Goal: Task Accomplishment & Management: Manage account settings

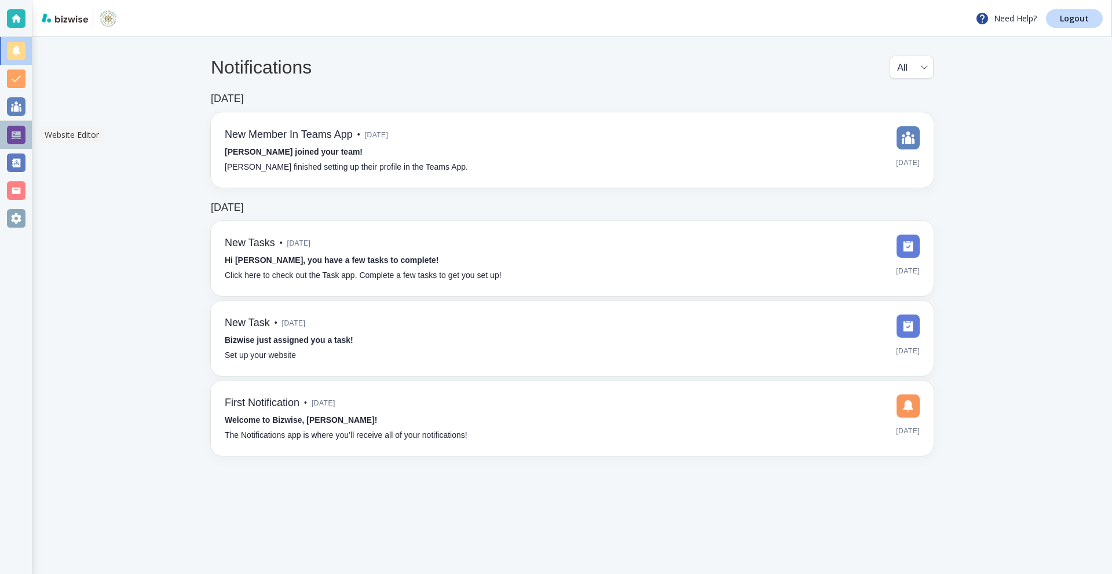
click at [4, 138] on div at bounding box center [16, 135] width 32 height 28
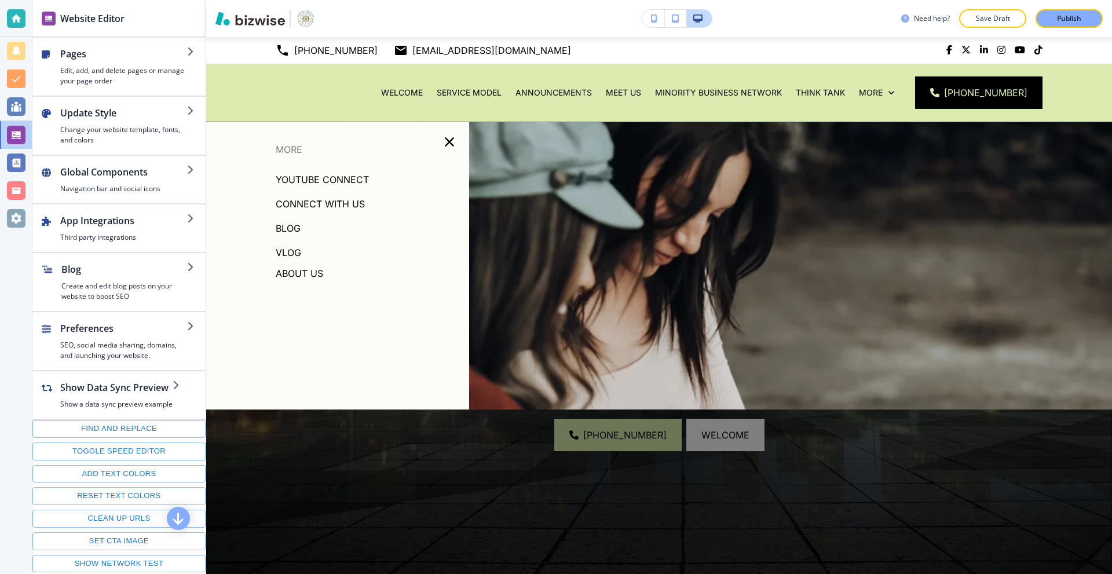
click at [287, 228] on p "Blog" at bounding box center [288, 227] width 25 height 17
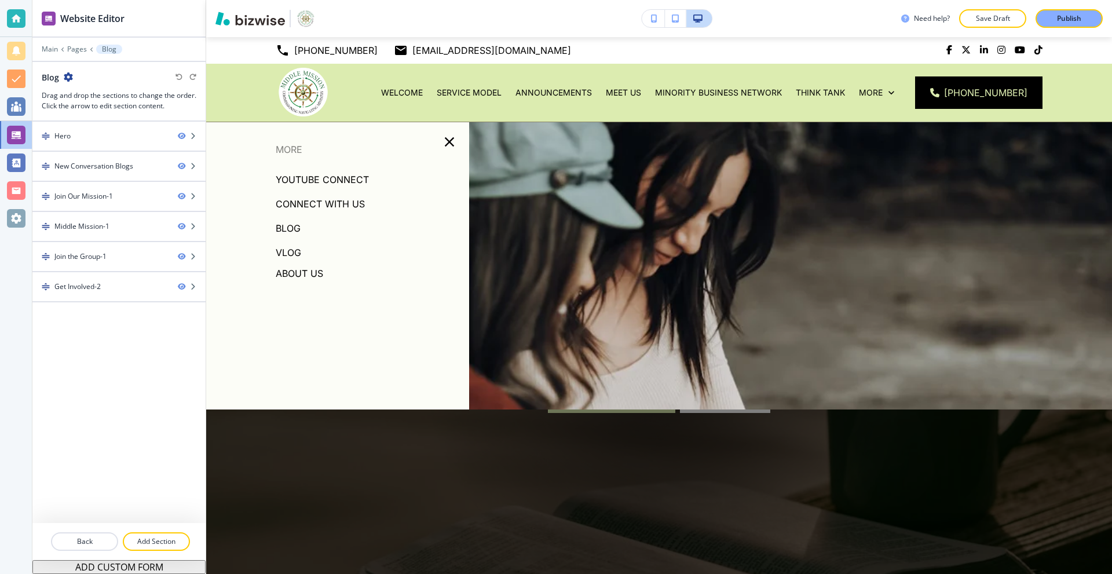
click at [287, 249] on p "VLOG" at bounding box center [288, 252] width 25 height 17
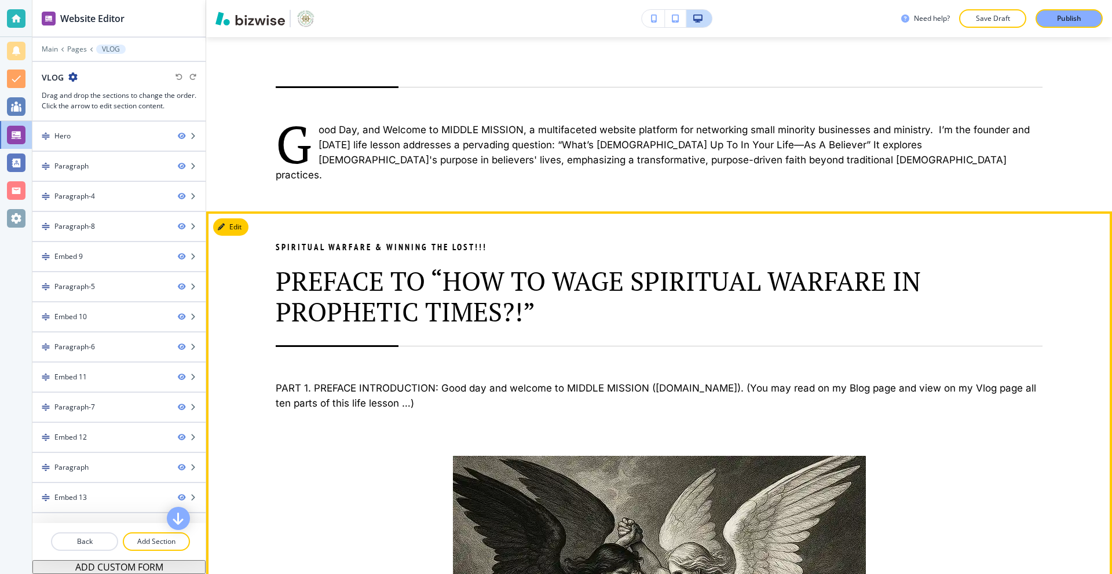
scroll to position [579, 0]
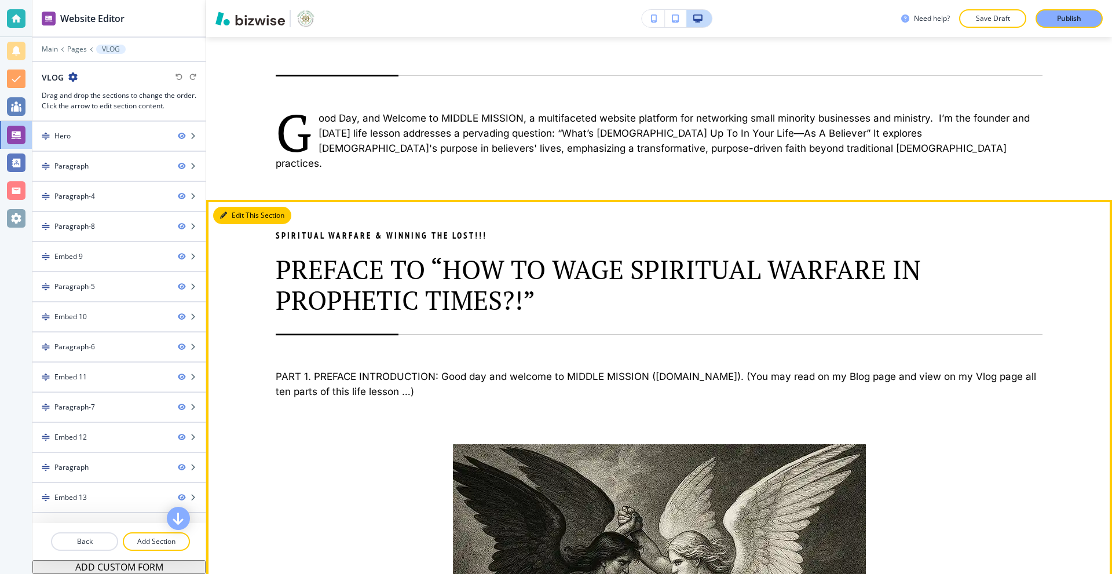
click at [230, 207] on button "Edit This Section" at bounding box center [252, 215] width 78 height 17
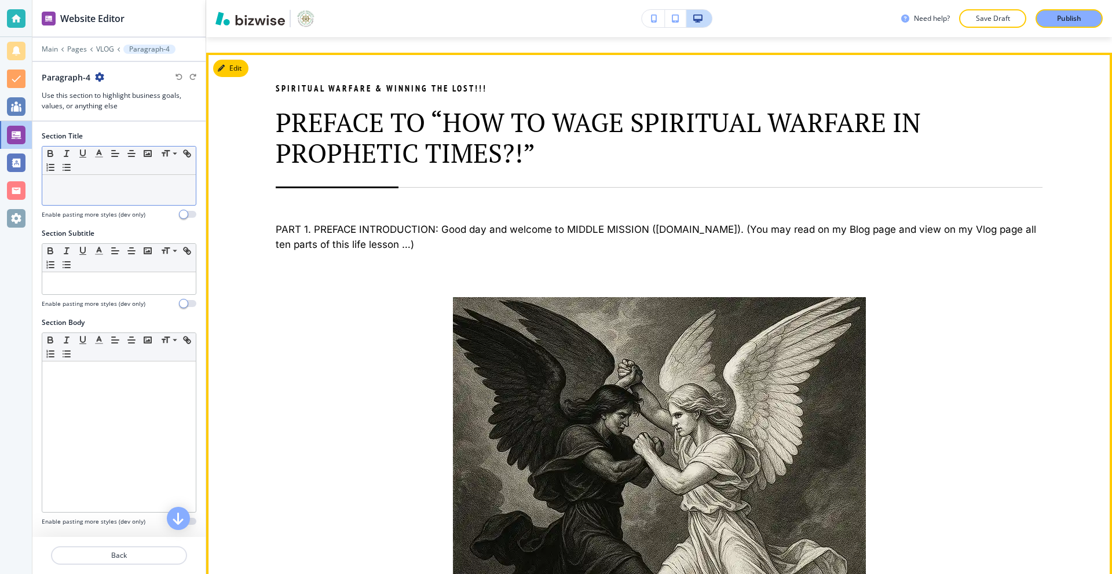
scroll to position [727, 0]
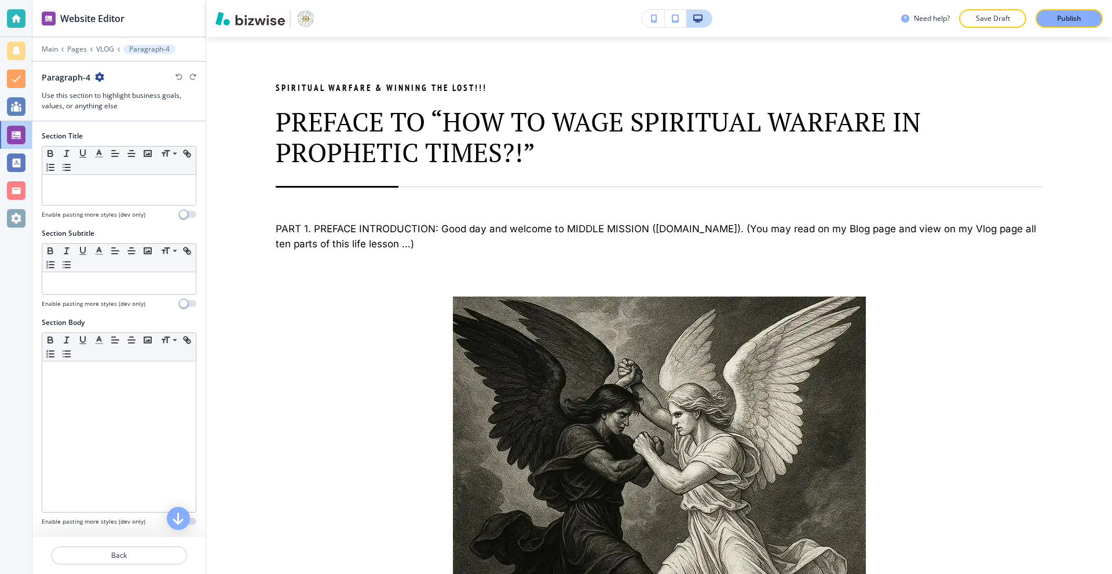
click at [102, 76] on icon "button" at bounding box center [99, 76] width 9 height 9
click at [129, 115] on p "Duplicate Section" at bounding box center [131, 117] width 59 height 10
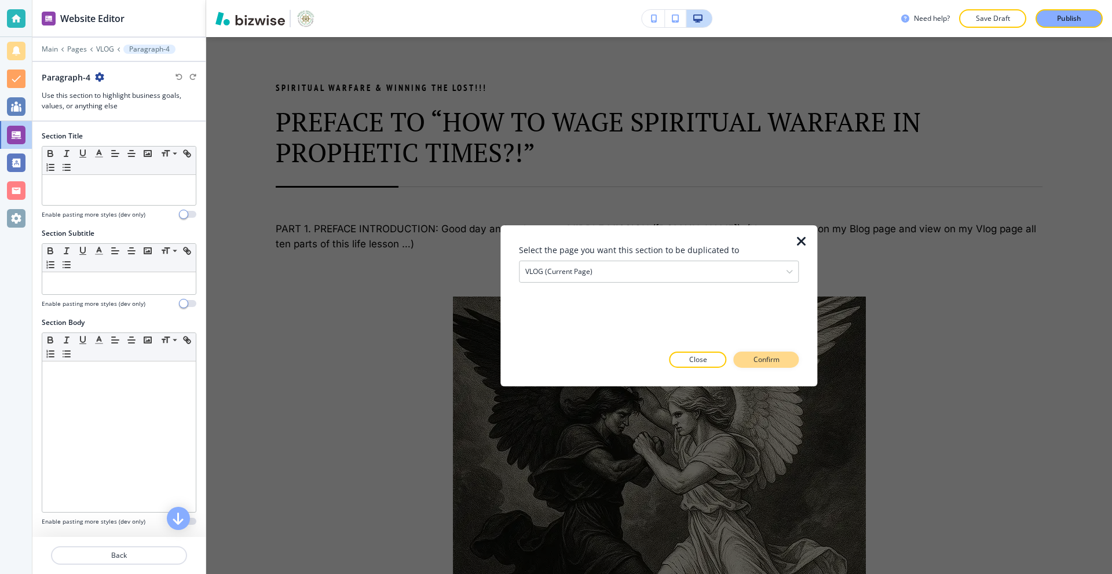
click at [744, 360] on button "Confirm" at bounding box center [766, 359] width 65 height 16
click at [694, 360] on button "Close" at bounding box center [676, 359] width 57 height 16
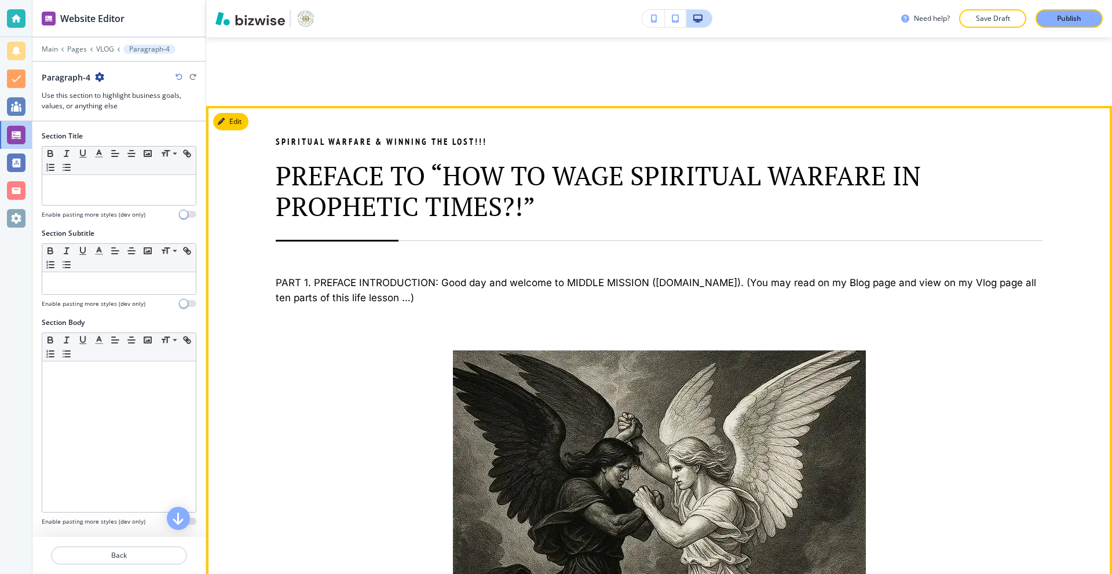
scroll to position [1132, 0]
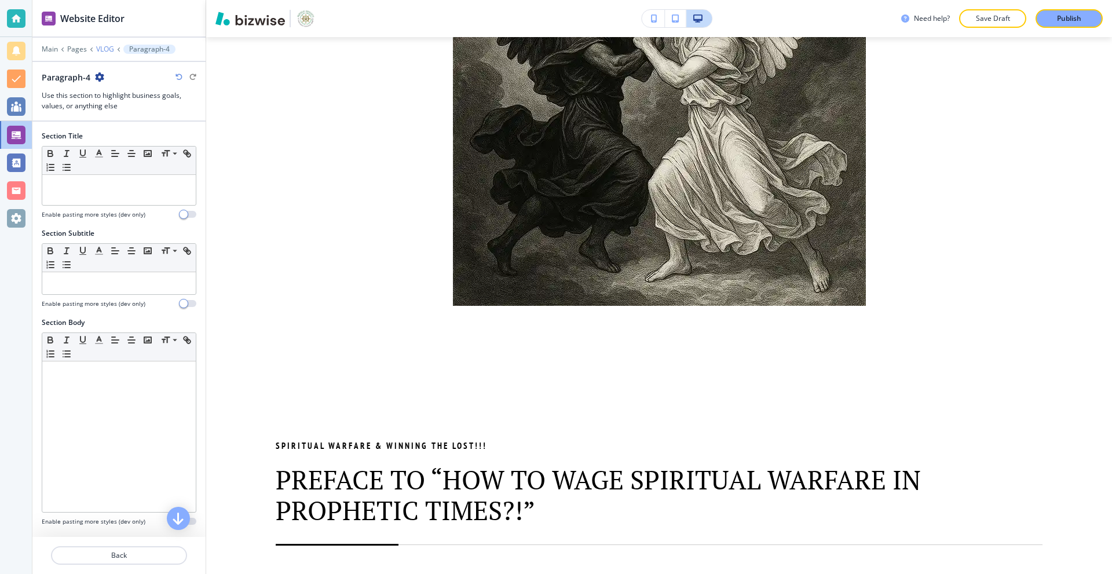
click at [102, 47] on p "VLOG" at bounding box center [105, 49] width 18 height 8
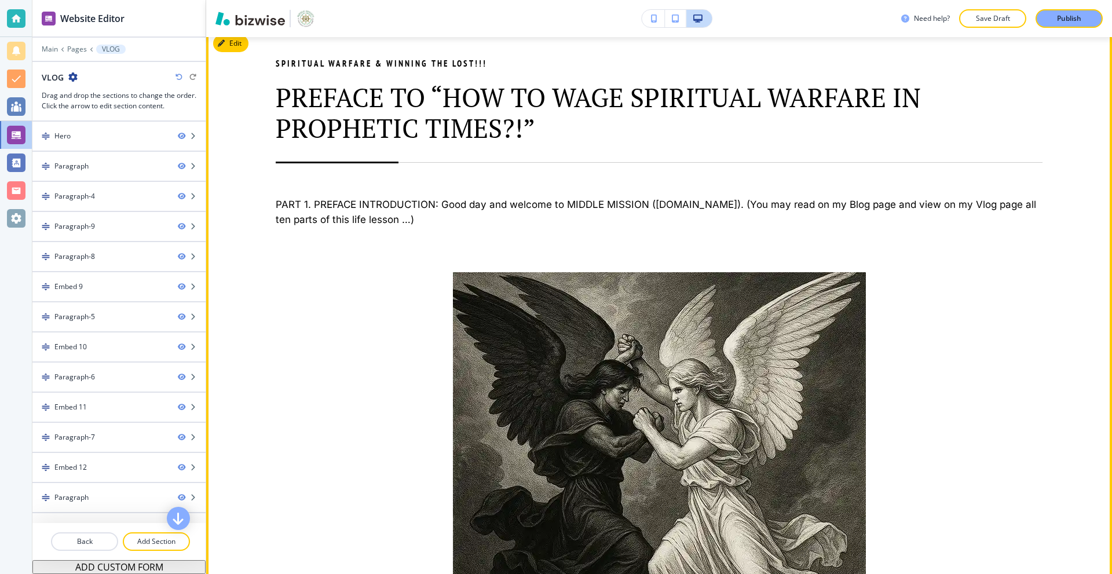
scroll to position [1479, 0]
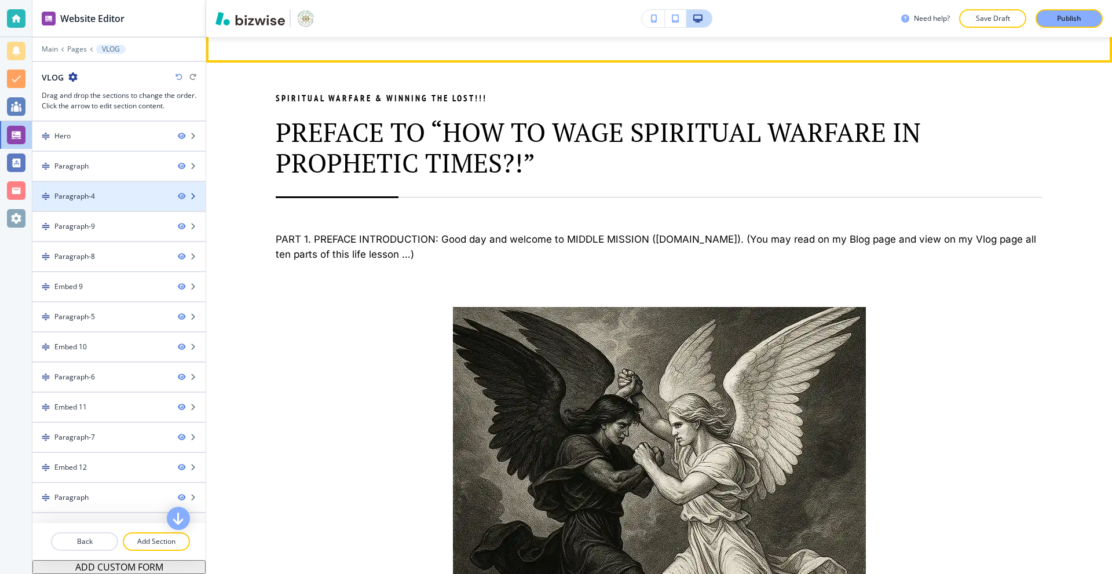
click at [137, 190] on div at bounding box center [118, 186] width 173 height 9
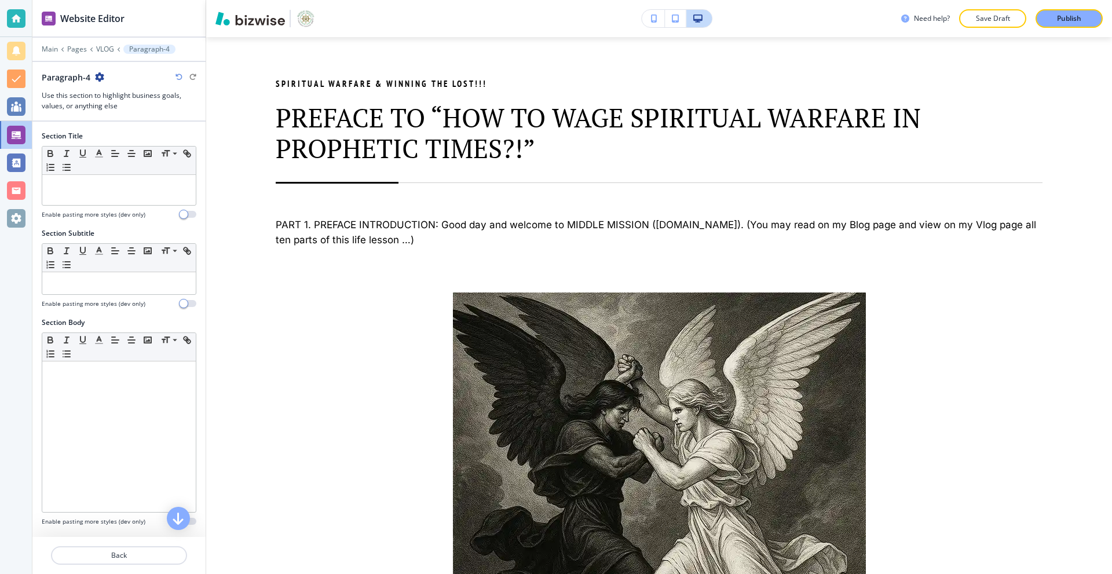
scroll to position [727, 0]
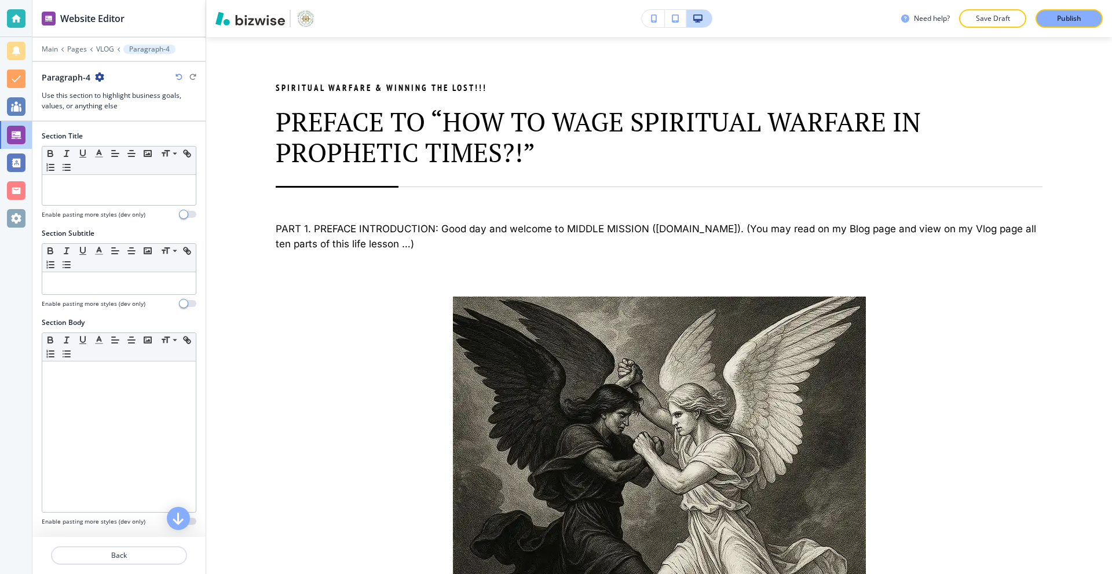
click at [98, 75] on icon "button" at bounding box center [99, 76] width 9 height 9
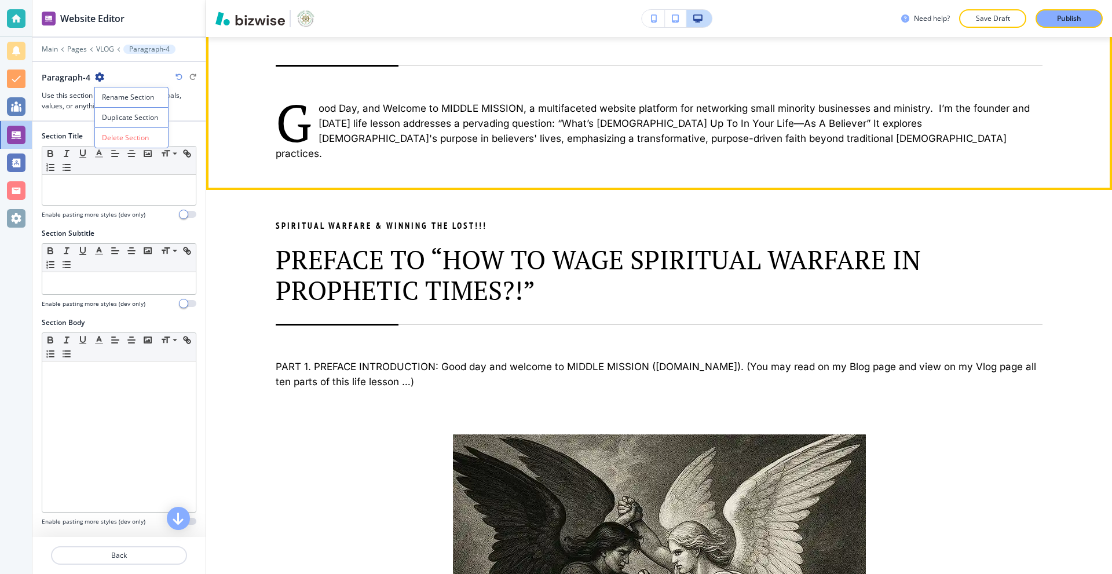
scroll to position [611, 0]
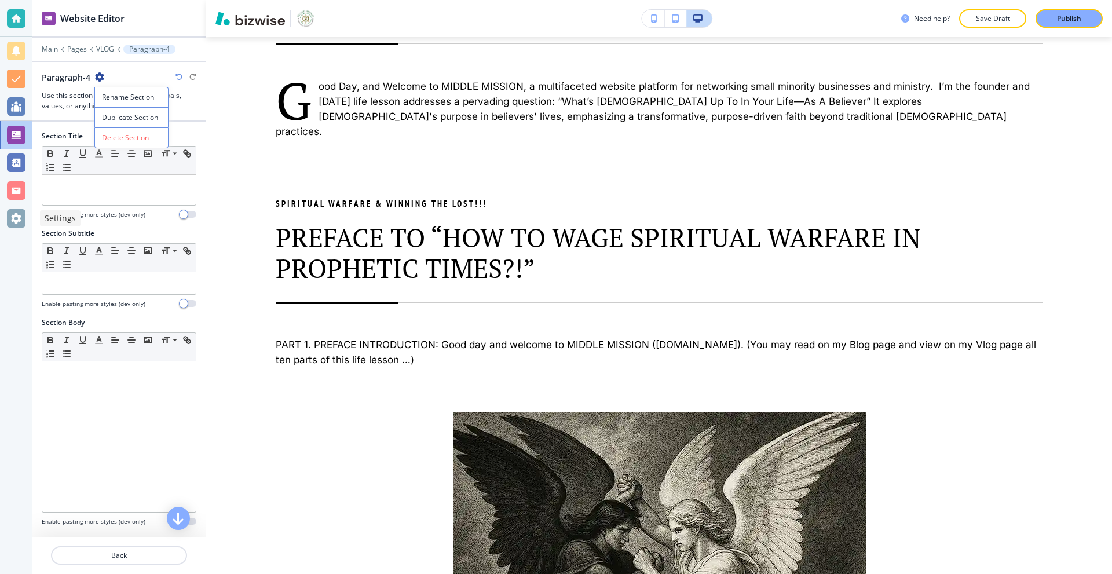
click at [19, 219] on div at bounding box center [16, 218] width 19 height 19
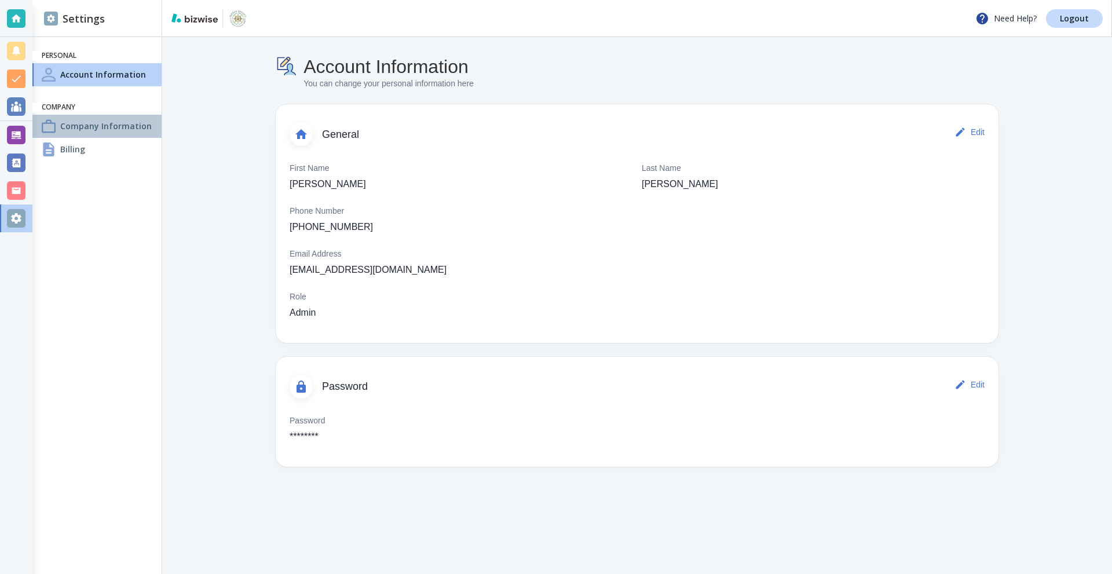
click at [83, 132] on h4 "Company Information" at bounding box center [105, 126] width 91 height 12
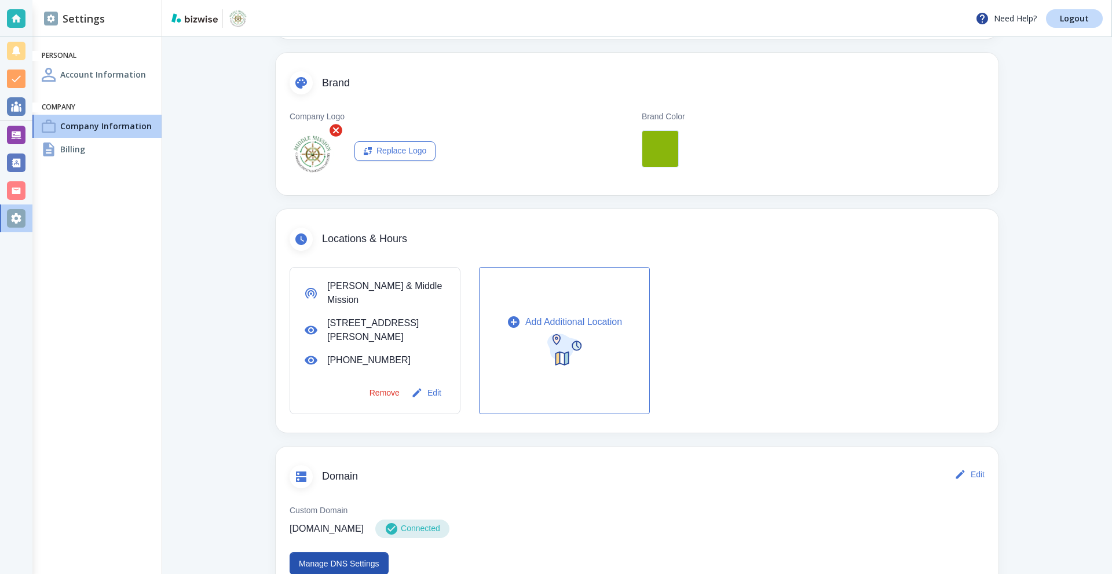
scroll to position [174, 0]
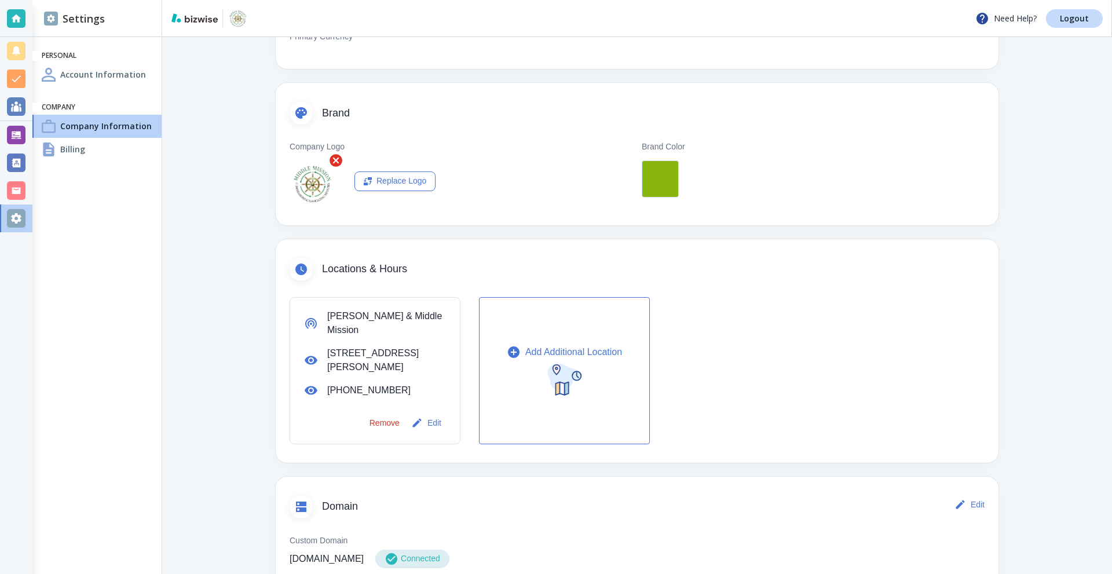
click at [98, 158] on div "Billing" at bounding box center [96, 149] width 129 height 23
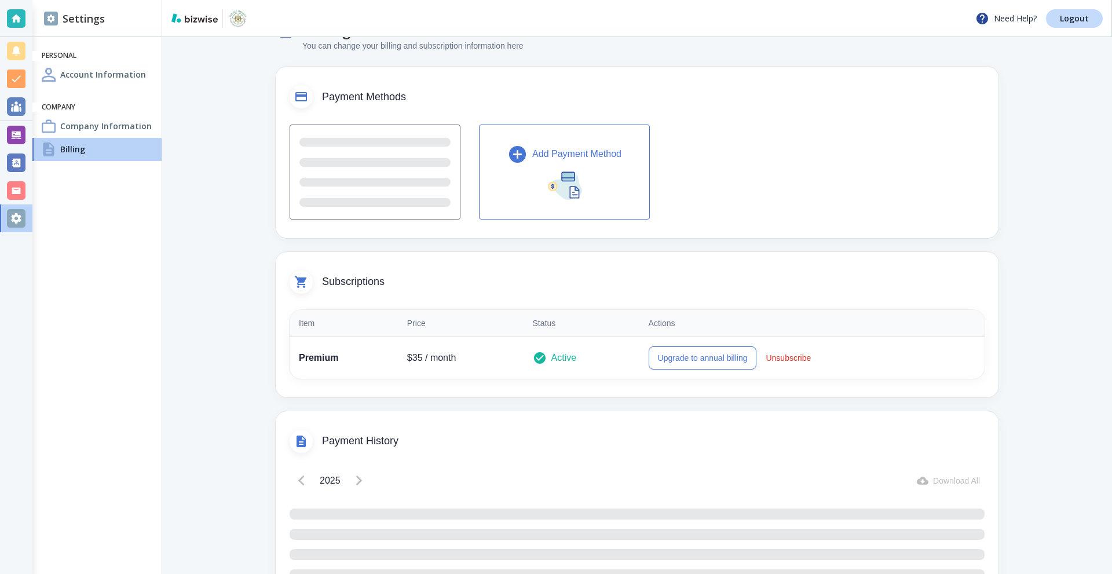
scroll to position [96, 0]
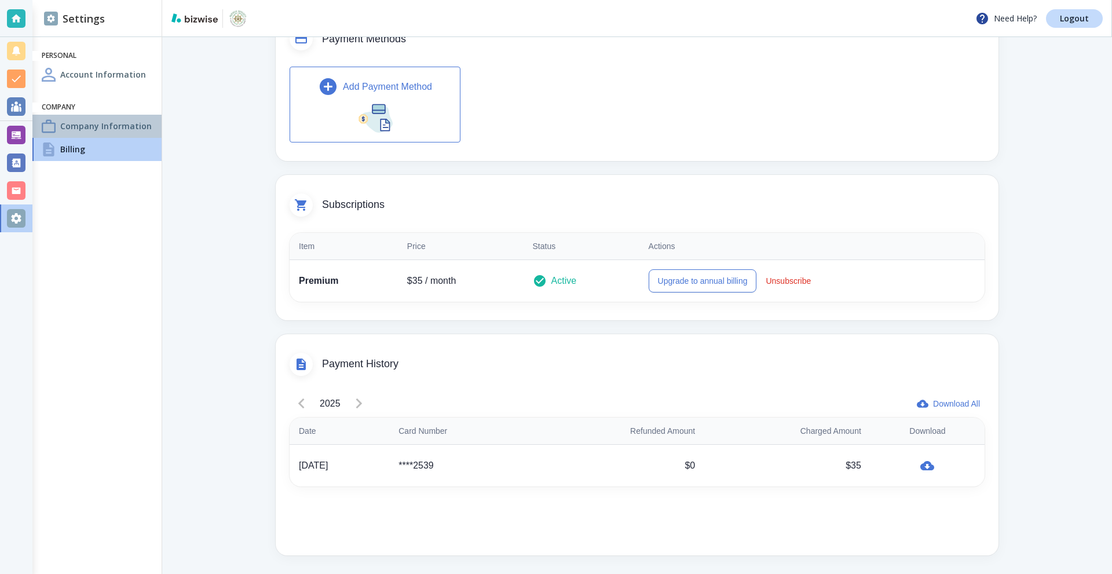
click at [103, 130] on h4 "Company Information" at bounding box center [105, 126] width 91 height 12
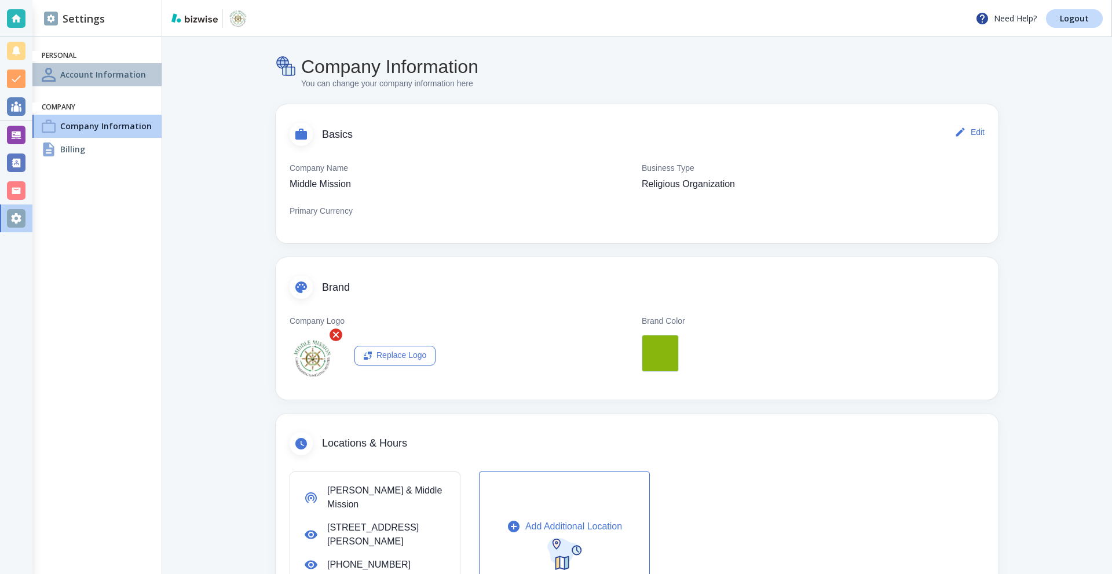
click at [103, 82] on div "Account Information" at bounding box center [96, 74] width 129 height 23
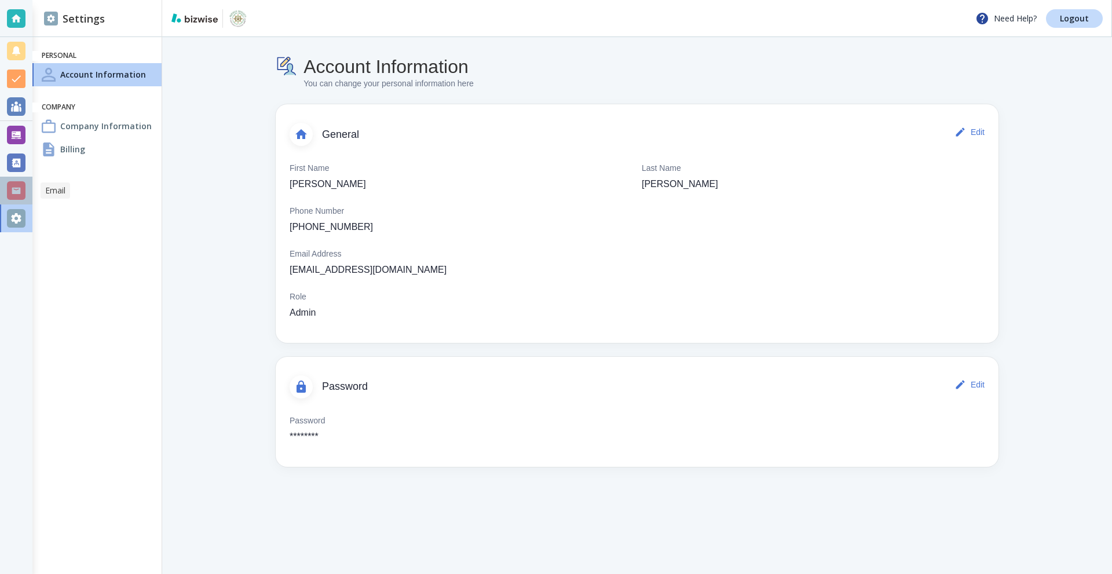
click at [21, 192] on div at bounding box center [16, 190] width 19 height 19
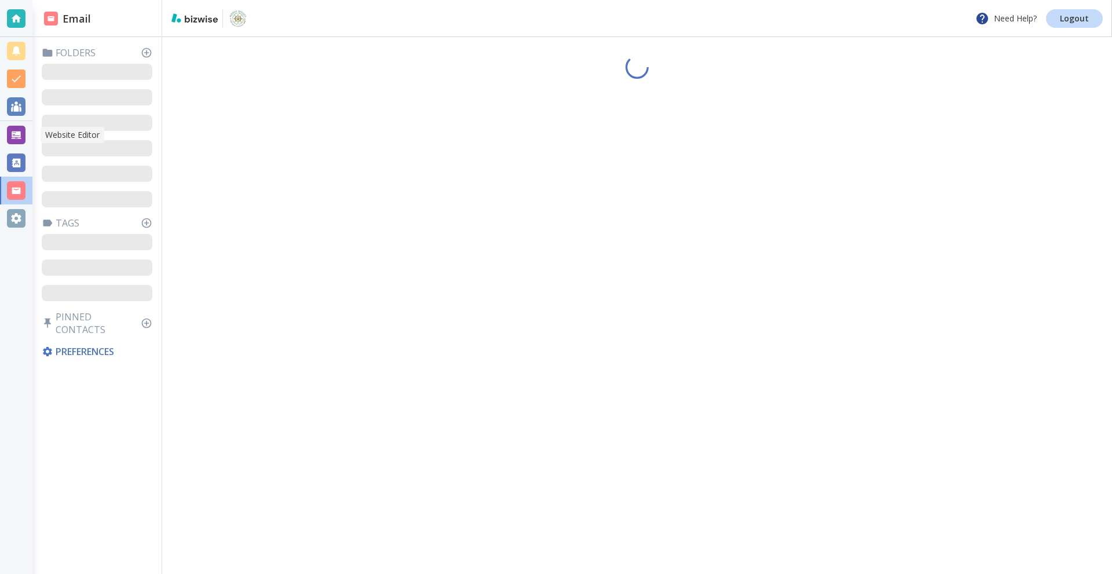
click at [10, 131] on div at bounding box center [16, 135] width 19 height 19
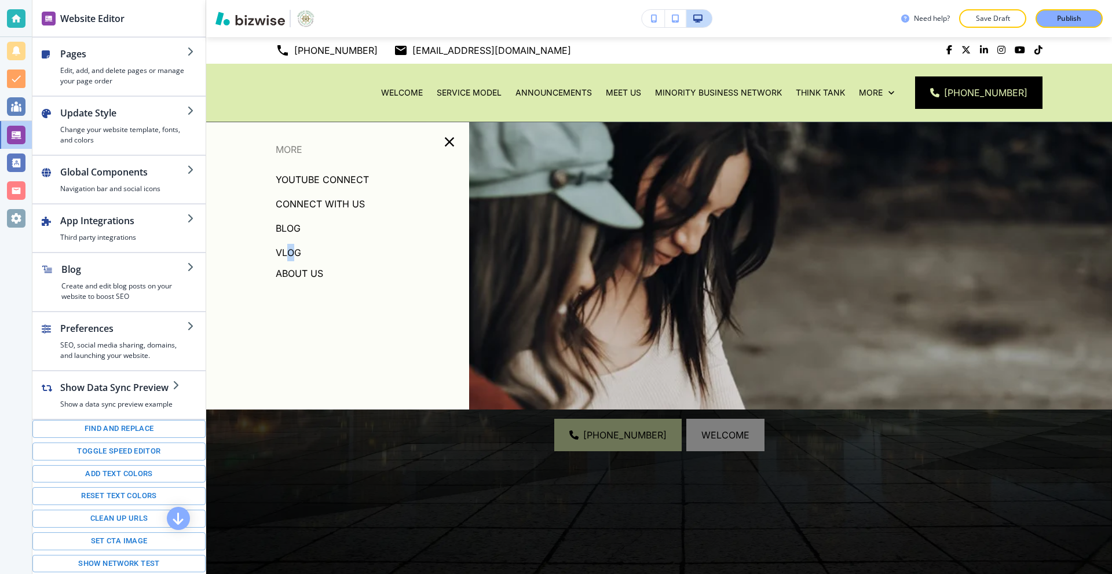
click at [290, 251] on p "VLOG" at bounding box center [288, 252] width 25 height 17
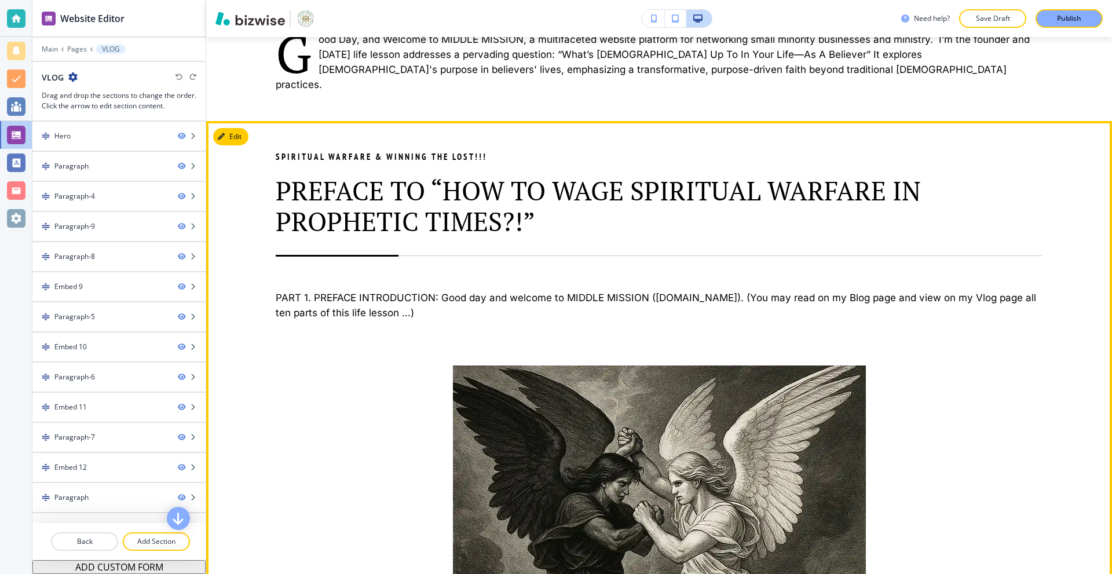
scroll to position [637, 0]
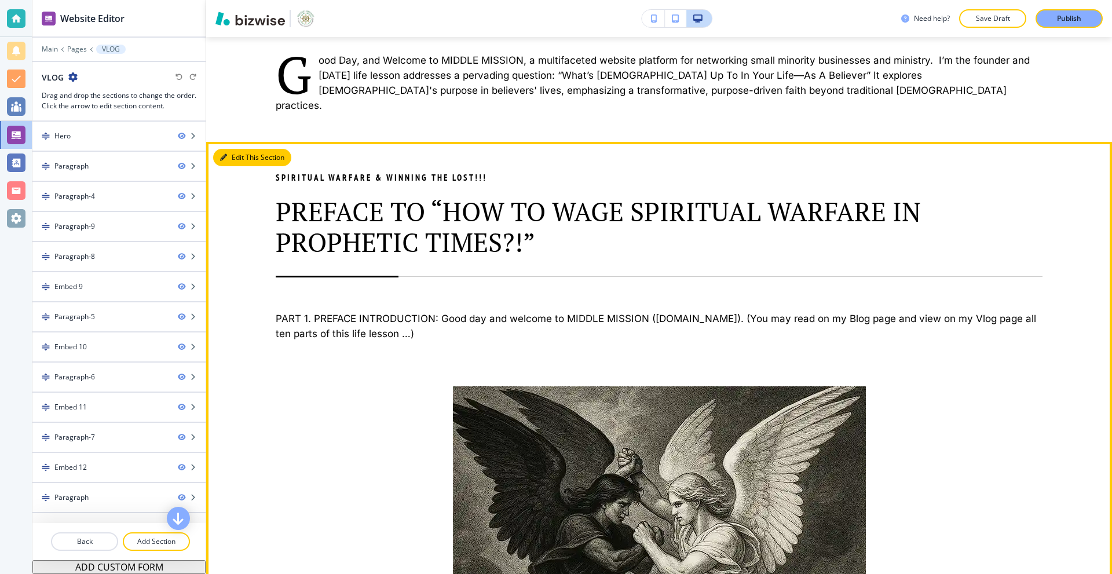
click at [235, 149] on button "Edit This Section" at bounding box center [252, 157] width 78 height 17
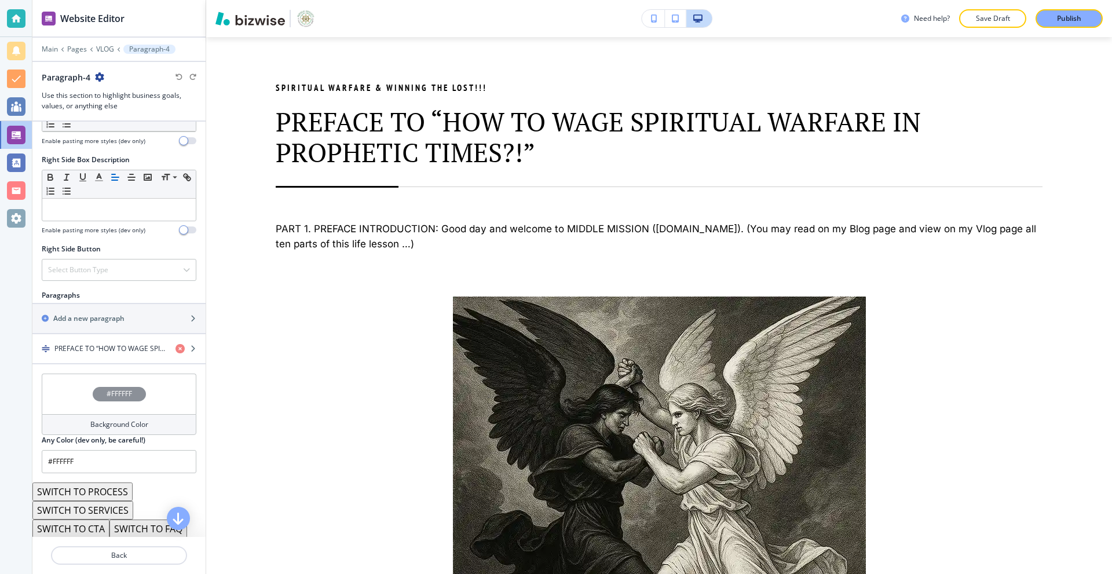
scroll to position [554, 0]
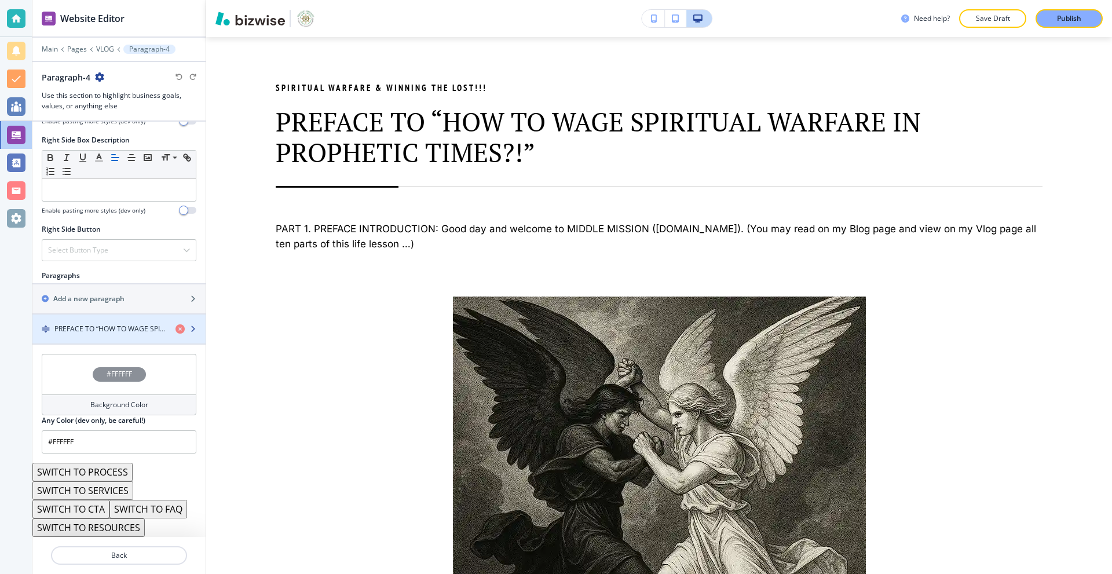
click at [107, 329] on h4 "PREFACE TO “HOW TO WAGE SPIRITUAL WARFARE IN PROPHETIC TIMES?!”" at bounding box center [110, 329] width 112 height 10
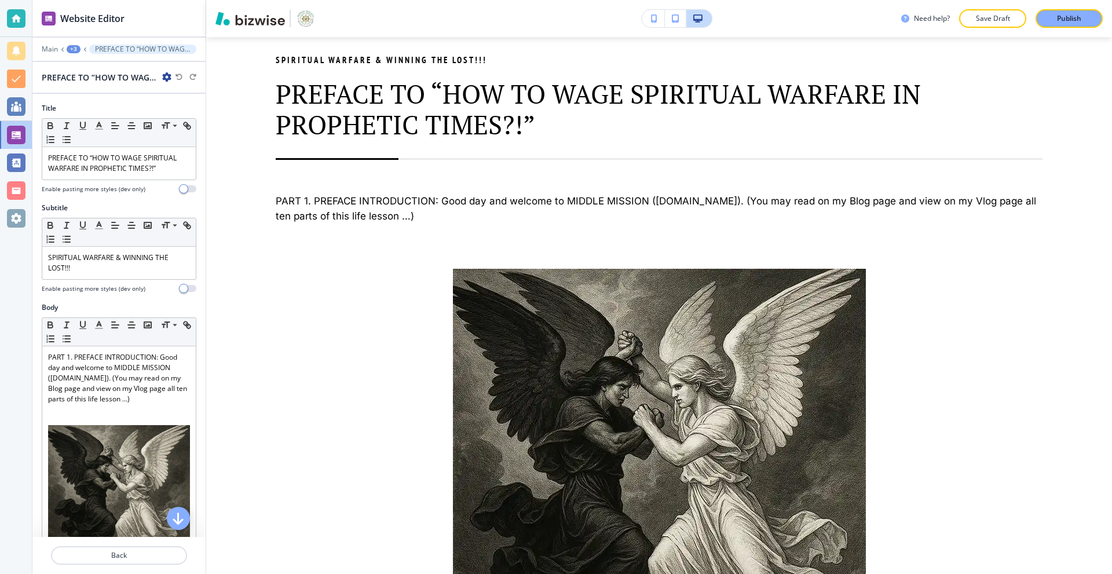
scroll to position [756, 0]
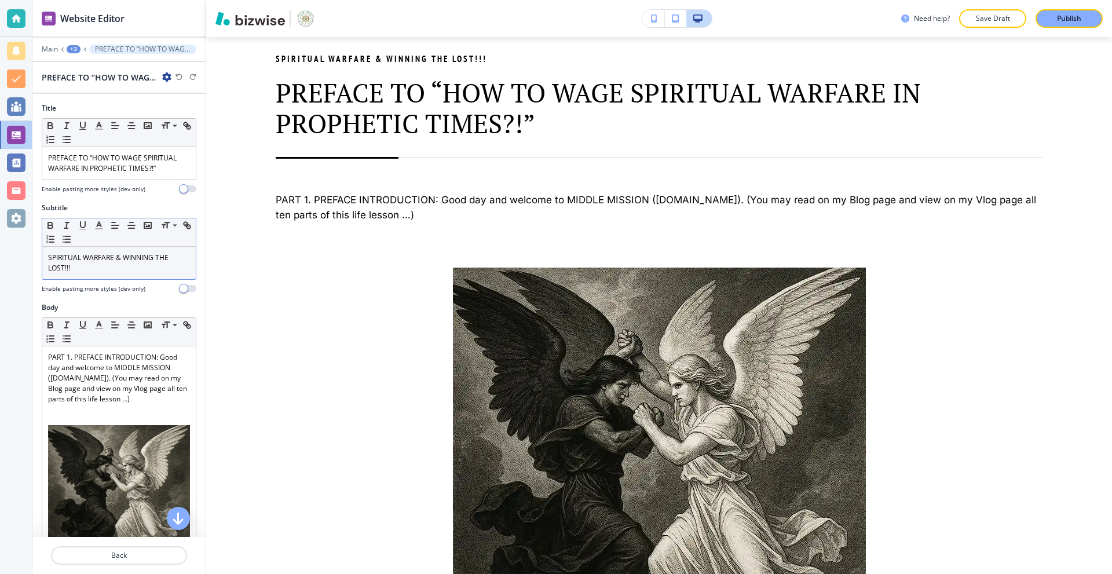
click at [138, 262] on p "SPIRITUAL WARFARE & WINNING THE LOST!!!" at bounding box center [119, 262] width 142 height 21
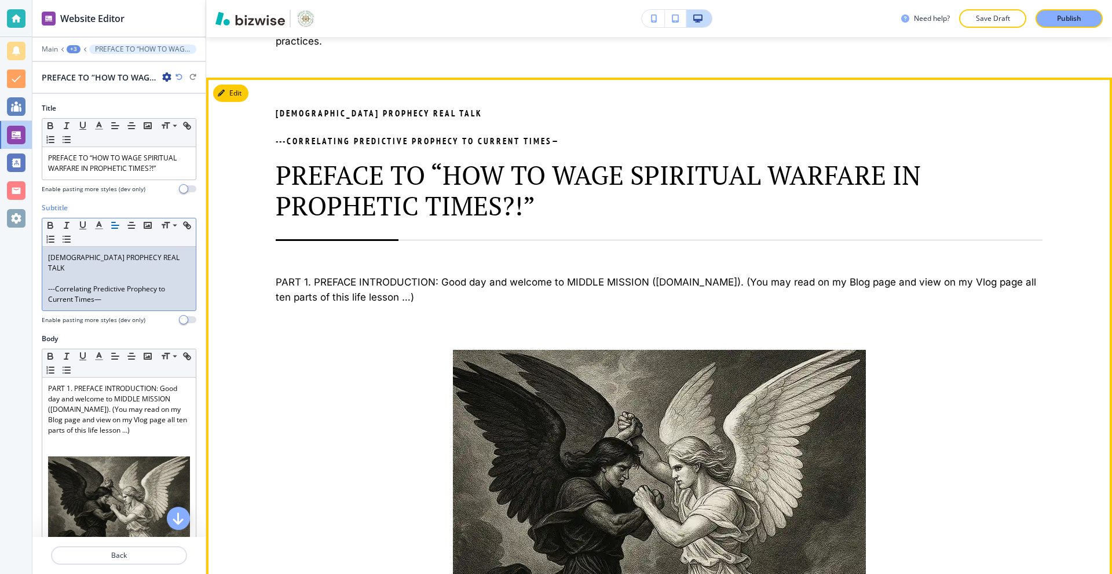
scroll to position [698, 0]
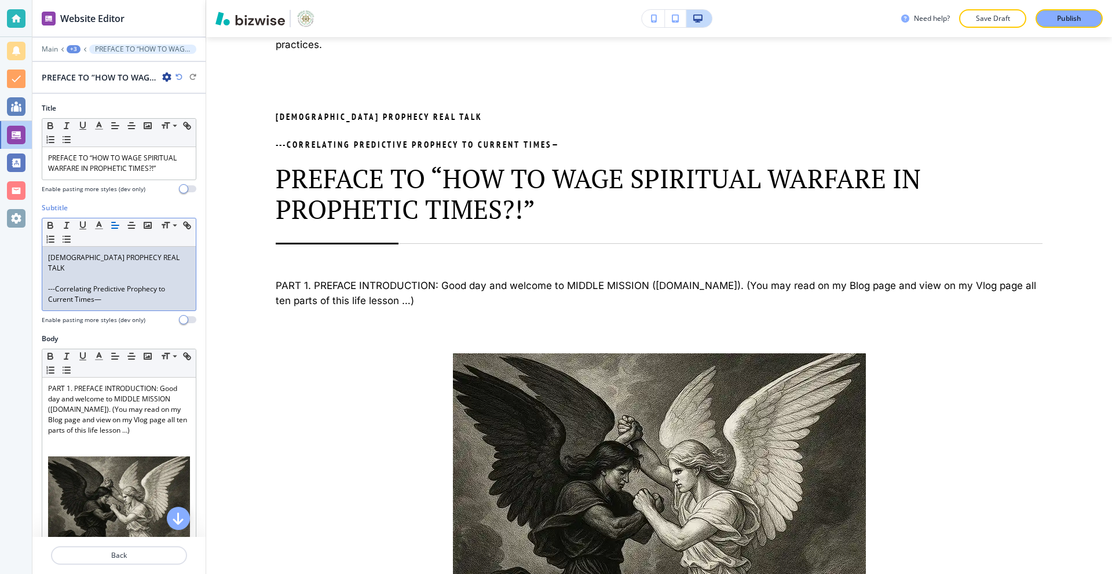
click at [77, 273] on p at bounding box center [119, 278] width 142 height 10
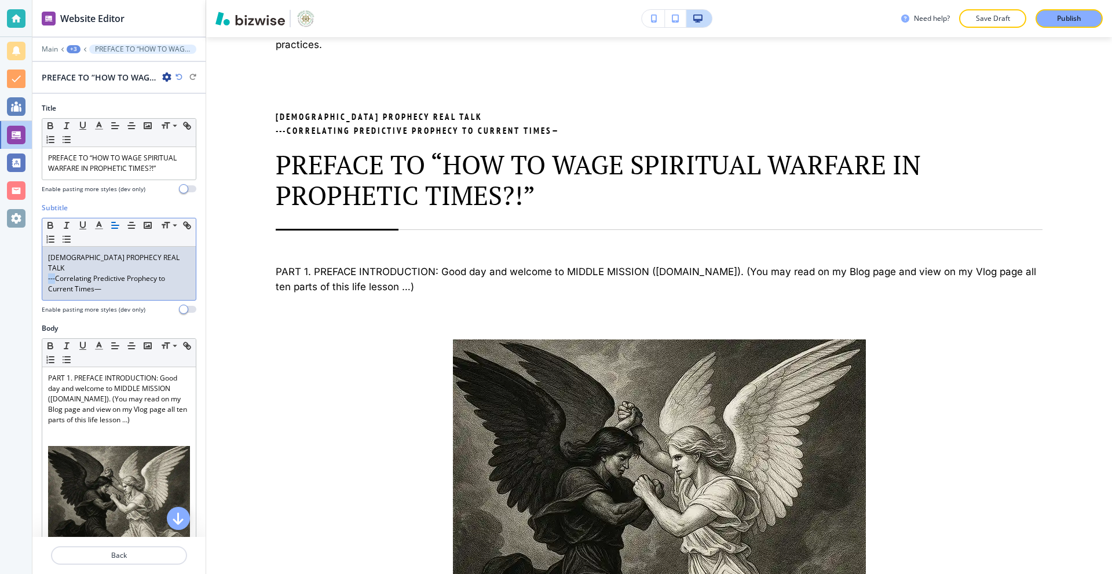
click at [27, 268] on div "Website Editor Main +3 PREFACE TO “HOW TO WAGE SPIRITUAL WARFARE IN PROPHETIC T…" at bounding box center [556, 287] width 1112 height 574
click at [104, 278] on p "Correlating Predictive Prophecy to Current Times—" at bounding box center [119, 283] width 142 height 21
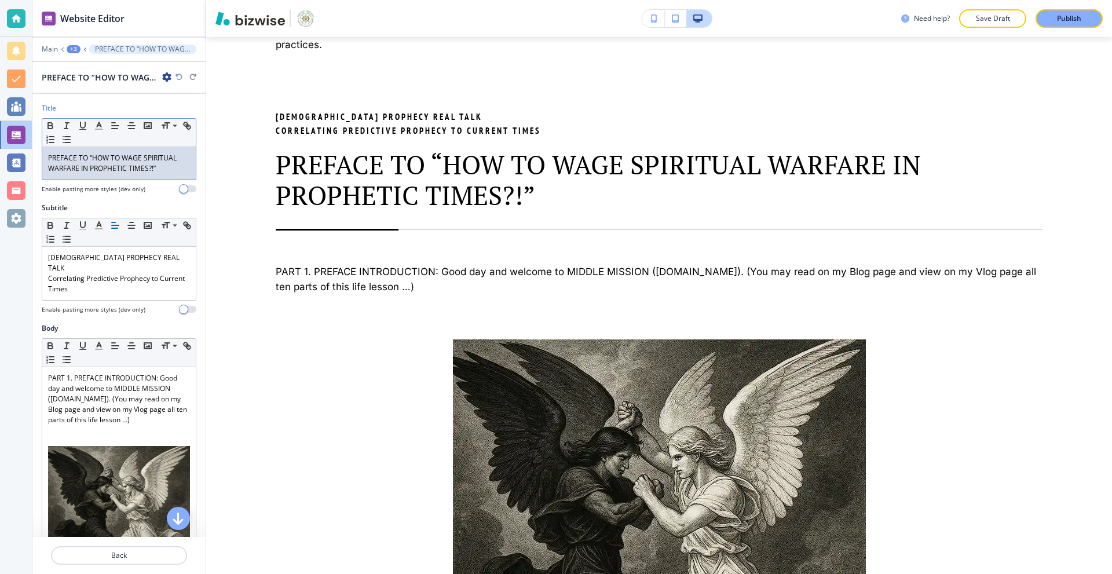
click at [164, 168] on p "PREFACE TO “HOW TO WAGE SPIRITUAL WARFARE IN PROPHETIC TIMES?!”" at bounding box center [119, 163] width 142 height 21
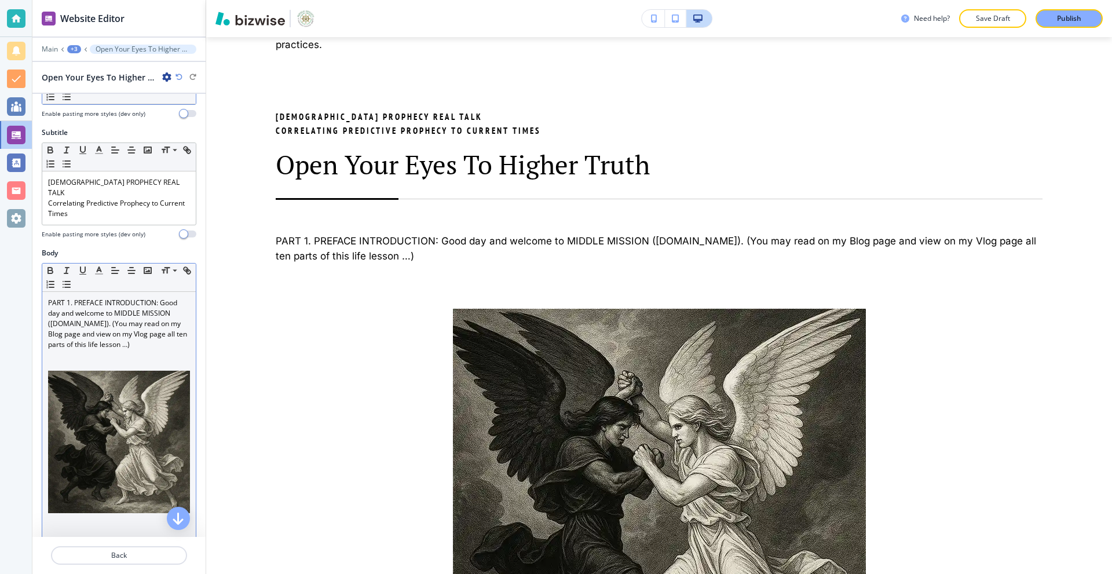
scroll to position [116, 0]
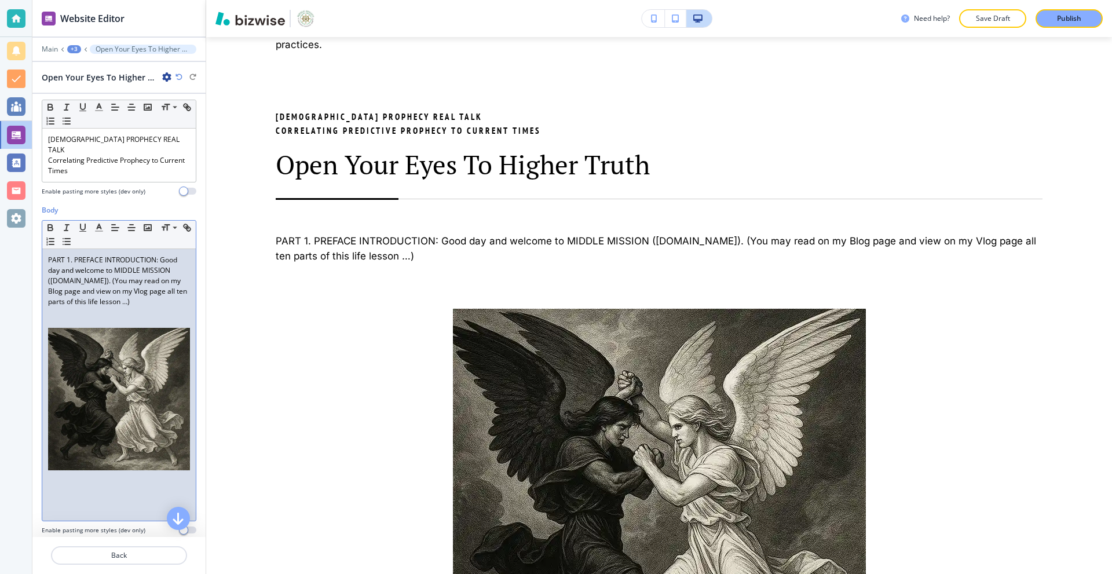
click at [162, 347] on img at bounding box center [119, 399] width 142 height 142
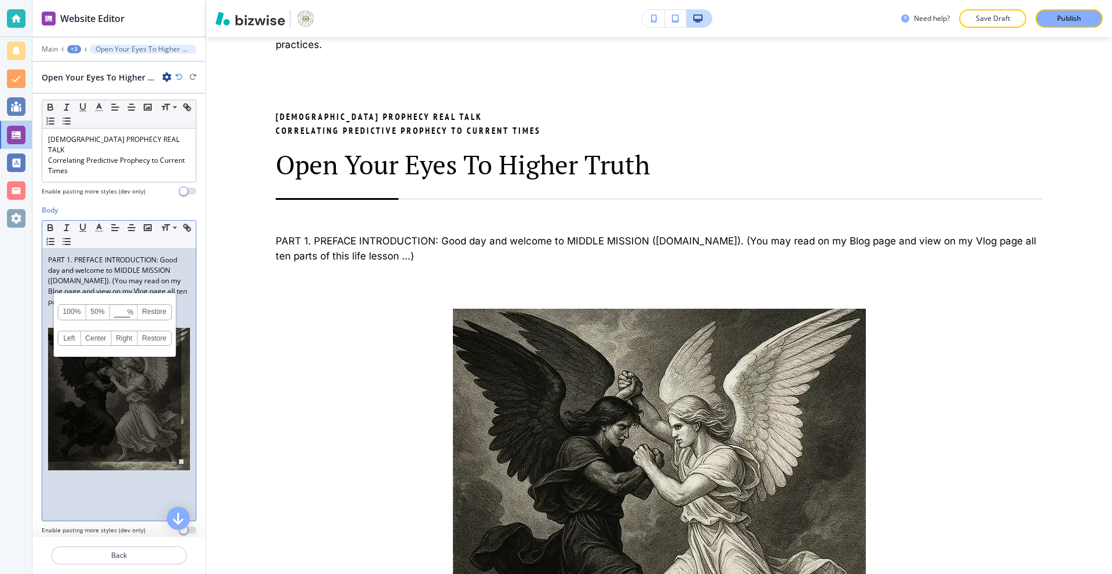
click at [179, 427] on div "100% 50% % Press enter key to apply change! [GEOGRAPHIC_DATA] Left Center Right…" at bounding box center [114, 395] width 133 height 134
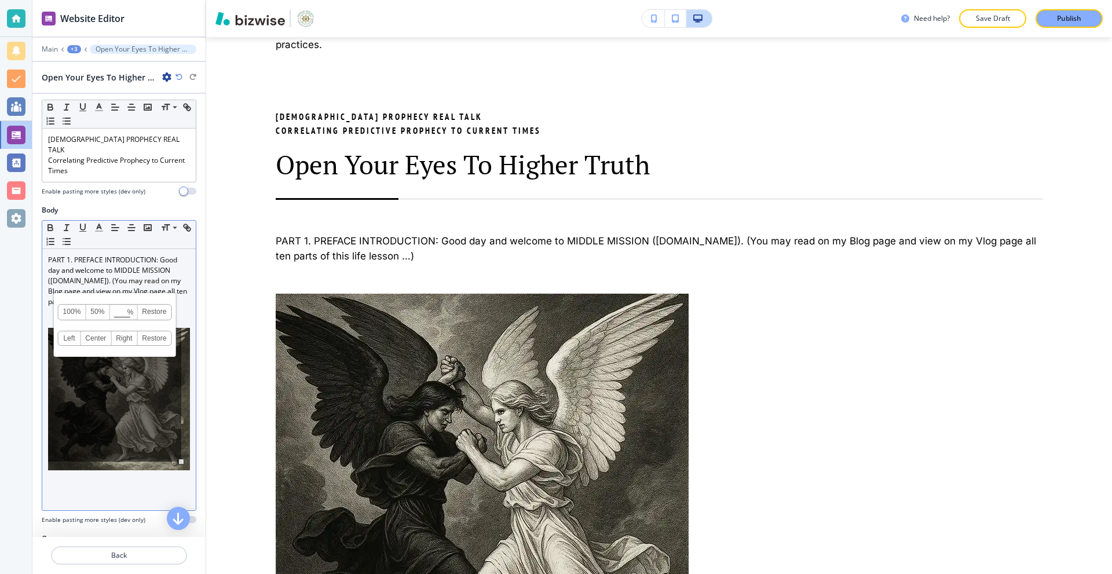
click at [182, 429] on div "PART 1. PREFACE INTRODUCTION: Good day and welcome to MIDDLE MISSION ( [DOMAIN_…" at bounding box center [118, 379] width 153 height 261
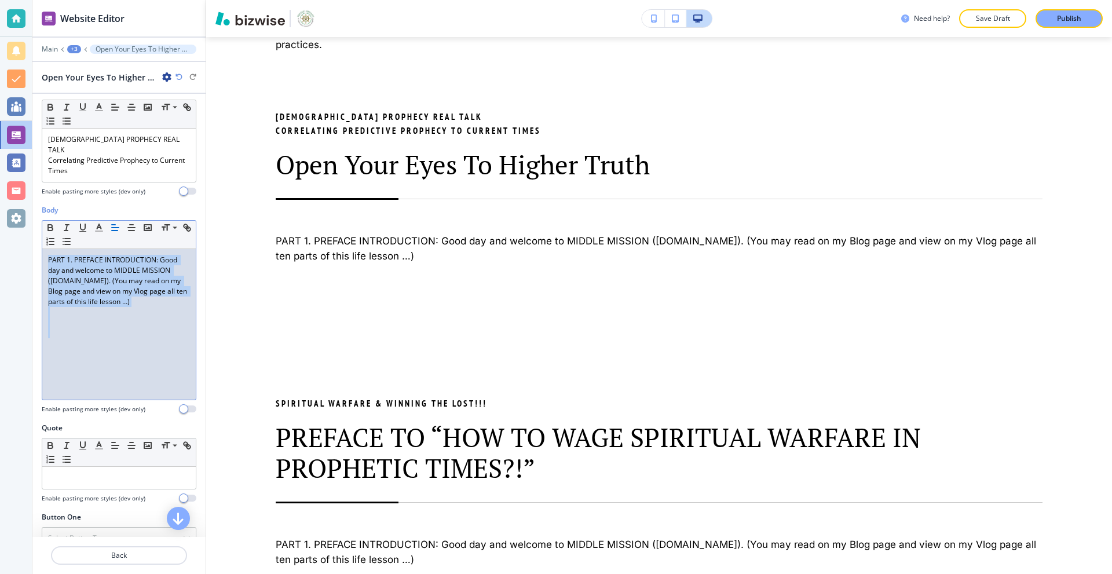
drag, startPoint x: 105, startPoint y: 313, endPoint x: 13, endPoint y: 238, distance: 118.5
click at [13, 238] on div "Website Editor Main +3 Open Your Eyes To Higher Truth Open Your Eyes To Higher …" at bounding box center [556, 287] width 1112 height 574
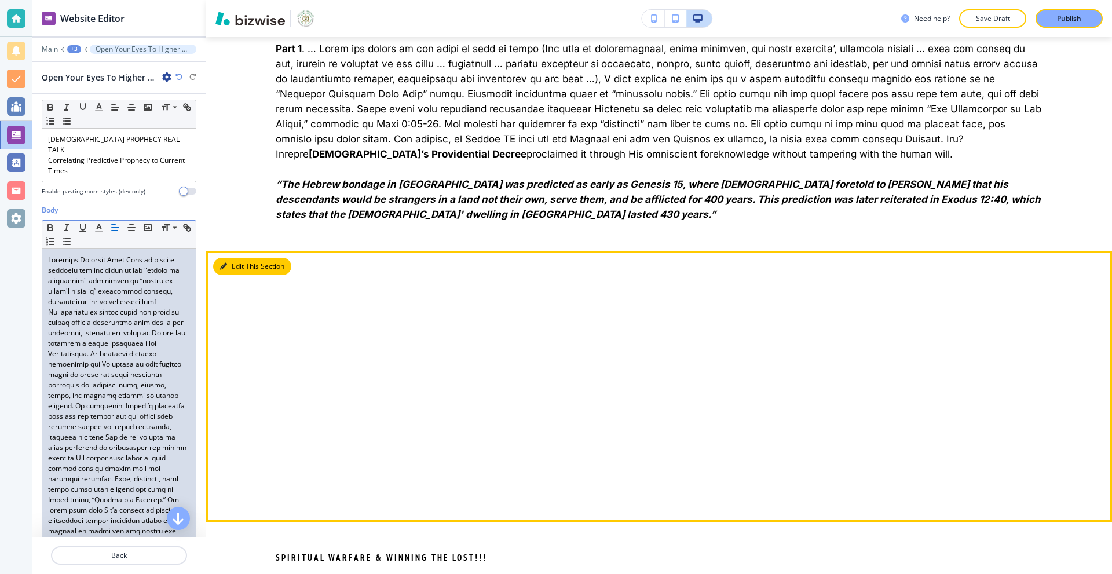
click at [230, 258] on button "Edit This Section" at bounding box center [252, 266] width 78 height 17
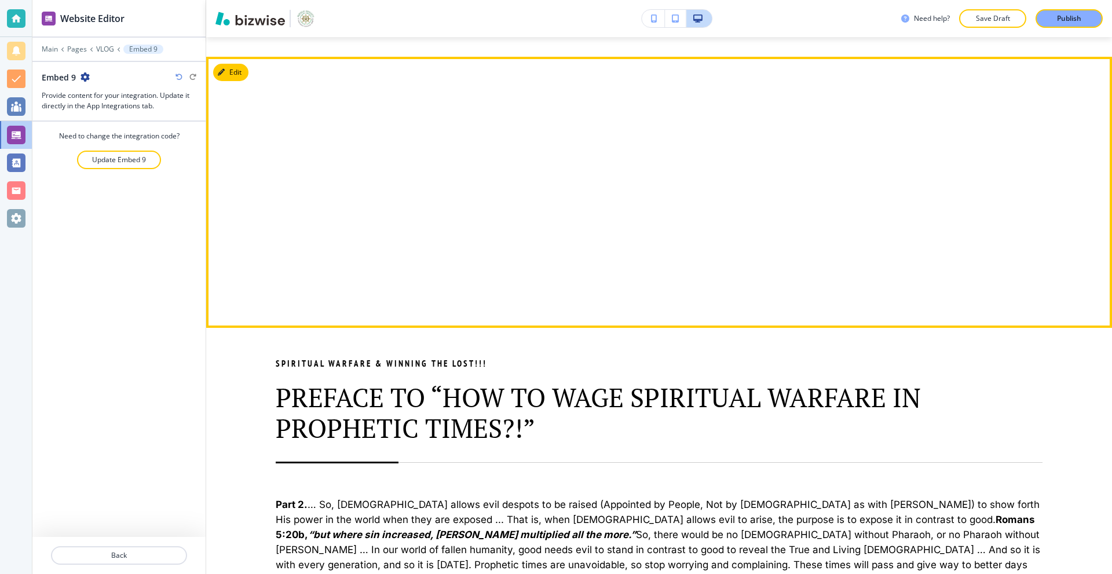
scroll to position [2170, 0]
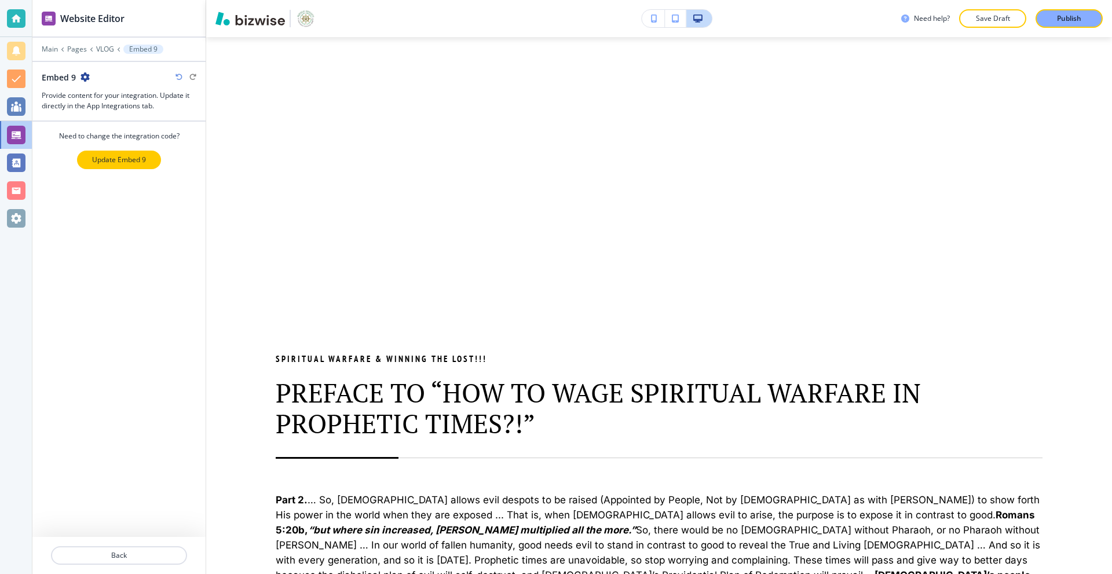
click at [105, 159] on p "Update Embed 9" at bounding box center [119, 160] width 54 height 10
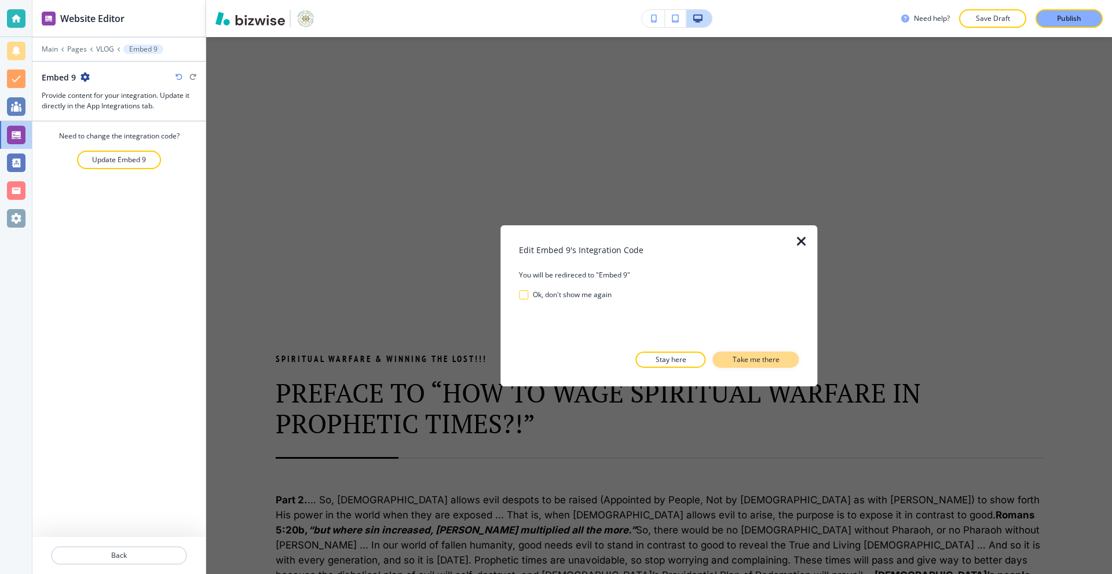
click at [745, 364] on p "Take me there" at bounding box center [755, 359] width 47 height 10
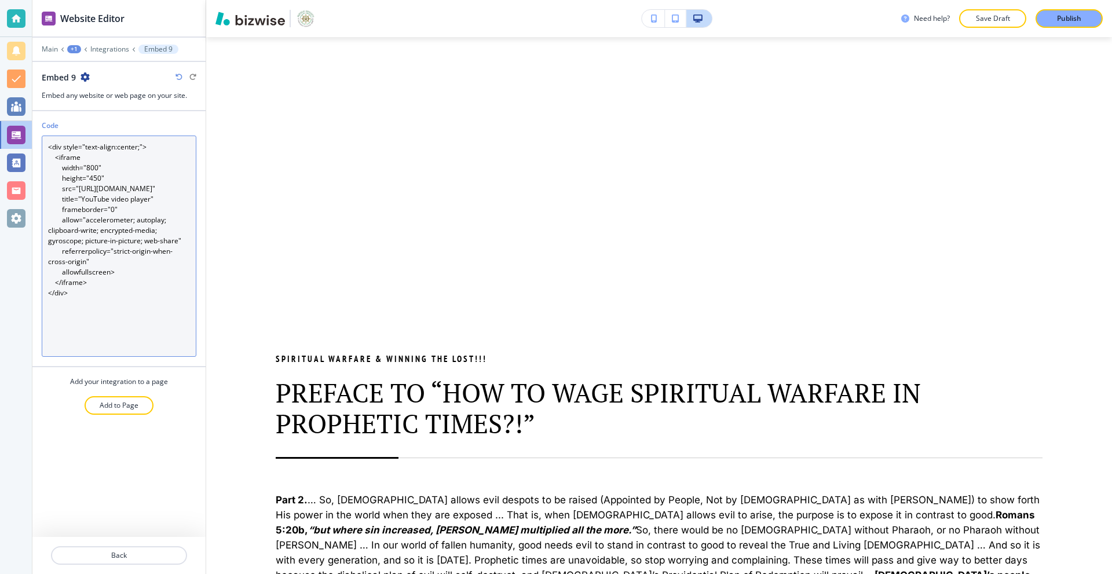
click at [141, 217] on textarea "<div style="text-align:center;"> <iframe width="800" height="450" src="[URL][DO…" at bounding box center [119, 245] width 155 height 221
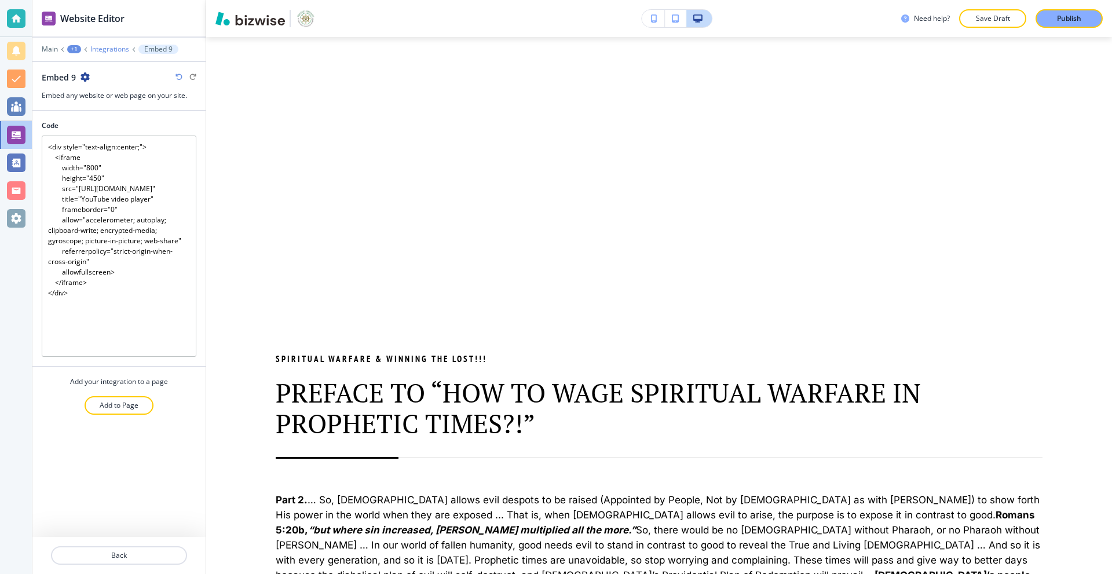
click at [102, 49] on p "Integrations" at bounding box center [109, 49] width 39 height 8
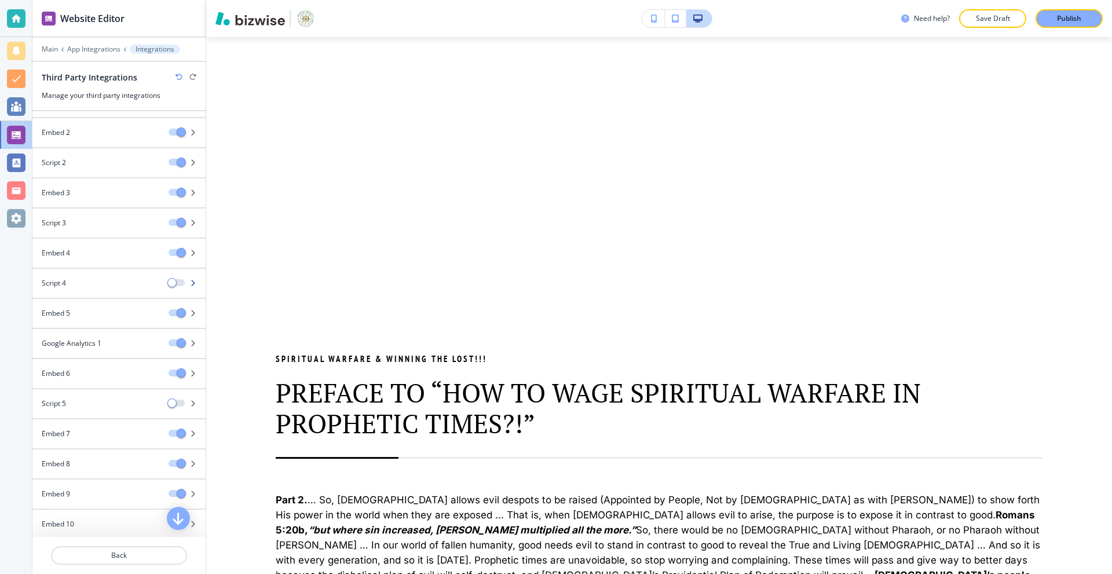
scroll to position [209, 0]
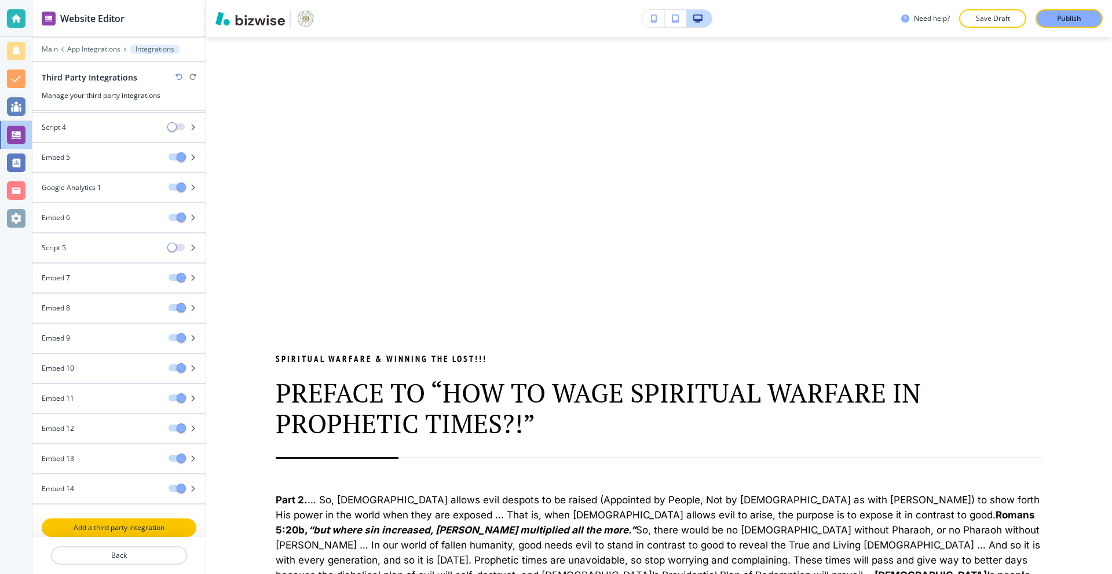
click at [111, 529] on p "Add a third party integration" at bounding box center [119, 527] width 152 height 10
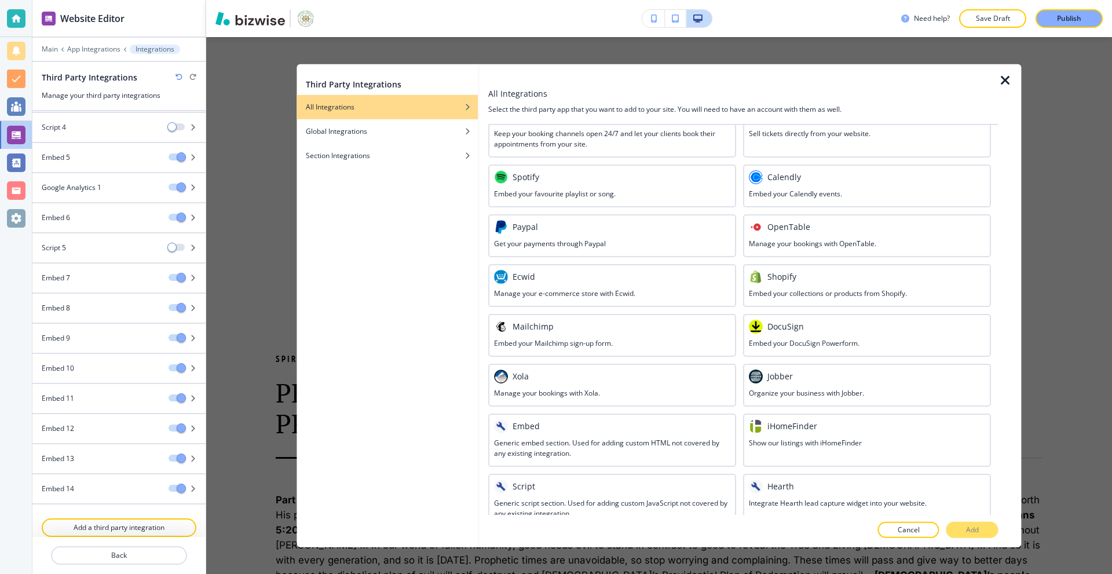
scroll to position [415, 0]
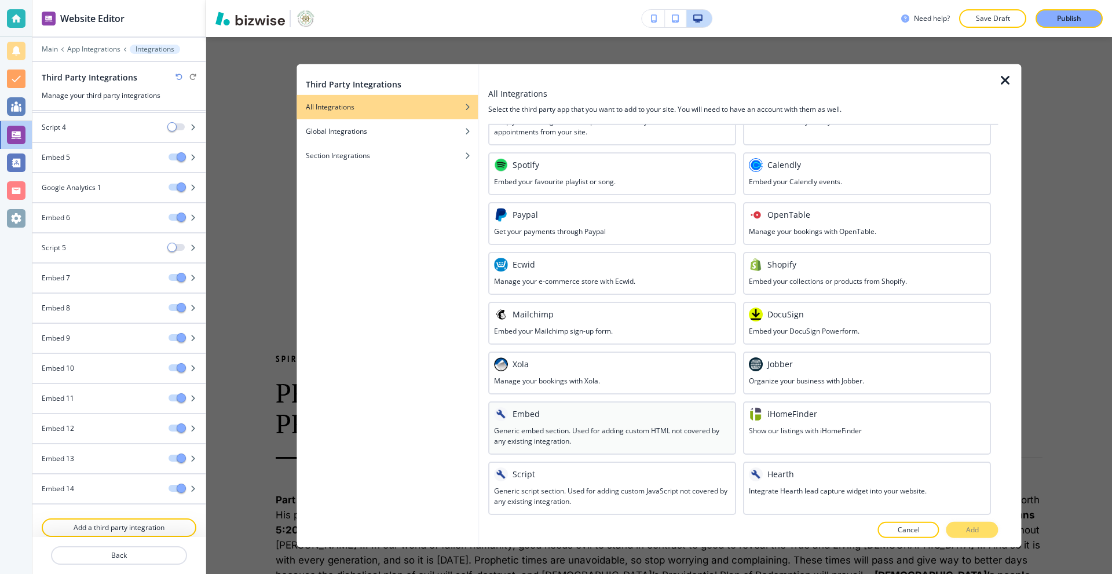
click at [603, 430] on h3 "Generic embed section. Used for adding custom HTML not covered by any existing …" at bounding box center [612, 435] width 236 height 21
click at [1047, 201] on div "Third Party Integrations All Integrations Global Integrations Section Integrati…" at bounding box center [658, 305] width 905 height 537
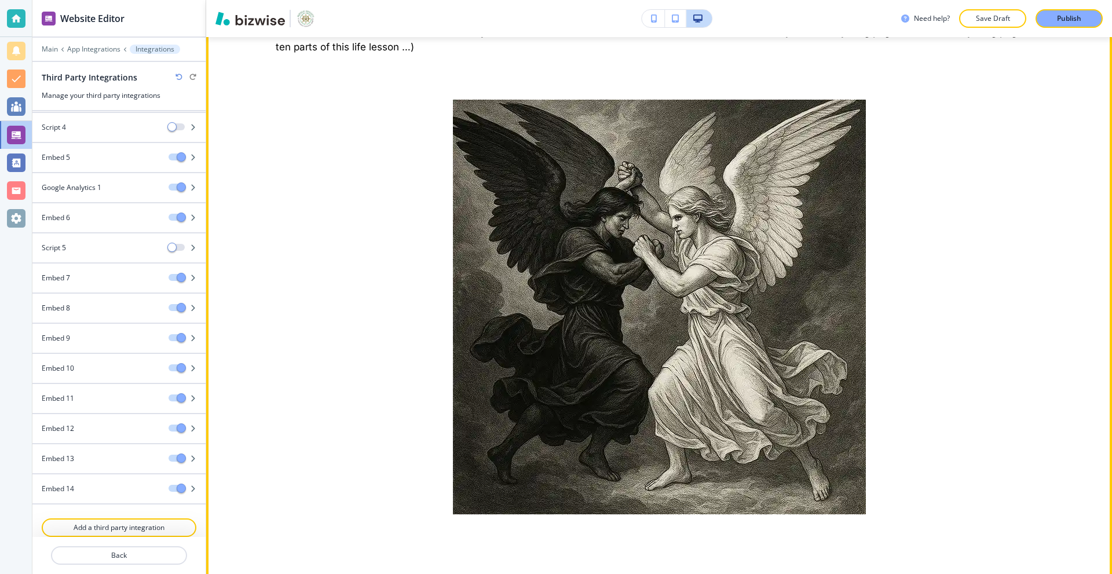
scroll to position [1186, 0]
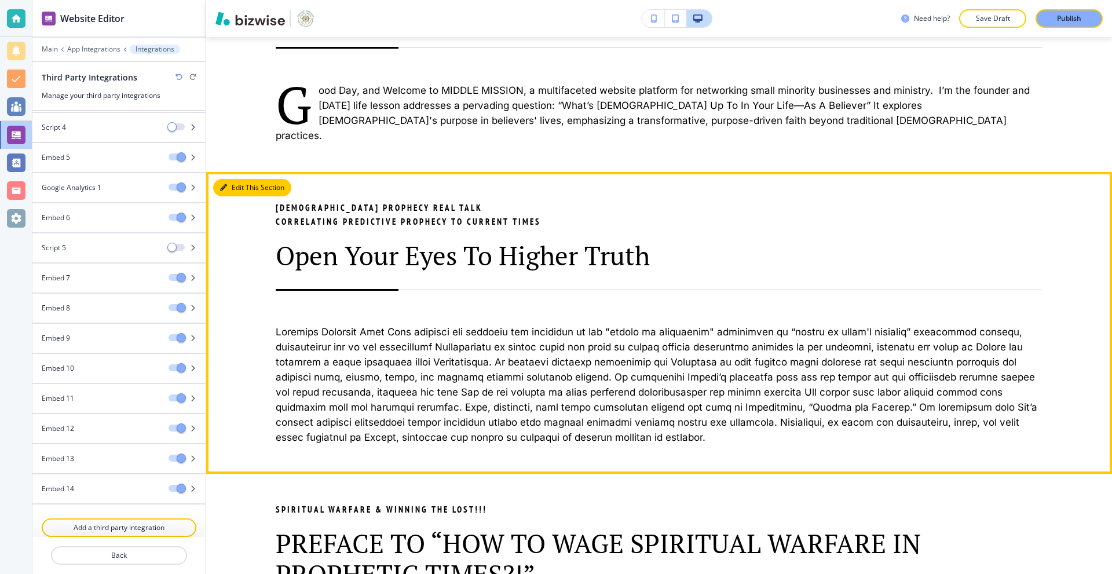
click at [226, 184] on icon "button" at bounding box center [223, 187] width 7 height 7
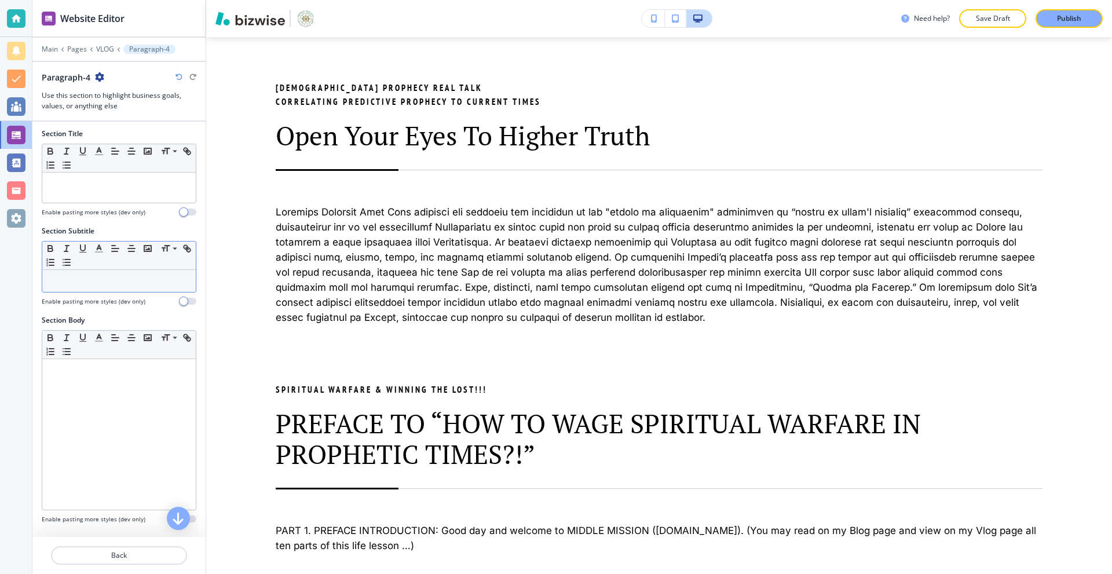
scroll to position [0, 0]
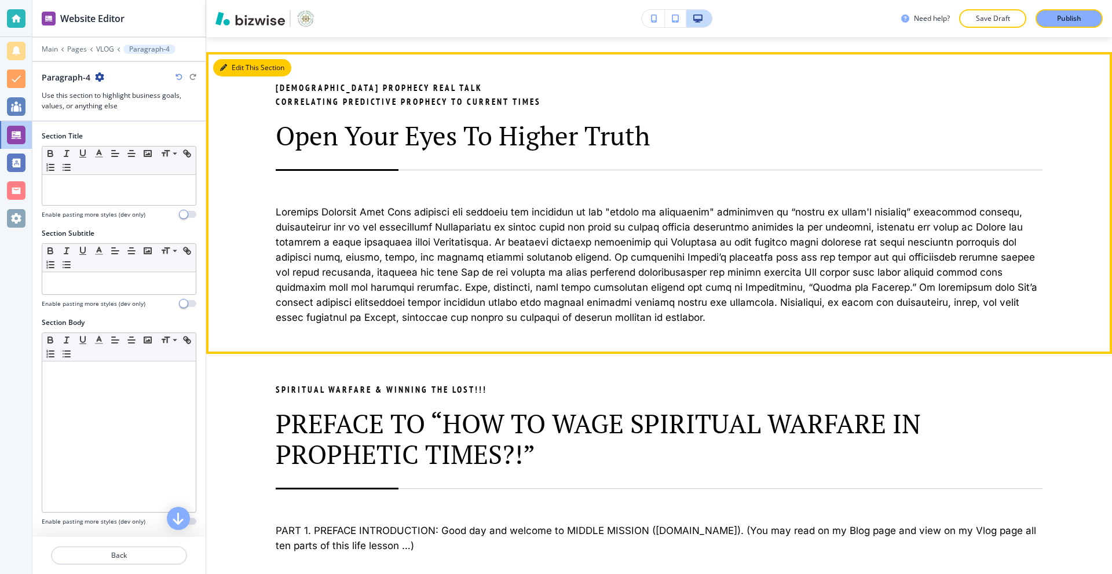
click at [236, 59] on button "Edit This Section" at bounding box center [252, 67] width 78 height 17
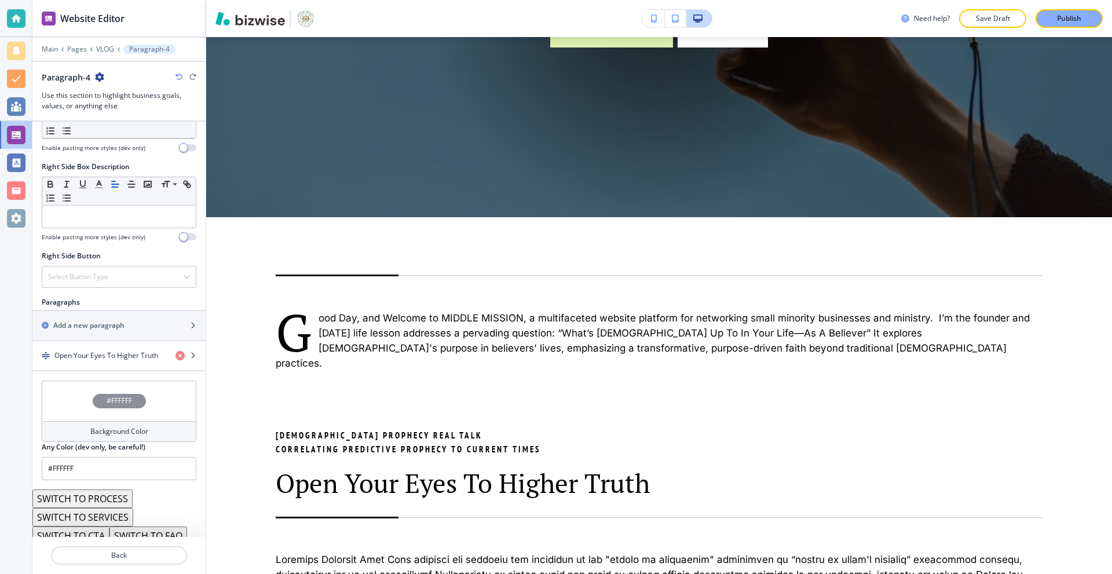
scroll to position [554, 0]
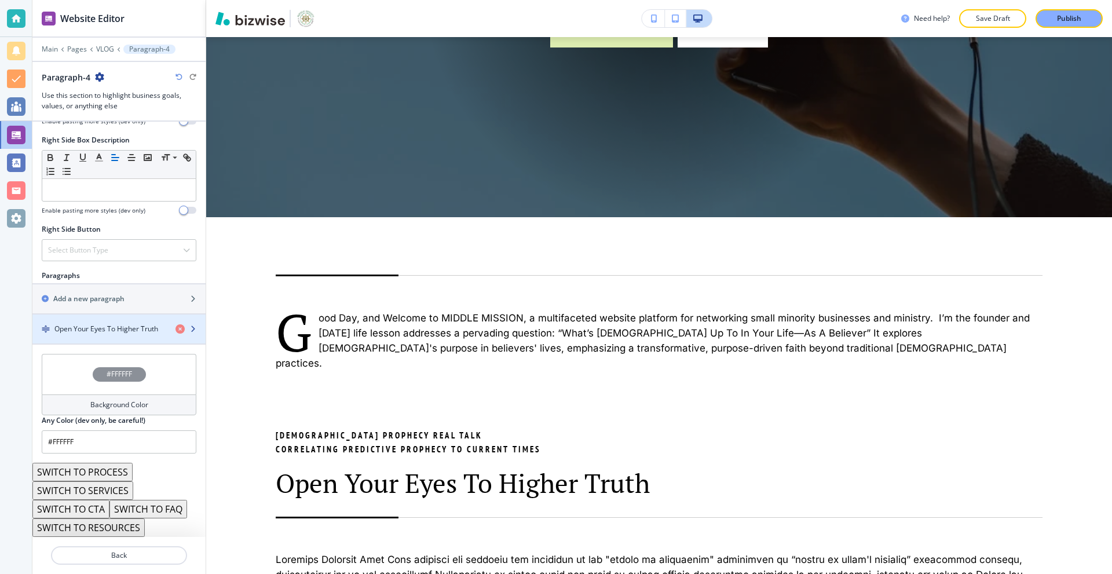
click at [130, 320] on div "button" at bounding box center [118, 318] width 173 height 9
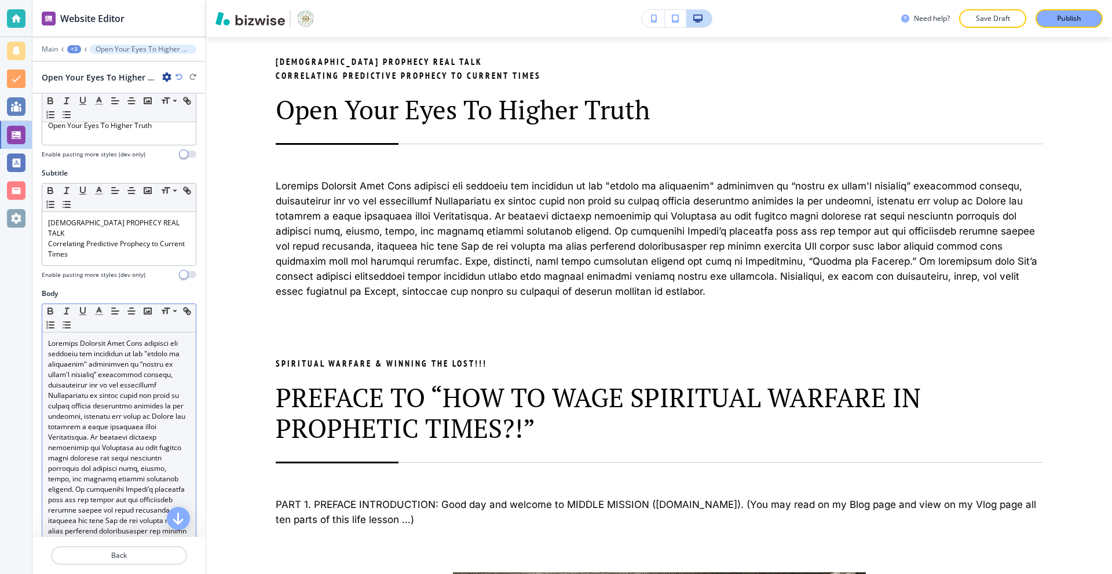
scroll to position [756, 0]
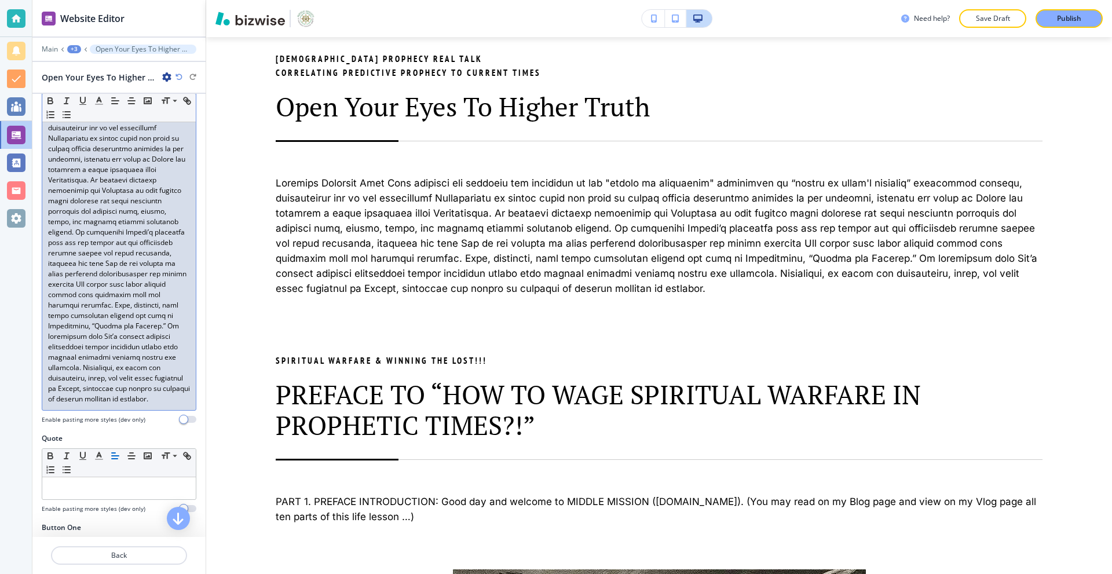
click at [181, 393] on div at bounding box center [118, 242] width 153 height 335
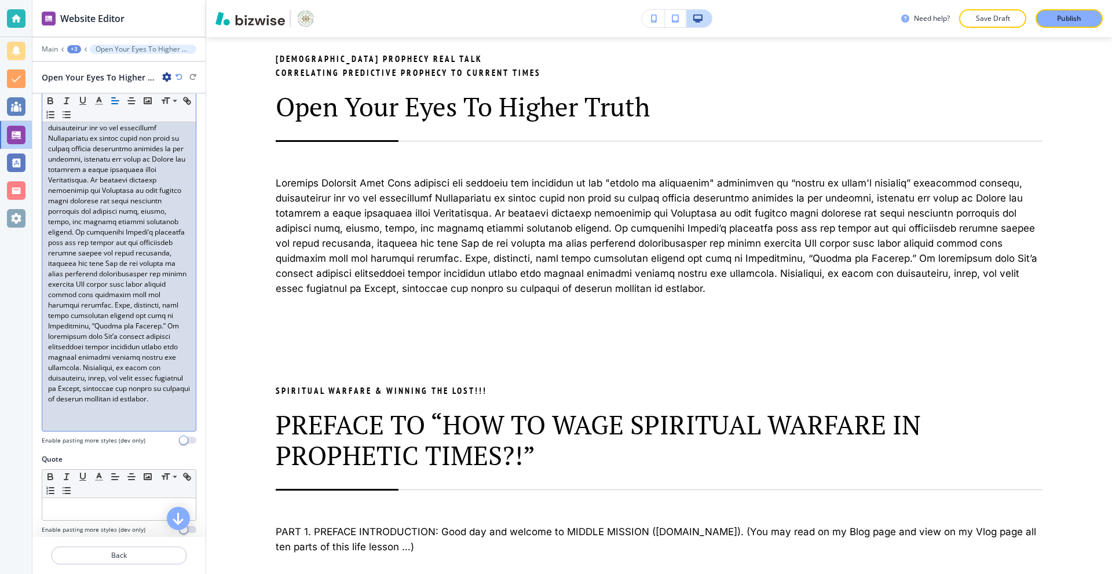
click at [130, 415] on p at bounding box center [119, 420] width 142 height 10
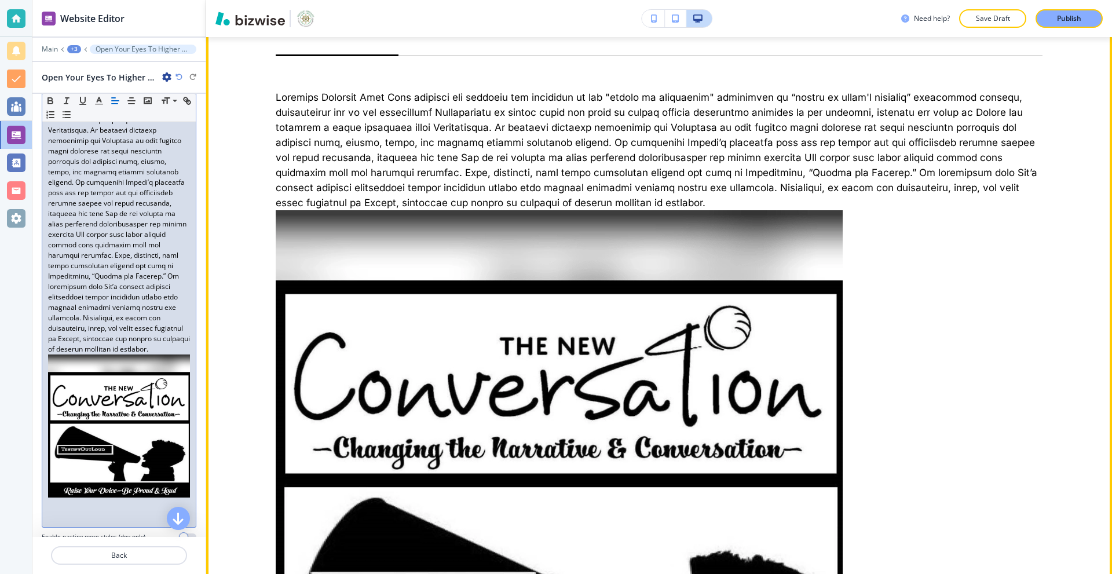
scroll to position [1161, 0]
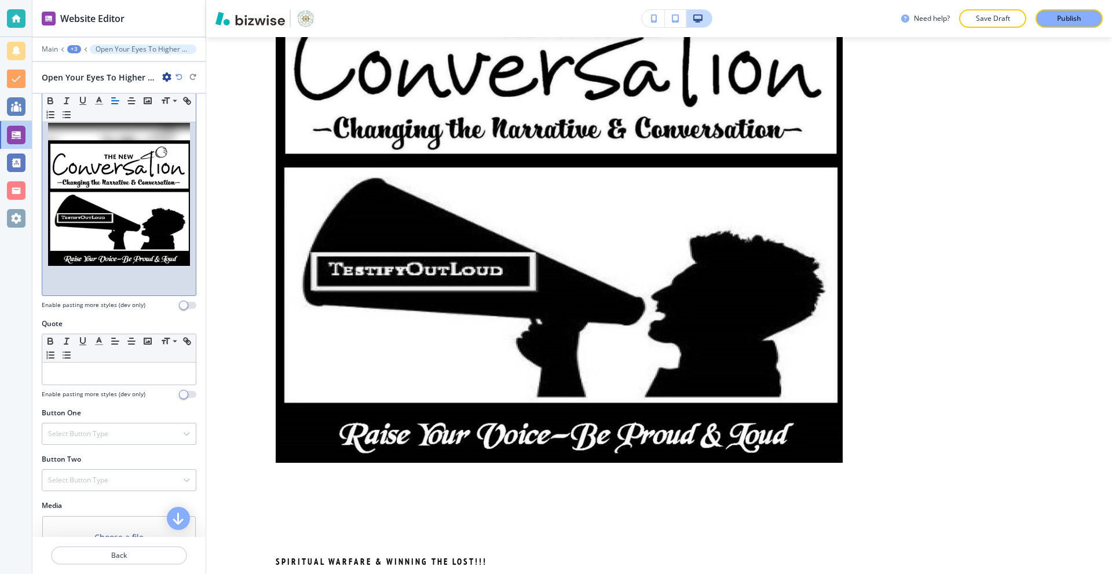
click at [107, 228] on img at bounding box center [119, 194] width 142 height 143
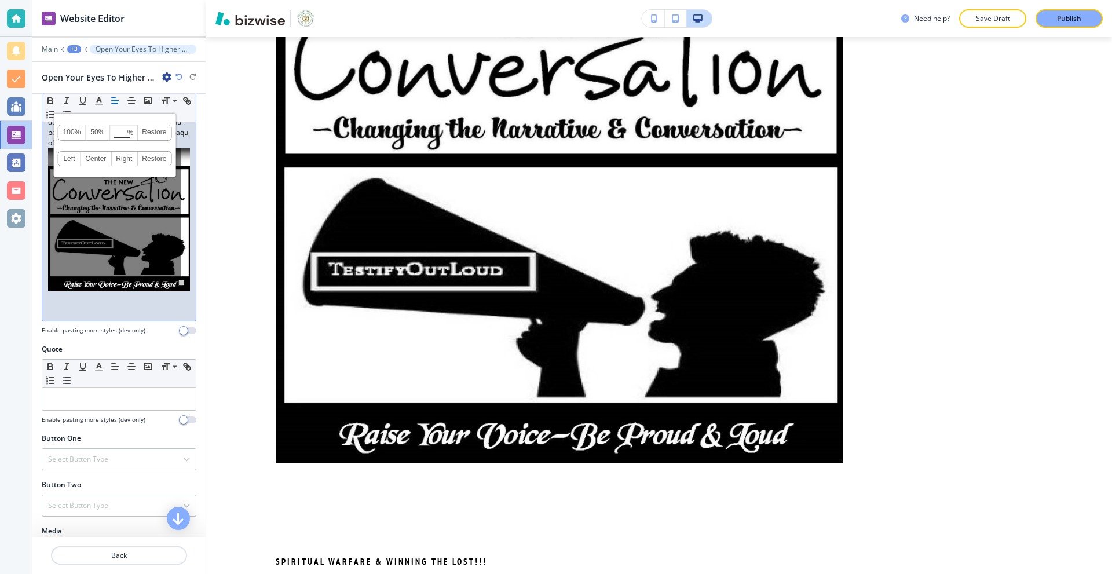
scroll to position [455, 0]
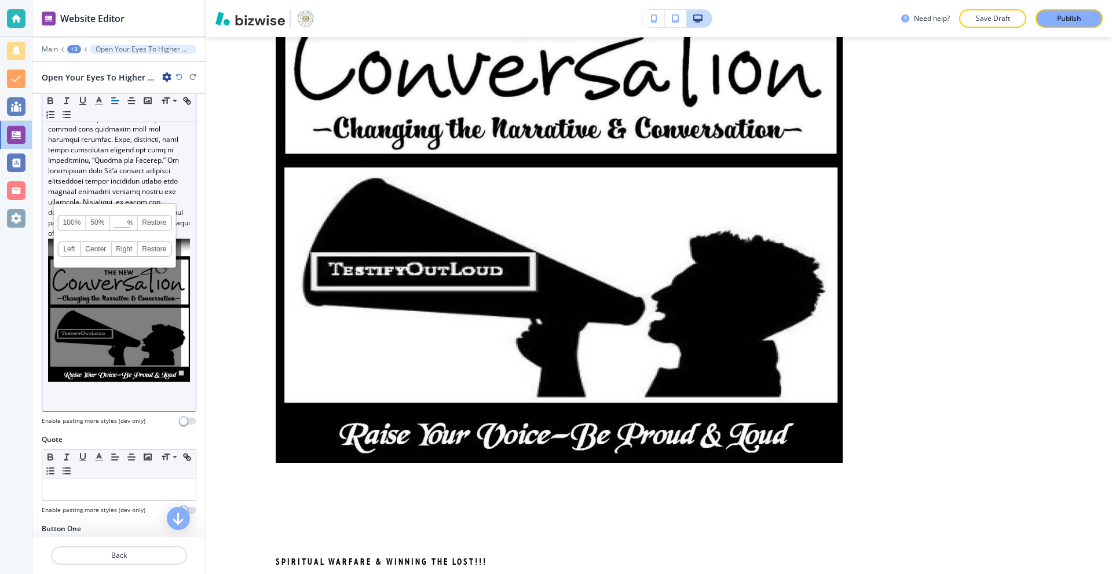
click at [98, 242] on link "Center" at bounding box center [95, 249] width 31 height 14
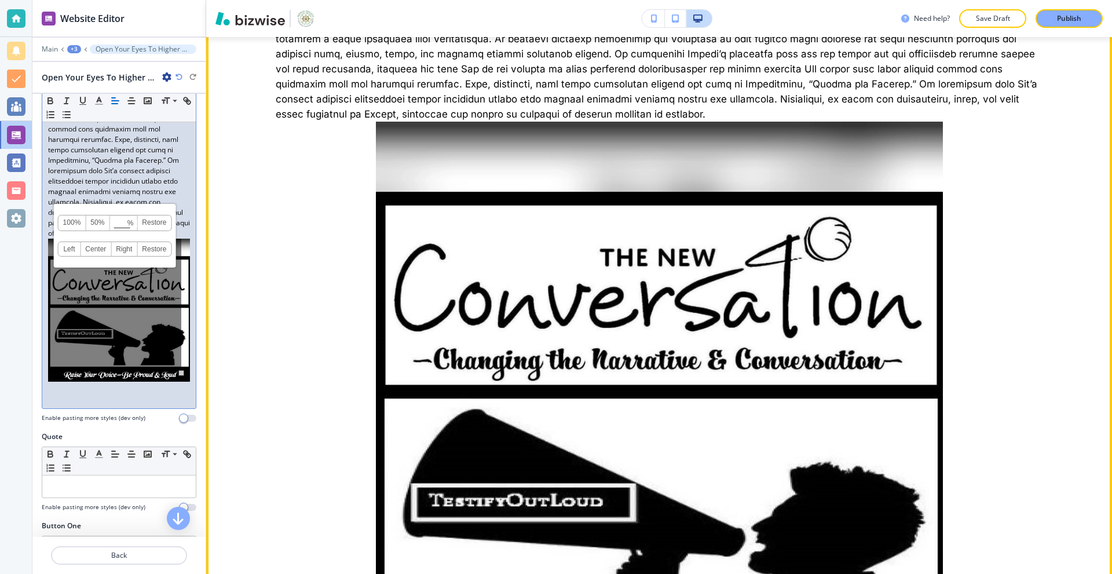
scroll to position [929, 0]
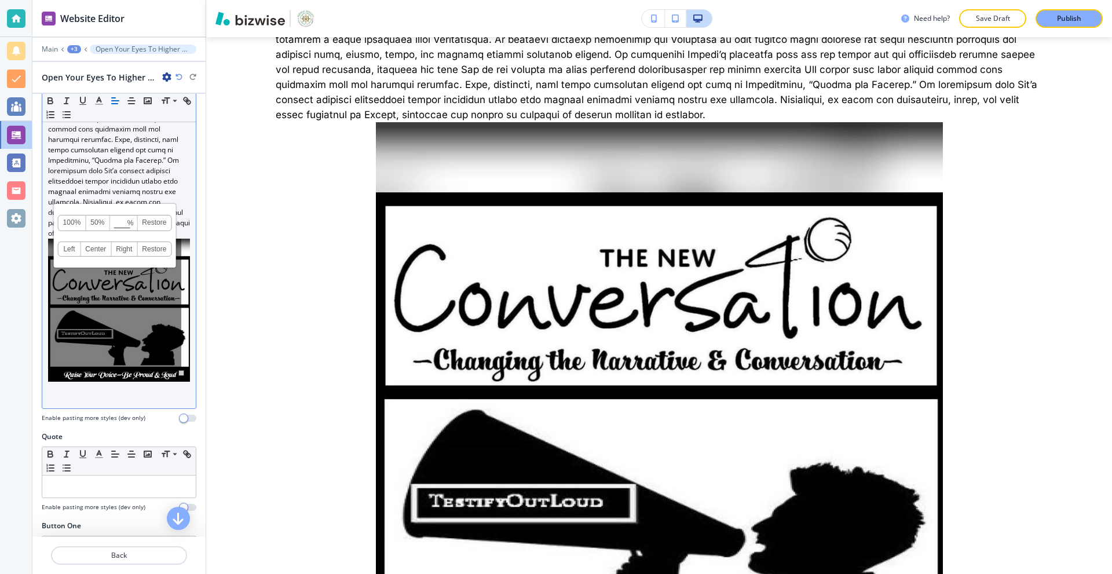
click at [97, 215] on link "50%" at bounding box center [98, 222] width 24 height 15
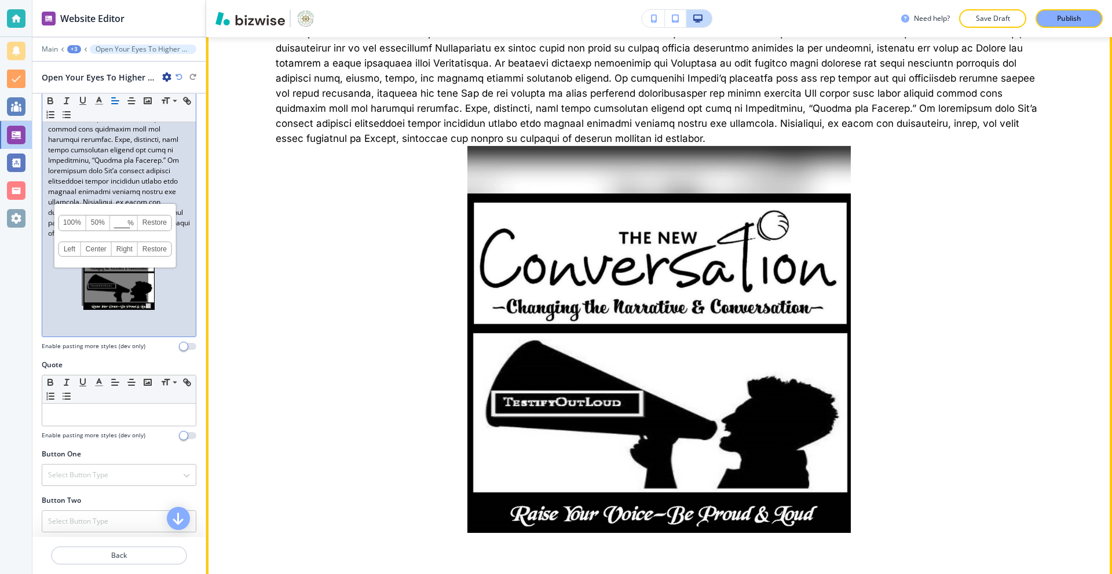
scroll to position [813, 0]
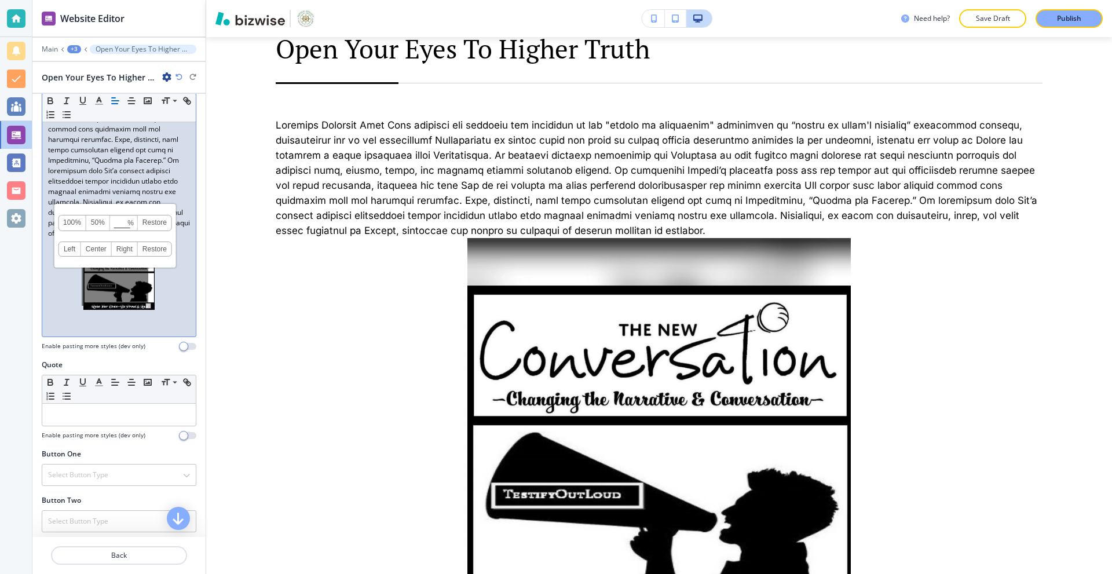
click at [186, 287] on div at bounding box center [118, 123] width 153 height 427
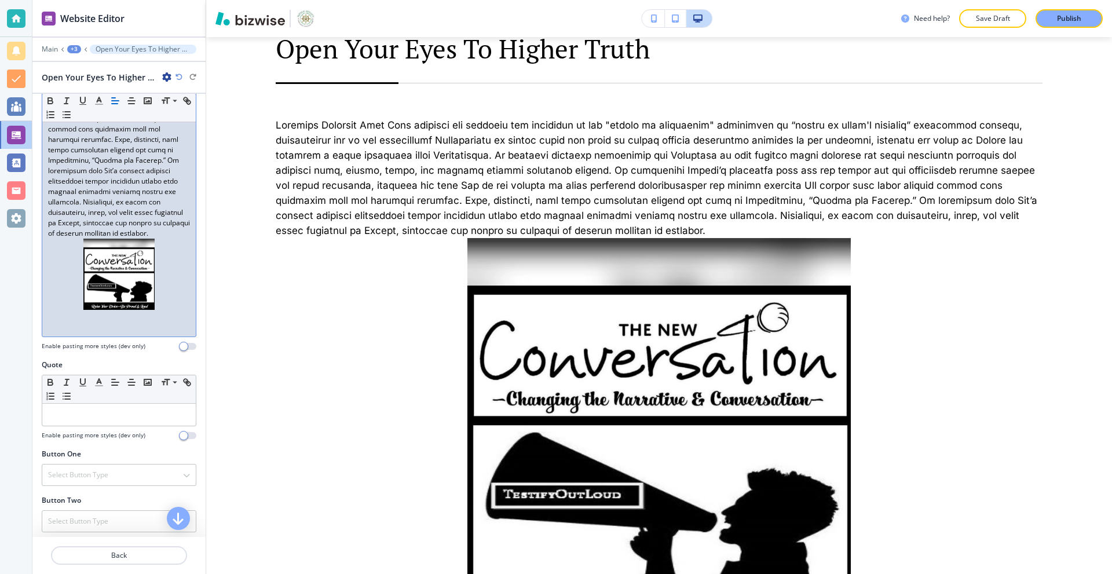
click at [178, 224] on p at bounding box center [119, 112] width 142 height 395
click at [182, 223] on div at bounding box center [118, 123] width 153 height 427
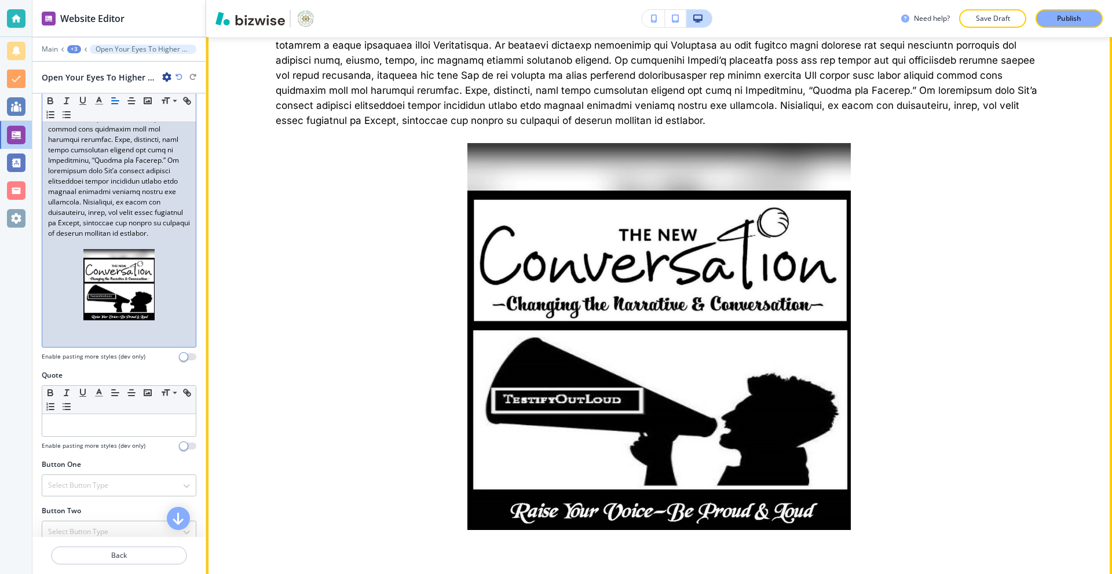
scroll to position [987, 0]
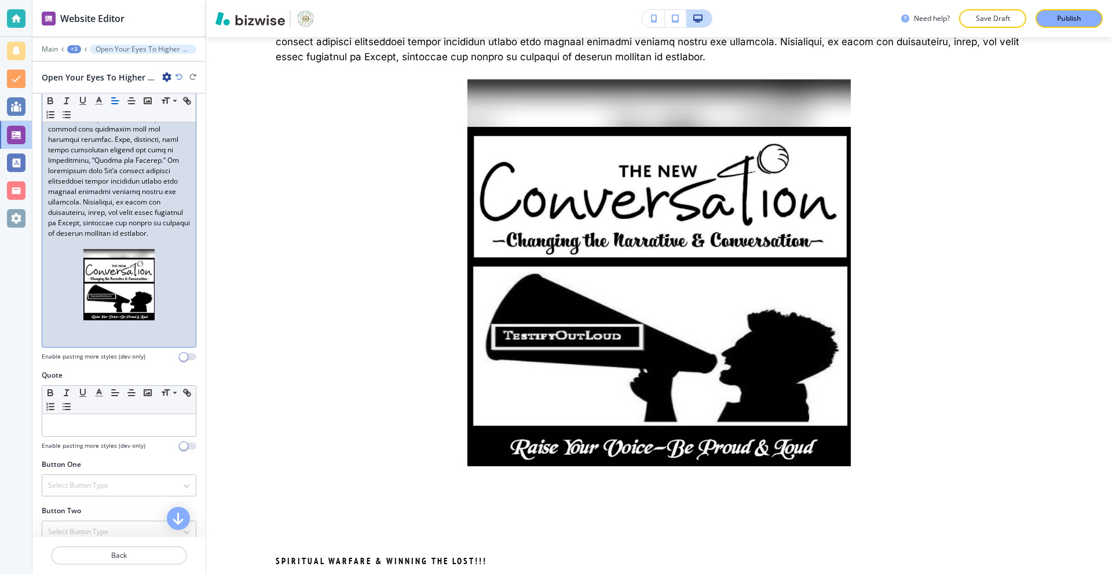
click at [141, 347] on div at bounding box center [119, 349] width 155 height 5
click at [124, 331] on p at bounding box center [119, 336] width 142 height 10
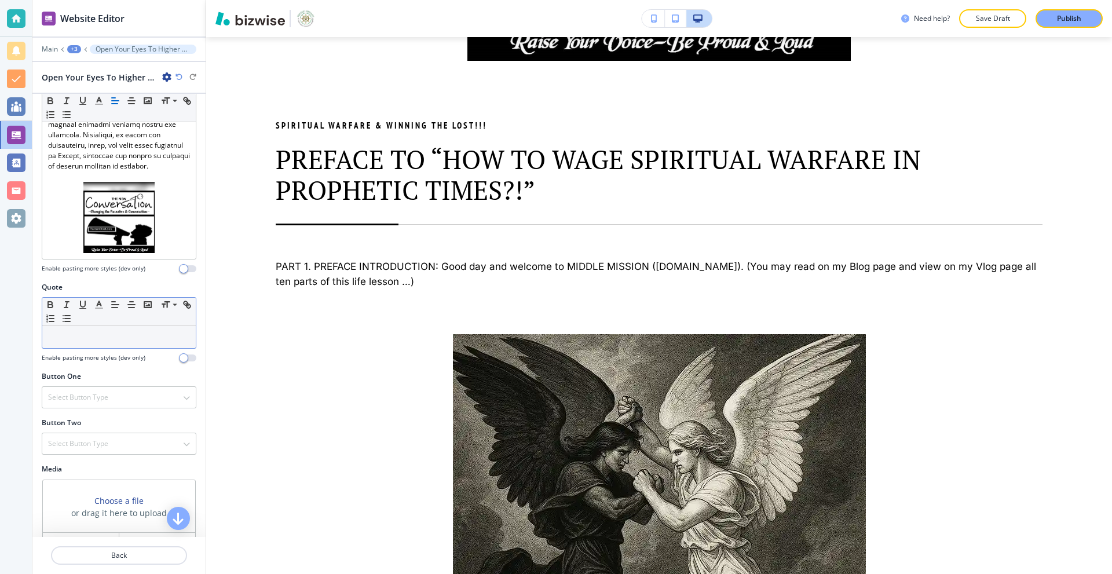
scroll to position [534, 0]
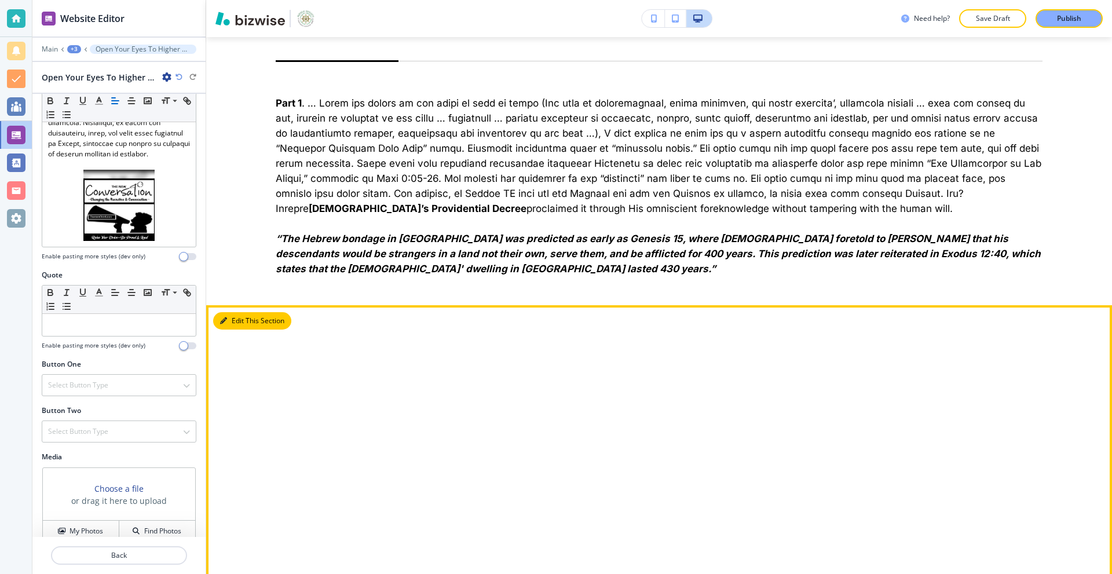
click at [241, 312] on button "Edit This Section" at bounding box center [252, 320] width 78 height 17
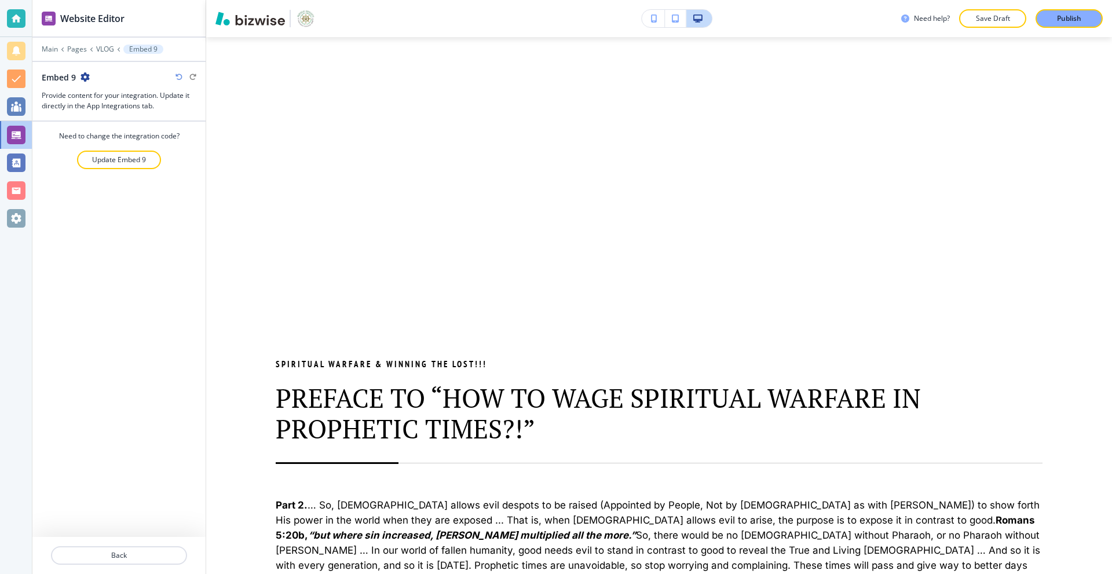
scroll to position [2568, 0]
click at [128, 157] on p "Update Embed 9" at bounding box center [119, 160] width 54 height 10
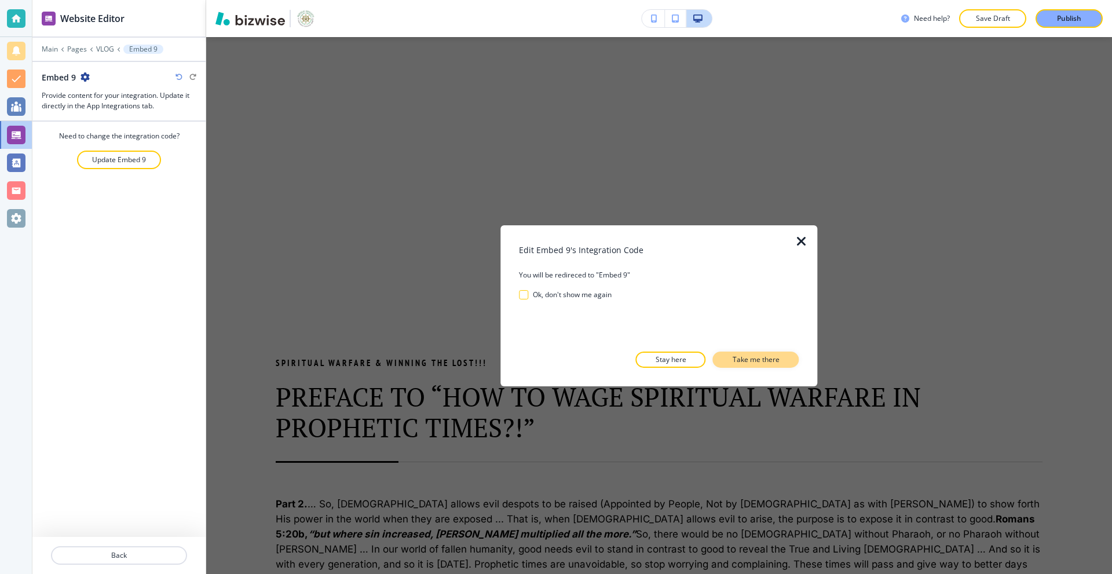
click at [736, 361] on p "Take me there" at bounding box center [755, 359] width 47 height 10
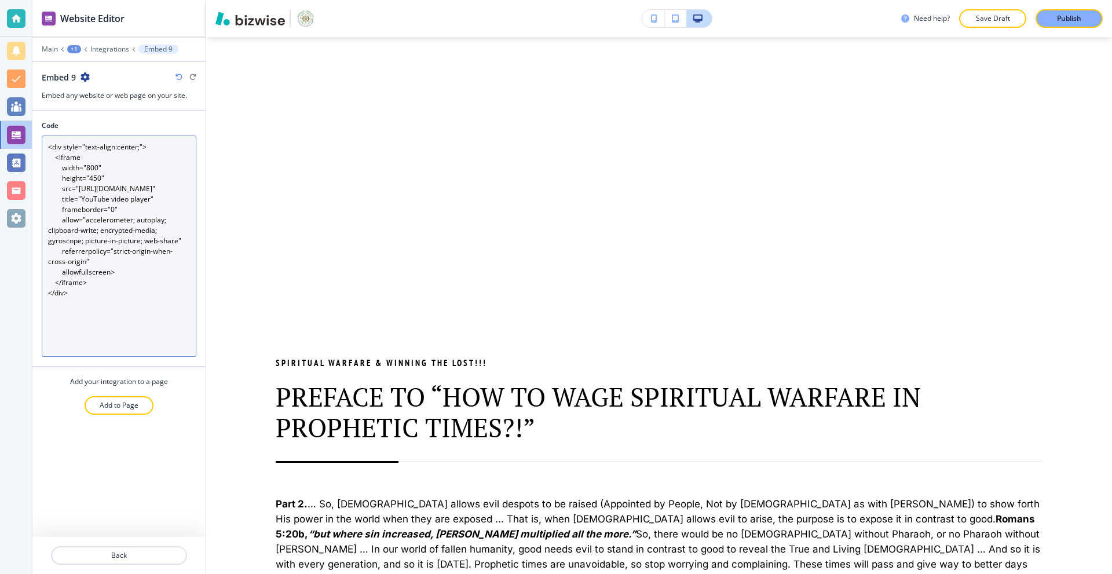
click at [145, 251] on textarea "<div style="text-align:center;"> <iframe width="800" height="450" src="[URL][DO…" at bounding box center [119, 245] width 155 height 221
click at [148, 346] on textarea "<div style="text-align:center;"> <iframe width="800" height="450" src="[URL][DO…" at bounding box center [119, 245] width 155 height 221
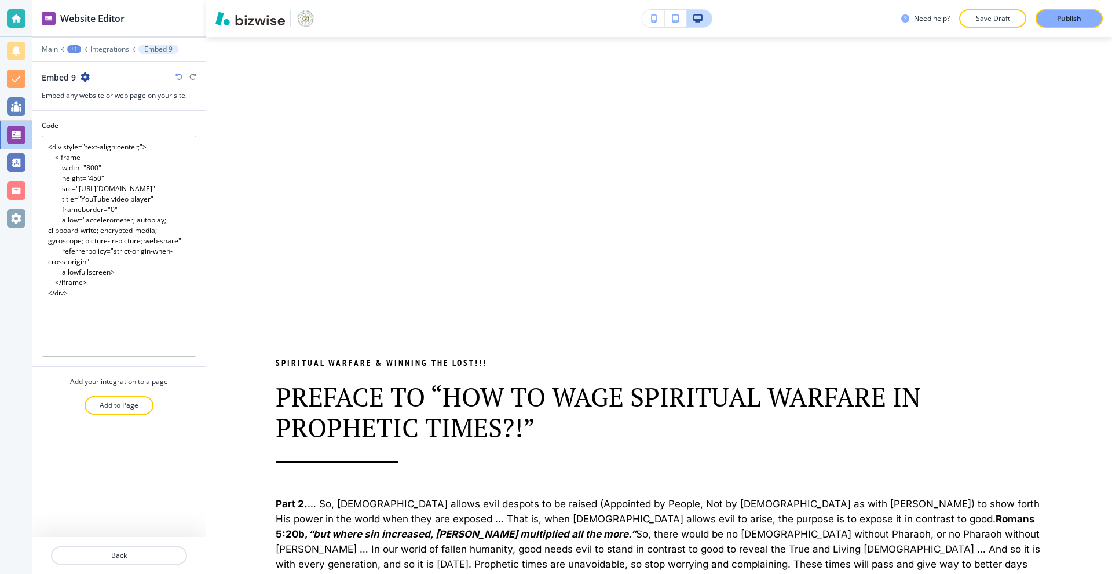
click at [168, 424] on div "Code <div style="text-align:center;"> <iframe width="800" height="450" src="[UR…" at bounding box center [118, 324] width 173 height 426
click at [98, 49] on p "Integrations" at bounding box center [109, 49] width 39 height 8
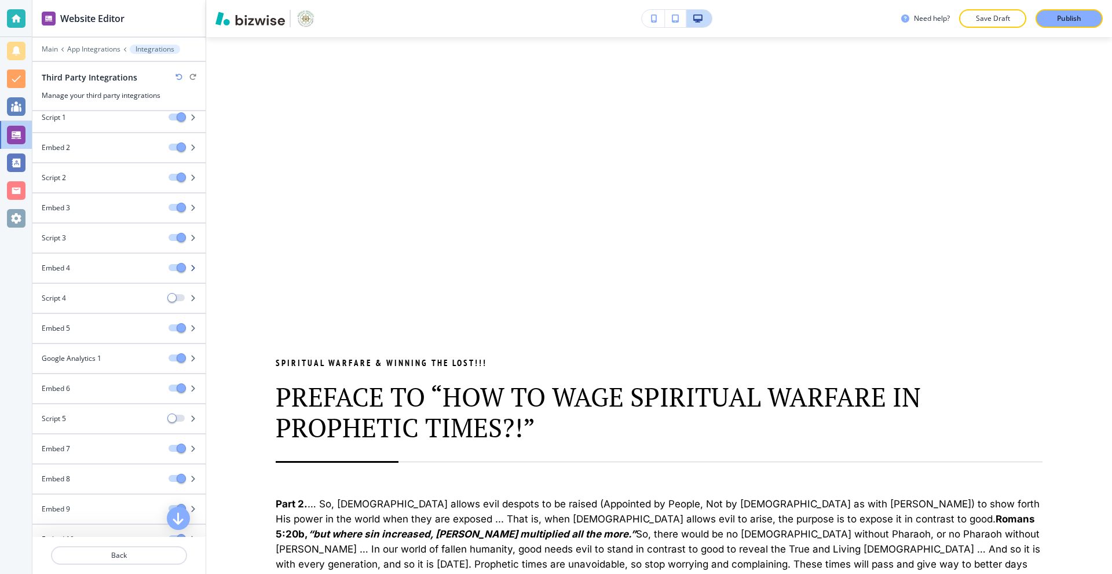
scroll to position [209, 0]
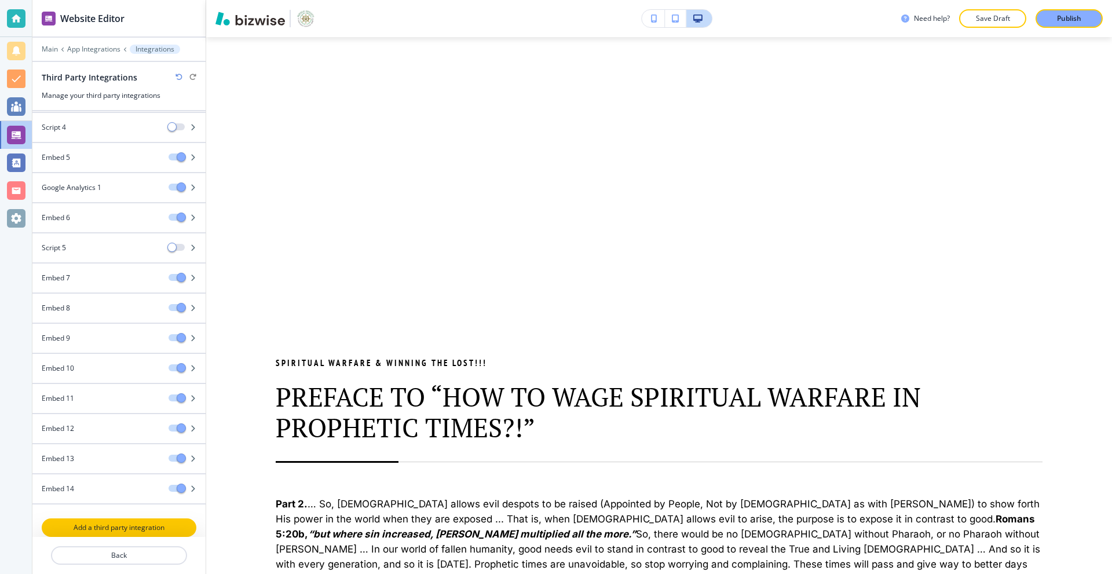
click at [114, 527] on p "Add a third party integration" at bounding box center [119, 527] width 152 height 10
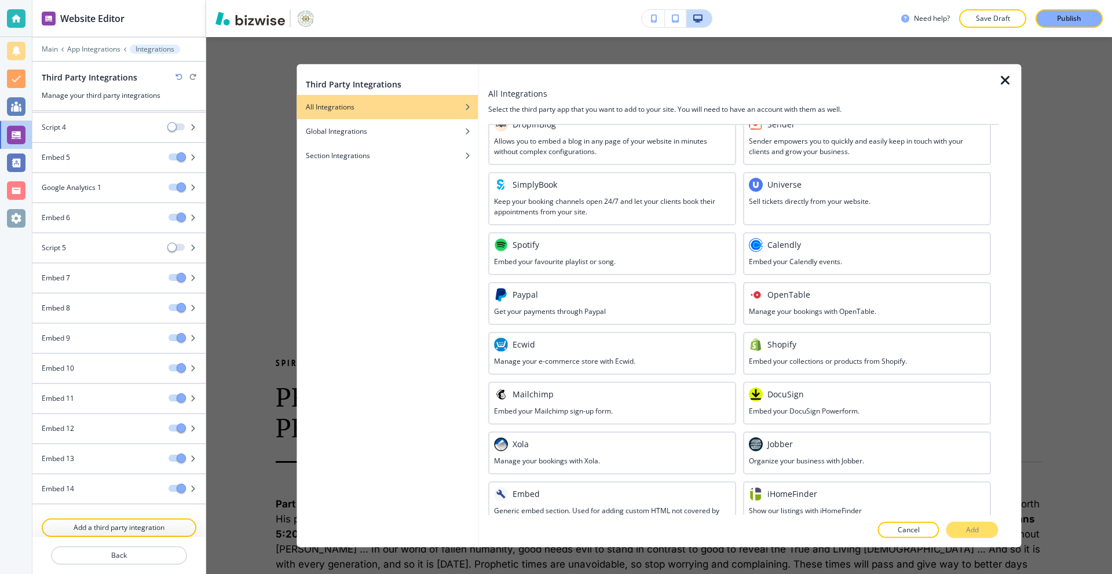
scroll to position [415, 0]
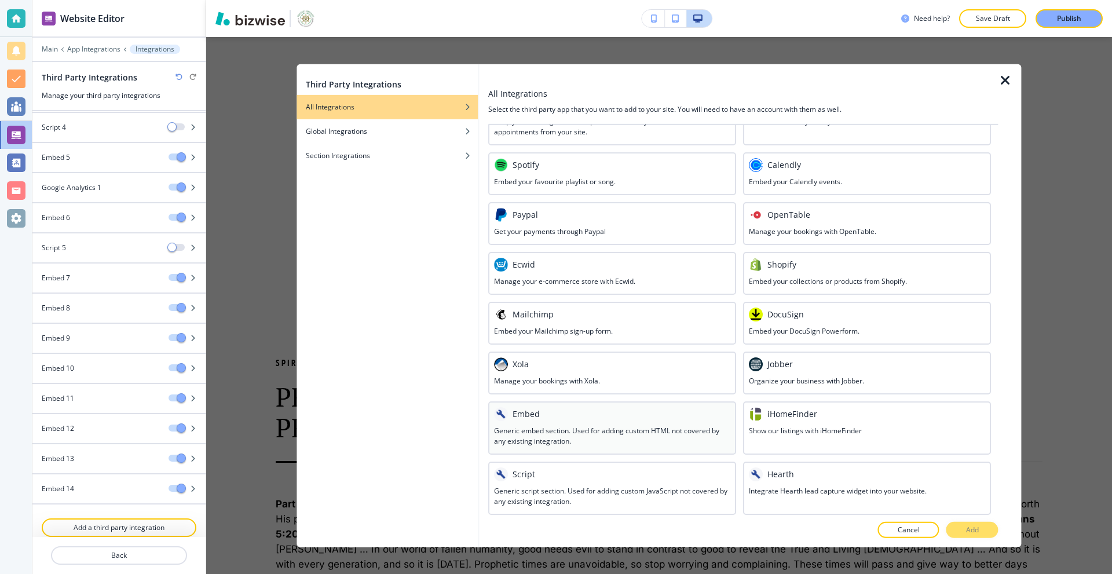
click at [555, 427] on h3 "Generic embed section. Used for adding custom HTML not covered by any existing …" at bounding box center [612, 435] width 236 height 21
click at [960, 529] on button "Add" at bounding box center [972, 530] width 52 height 16
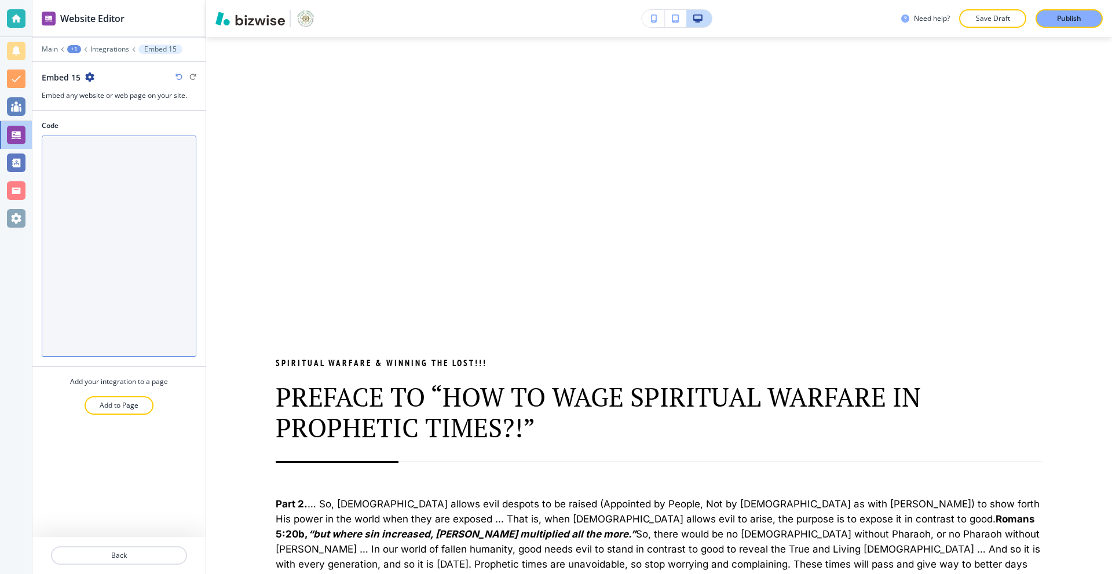
click at [68, 244] on textarea "Code" at bounding box center [119, 245] width 155 height 221
paste textarea "<div style="text-align:center;"> <iframe width="800" height="450" src="[URL][DO…"
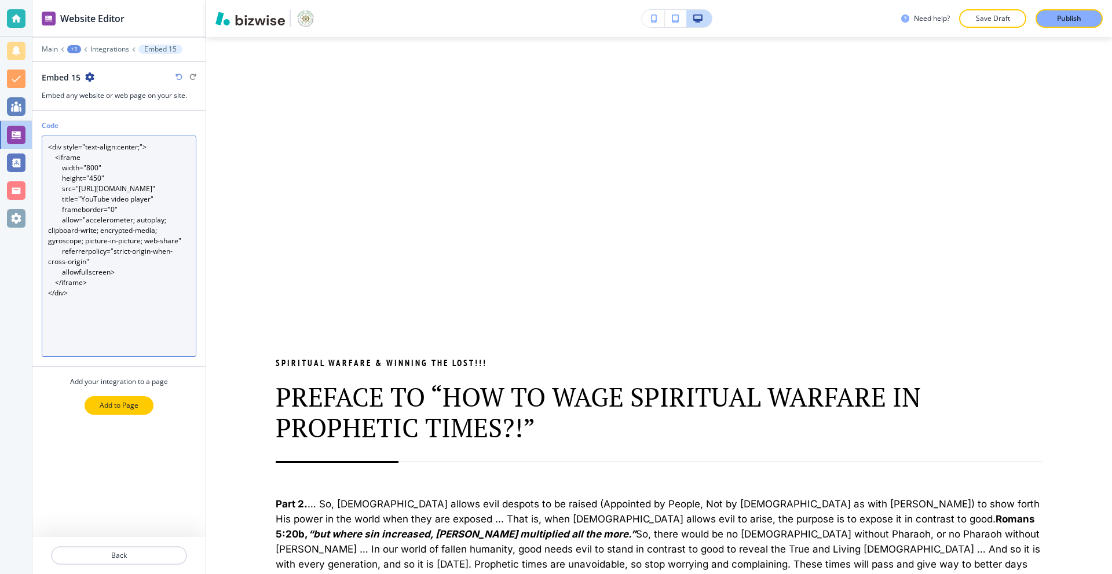
type textarea "<div style="text-align:center;"> <iframe width="800" height="450" src="[URL][DO…"
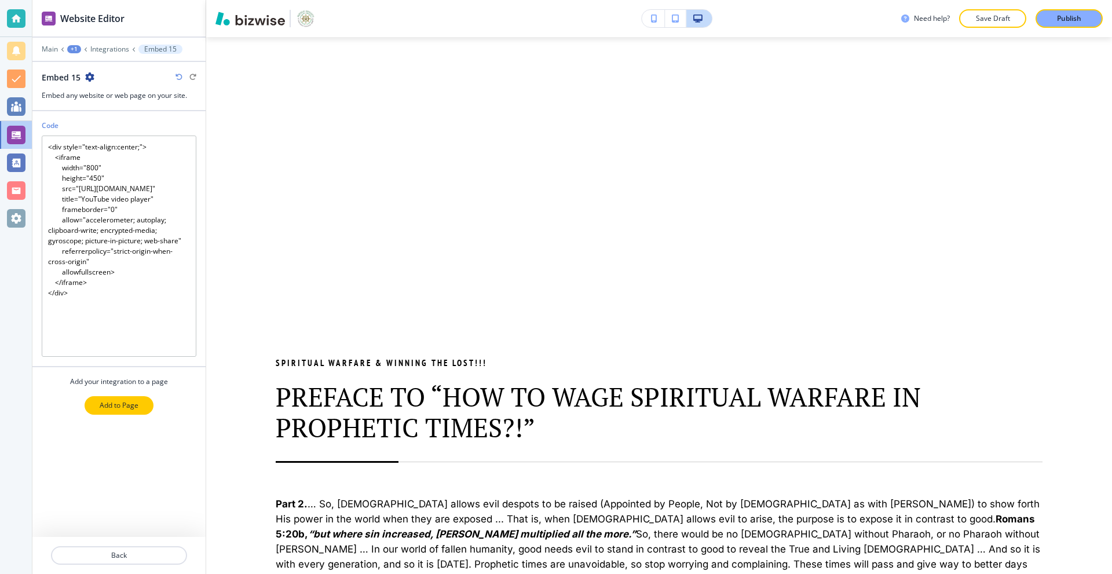
click at [123, 404] on p "Add to Page" at bounding box center [119, 405] width 39 height 10
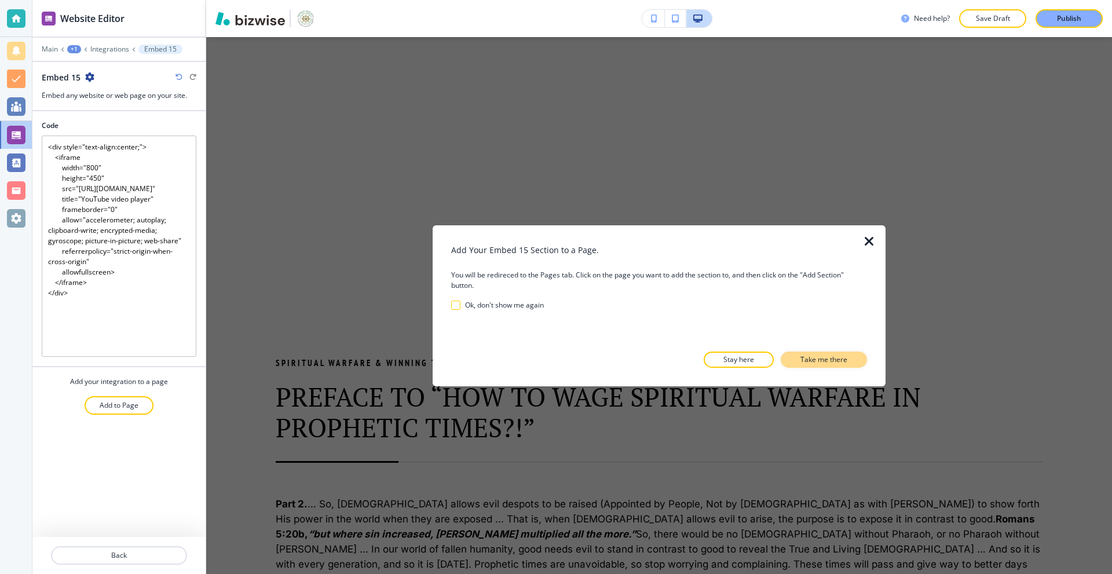
click at [803, 359] on p "Take me there" at bounding box center [823, 359] width 47 height 10
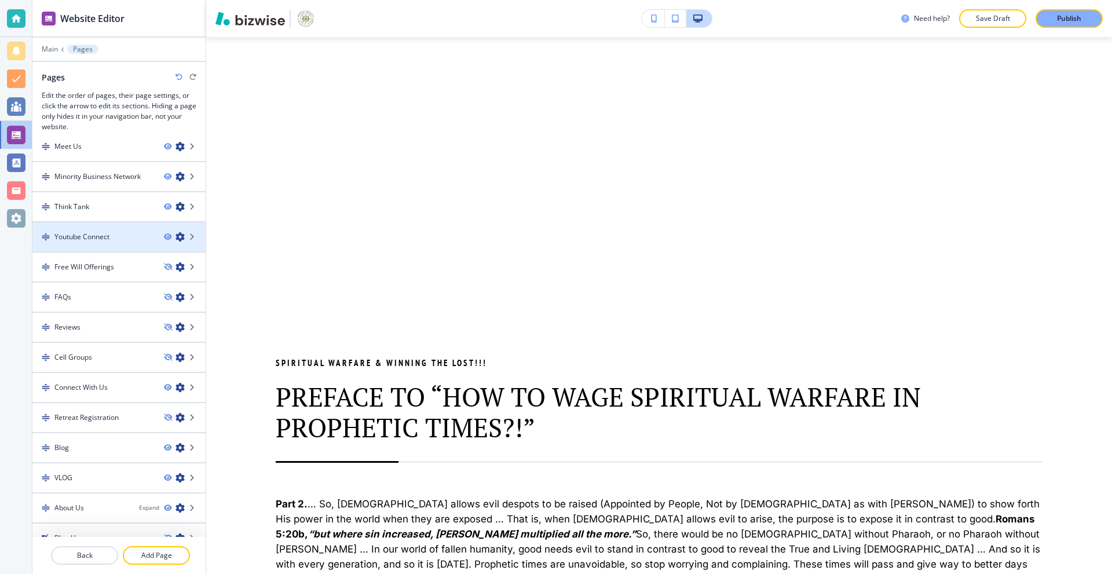
scroll to position [118, 0]
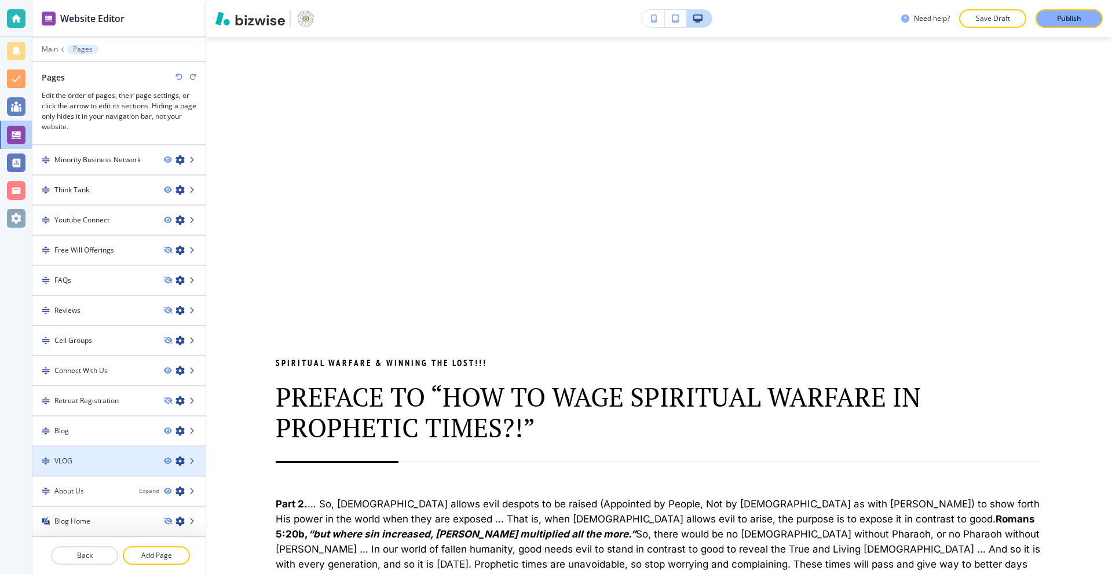
click at [86, 464] on div "VLOG" at bounding box center [93, 461] width 122 height 10
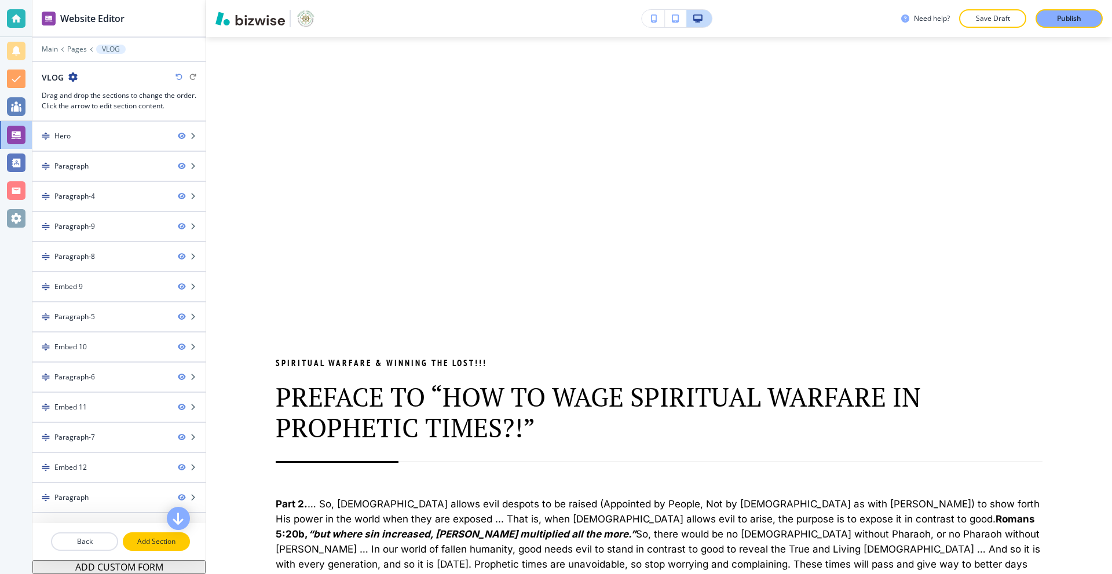
click at [150, 540] on p "Add Section" at bounding box center [156, 541] width 65 height 10
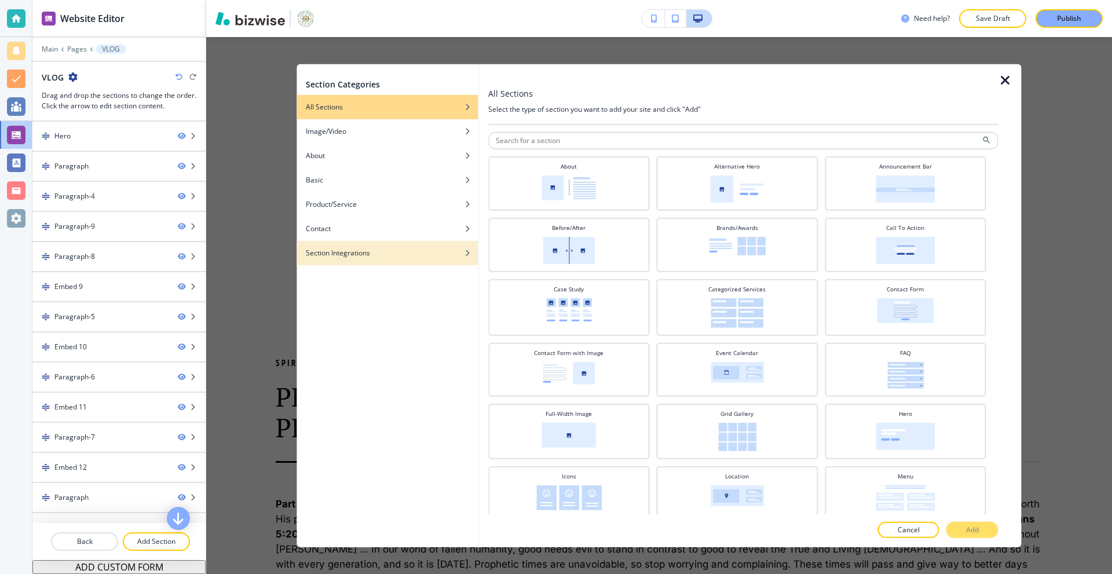
click at [355, 254] on h4 "Section Integrations" at bounding box center [338, 252] width 64 height 10
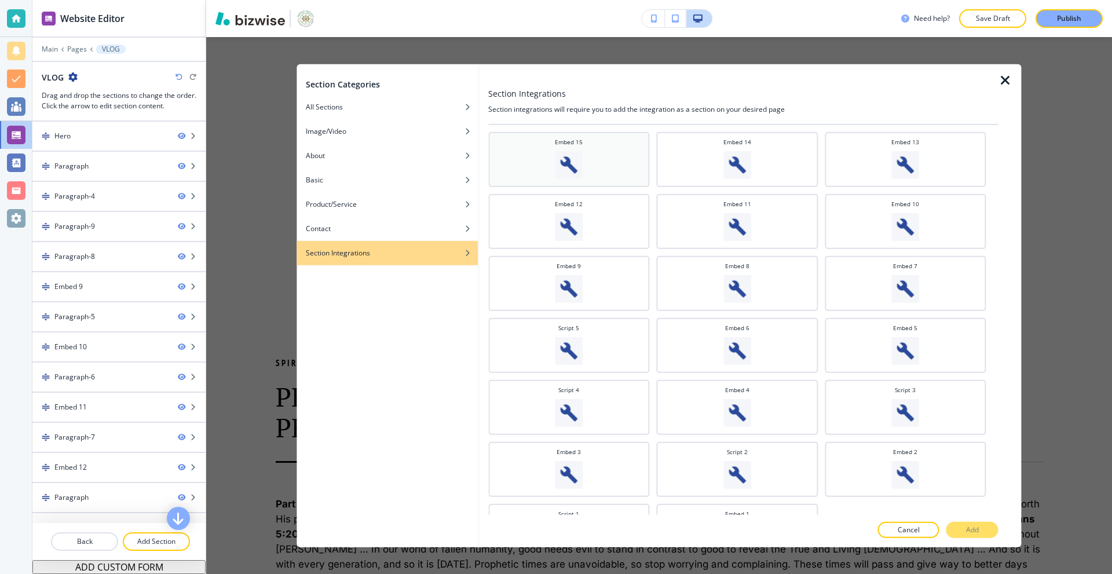
click at [591, 164] on div "Embed 15" at bounding box center [569, 157] width 150 height 41
click at [973, 525] on p "Add" at bounding box center [972, 530] width 13 height 10
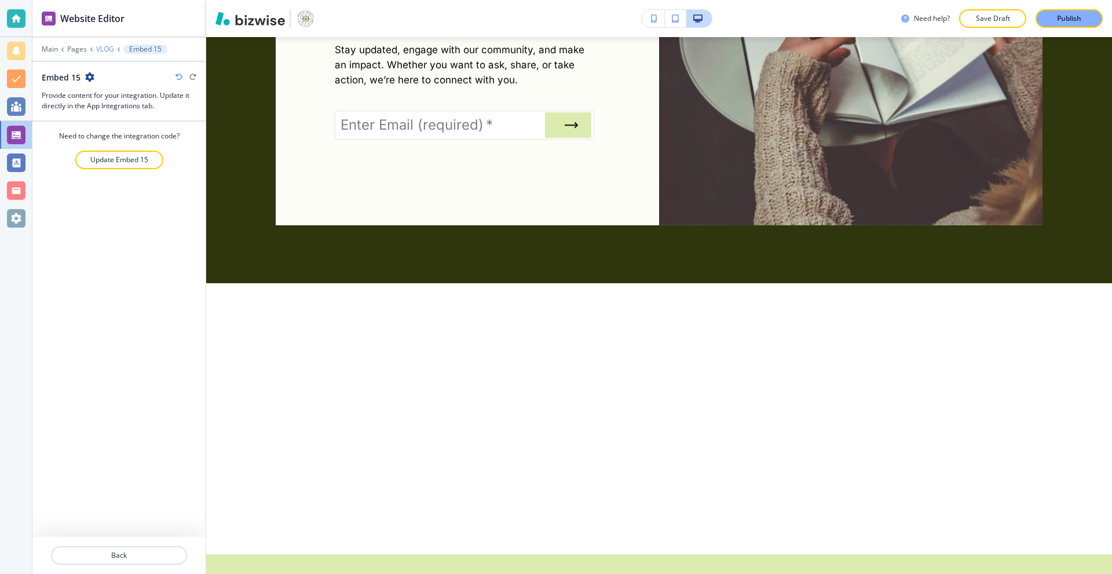
click at [111, 51] on p "VLOG" at bounding box center [105, 49] width 18 height 8
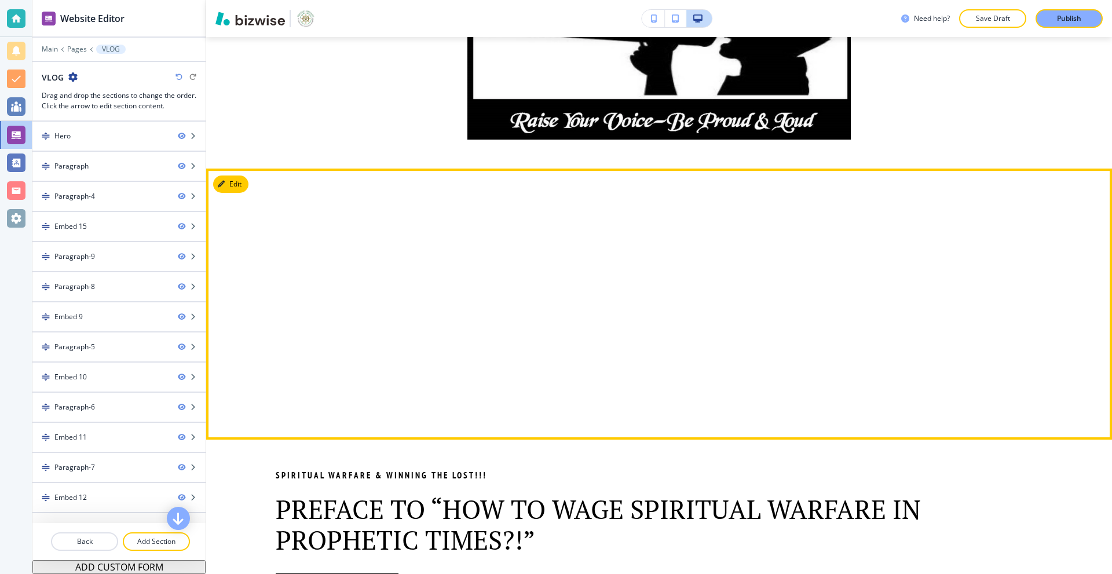
scroll to position [1295, 0]
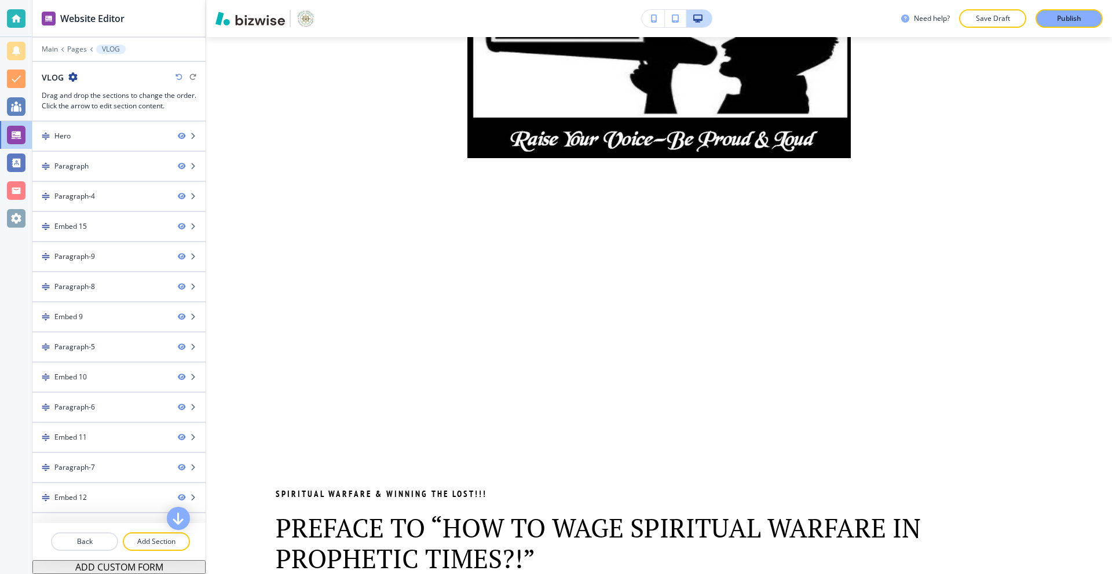
click at [79, 55] on div at bounding box center [118, 57] width 173 height 7
click at [78, 51] on p "Pages" at bounding box center [77, 49] width 20 height 8
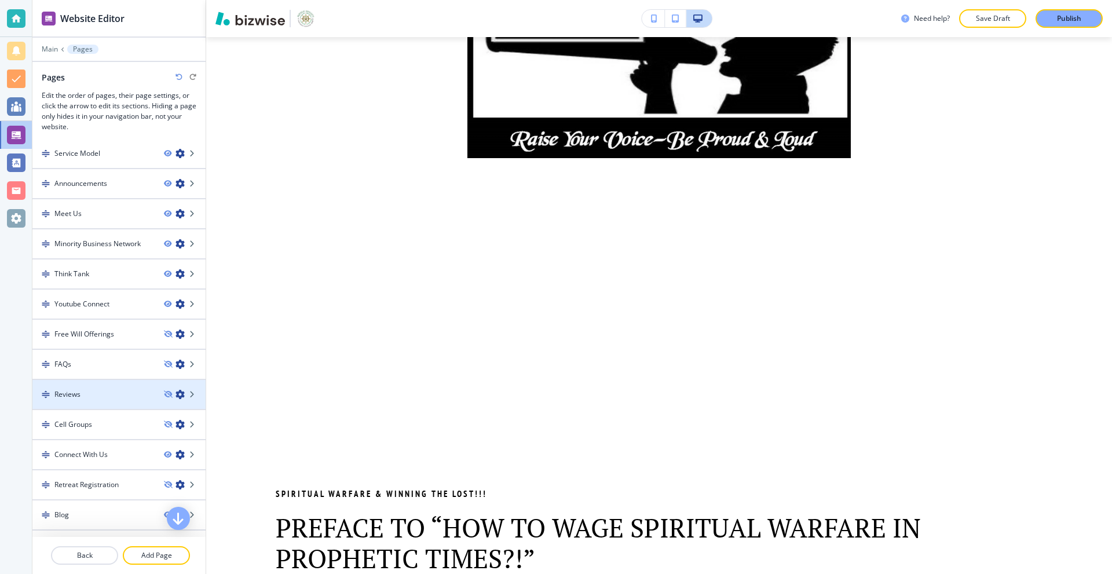
scroll to position [118, 0]
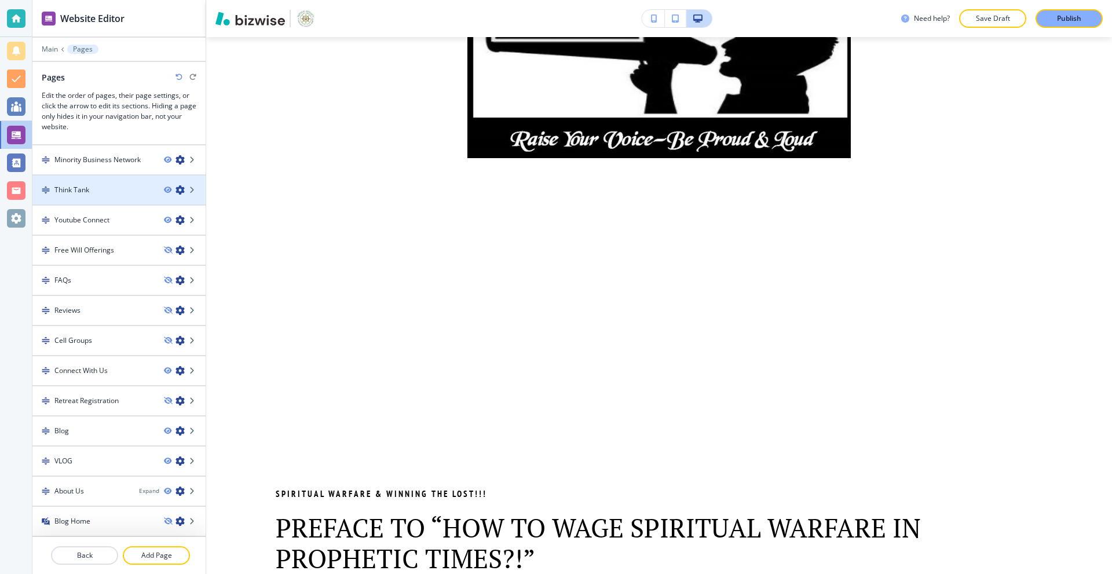
drag, startPoint x: 143, startPoint y: 554, endPoint x: 55, endPoint y: 175, distance: 388.7
click at [46, 514] on div "Website Editor Main Pages Pages Edit the order of pages, their page settings, o…" at bounding box center [118, 287] width 173 height 574
click at [52, 50] on p "Main" at bounding box center [50, 49] width 16 height 8
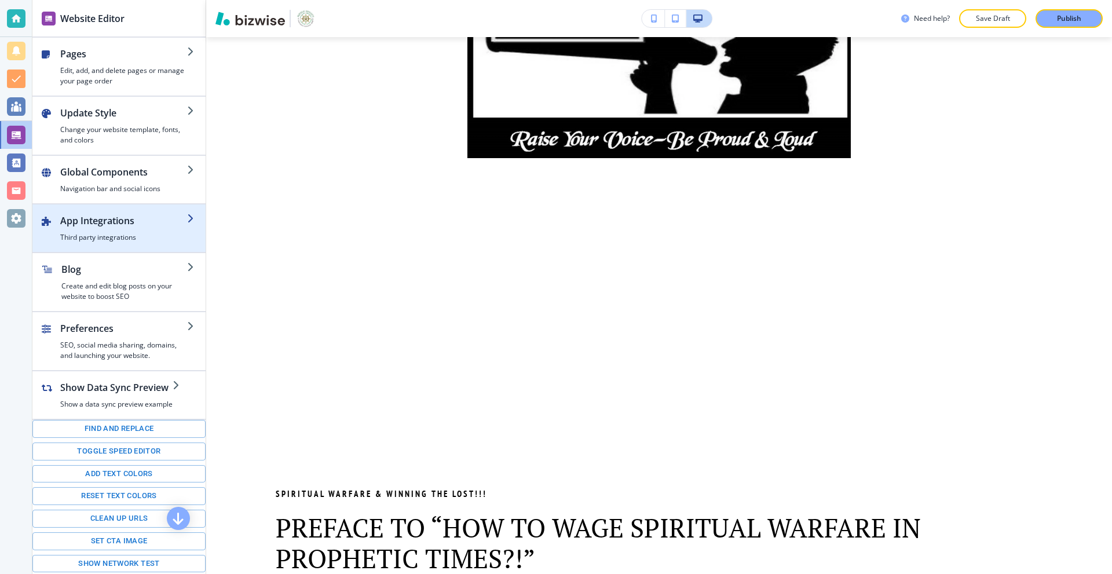
click at [110, 240] on h4 "Third party integrations" at bounding box center [123, 237] width 127 height 10
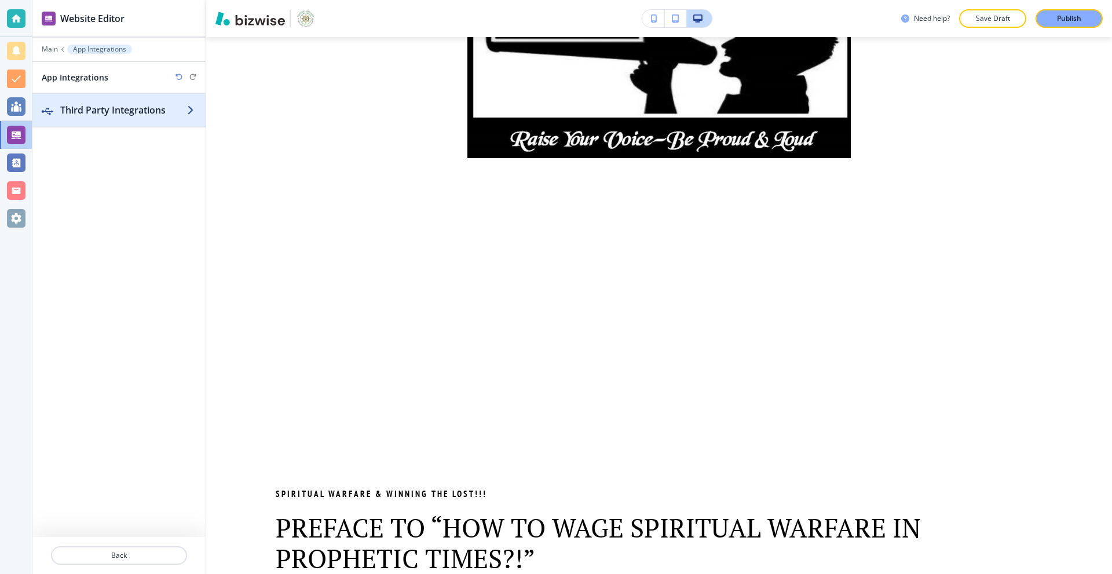
click at [89, 105] on h2 "Third Party Integrations" at bounding box center [123, 110] width 127 height 14
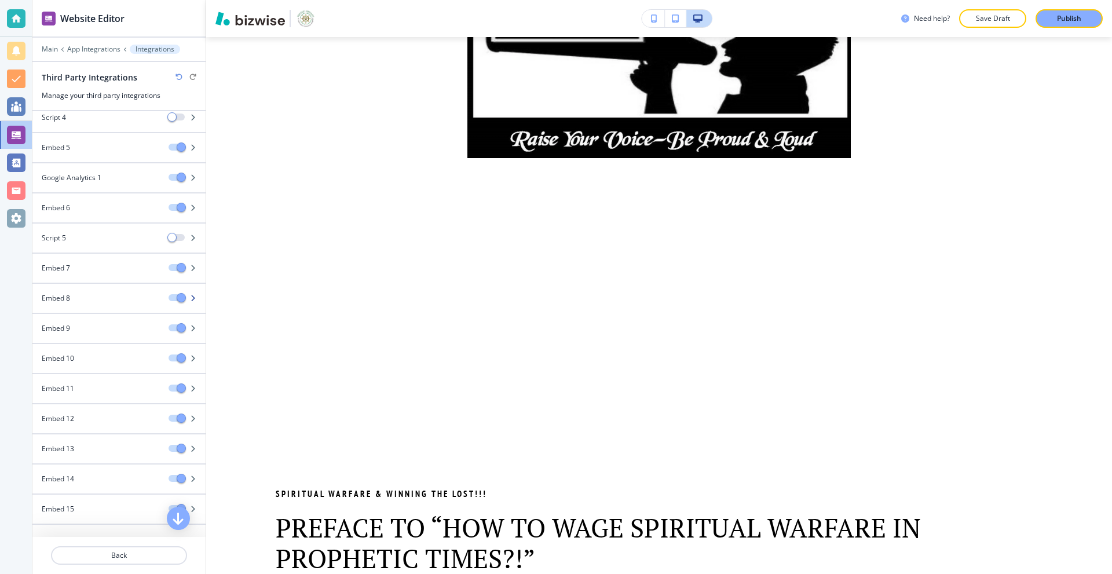
scroll to position [239, 0]
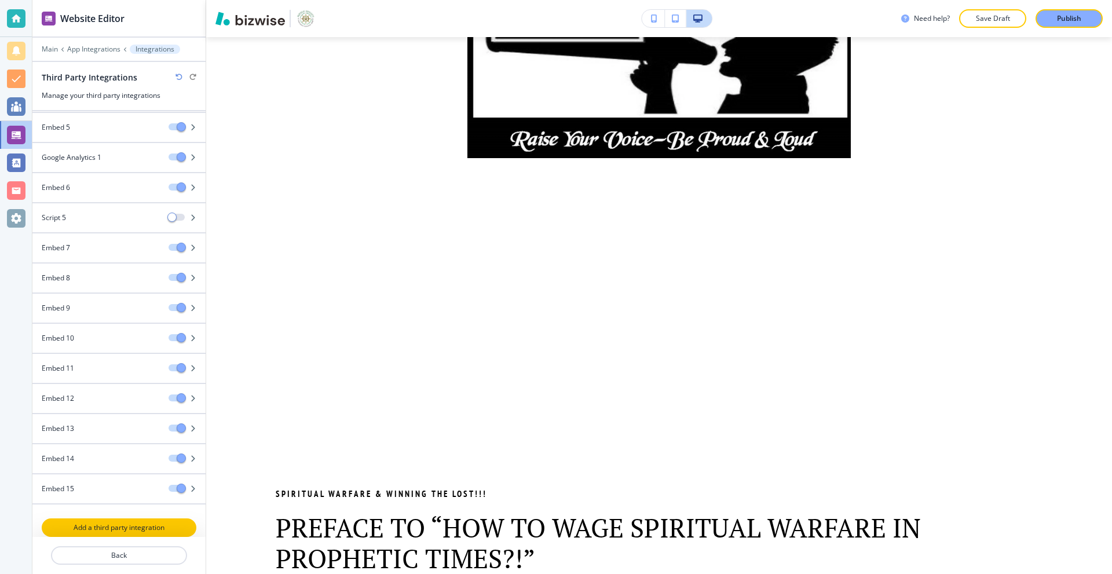
click at [107, 525] on p "Add a third party integration" at bounding box center [119, 527] width 152 height 10
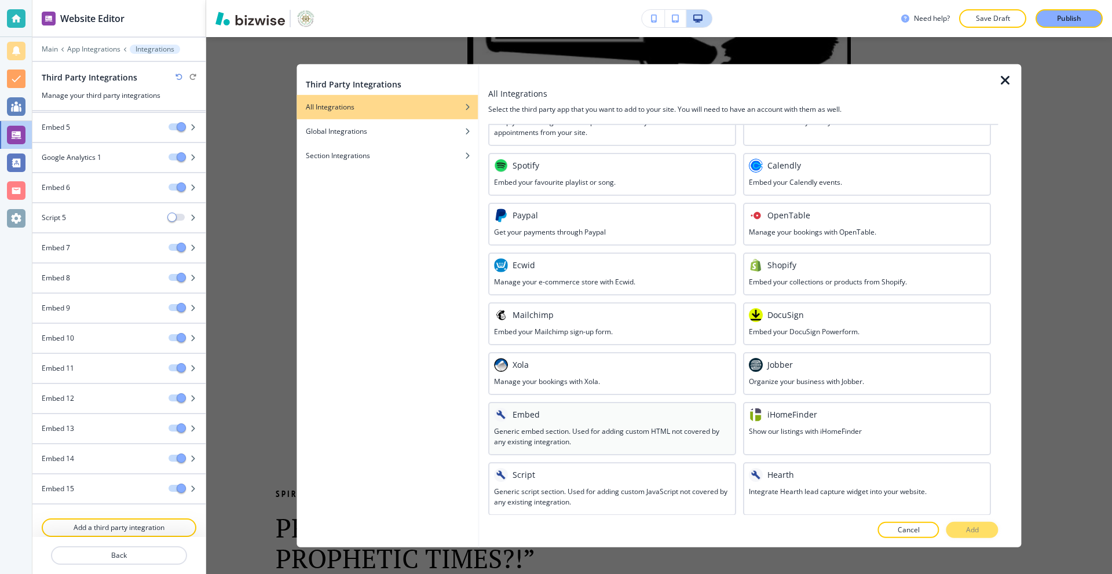
scroll to position [415, 0]
click at [553, 422] on div at bounding box center [612, 422] width 236 height 5
click at [952, 526] on button "Add" at bounding box center [972, 530] width 52 height 16
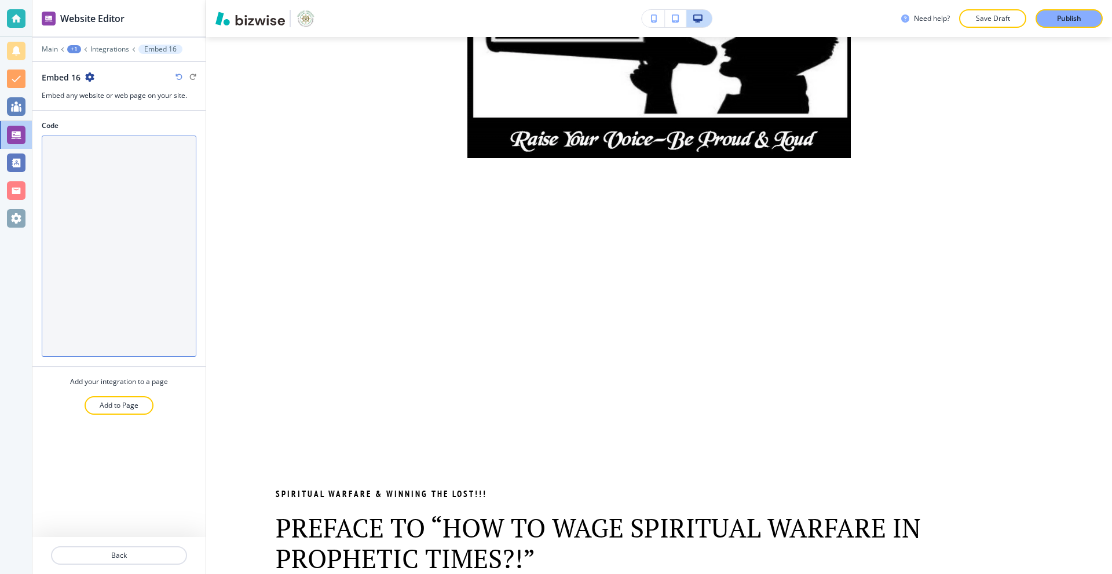
click at [90, 206] on textarea "Code" at bounding box center [119, 245] width 155 height 221
paste textarea "<div style="text-align:center;"> <iframe width="800" height="450" src="[URL][DO…"
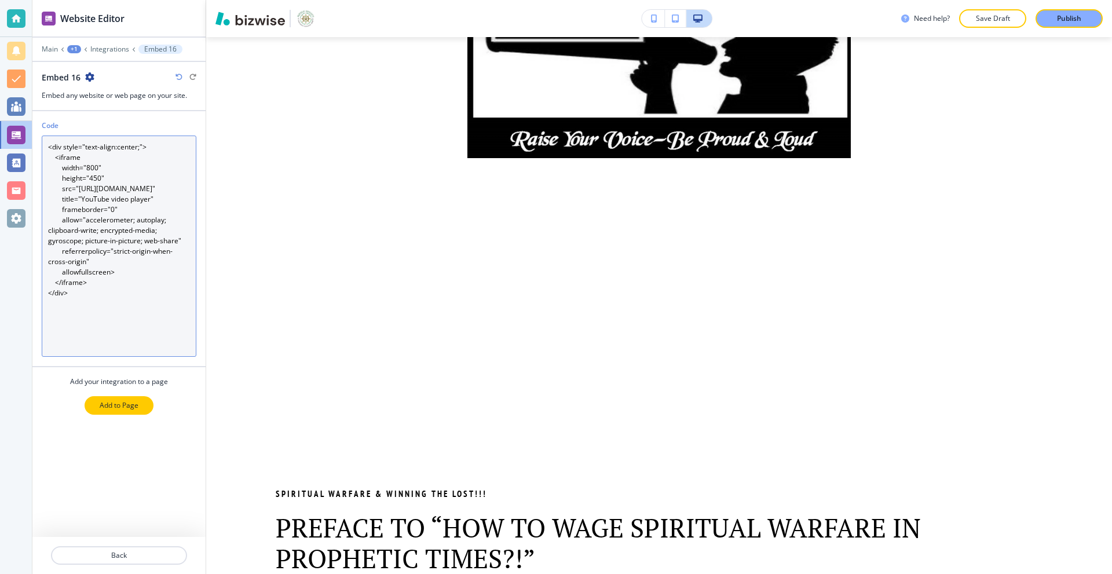
type textarea "<div style="text-align:center;"> <iframe width="800" height="450" src="[URL][DO…"
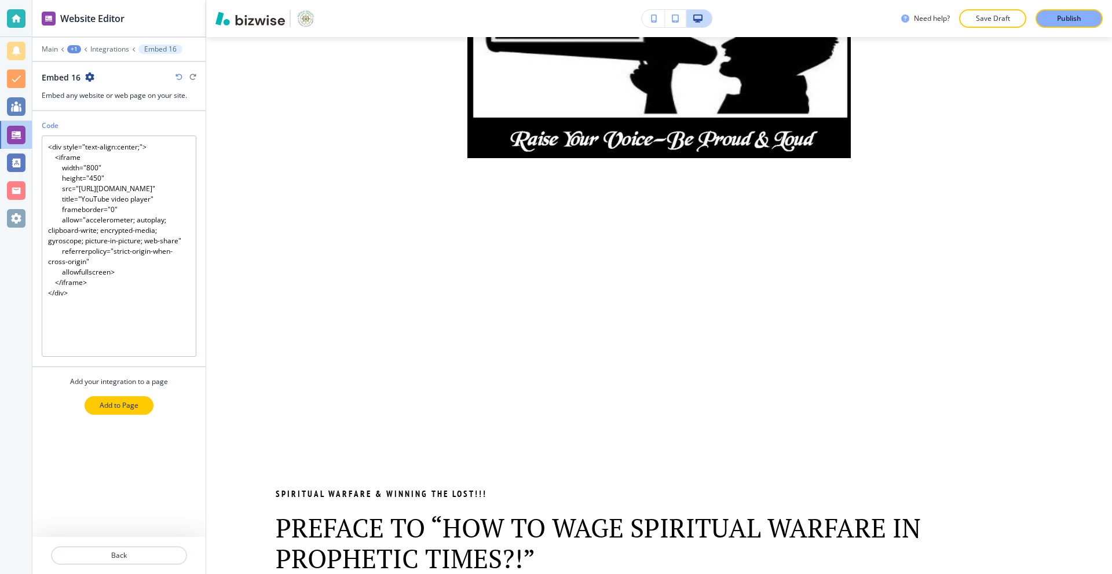
click at [134, 400] on p "Add to Page" at bounding box center [119, 405] width 39 height 10
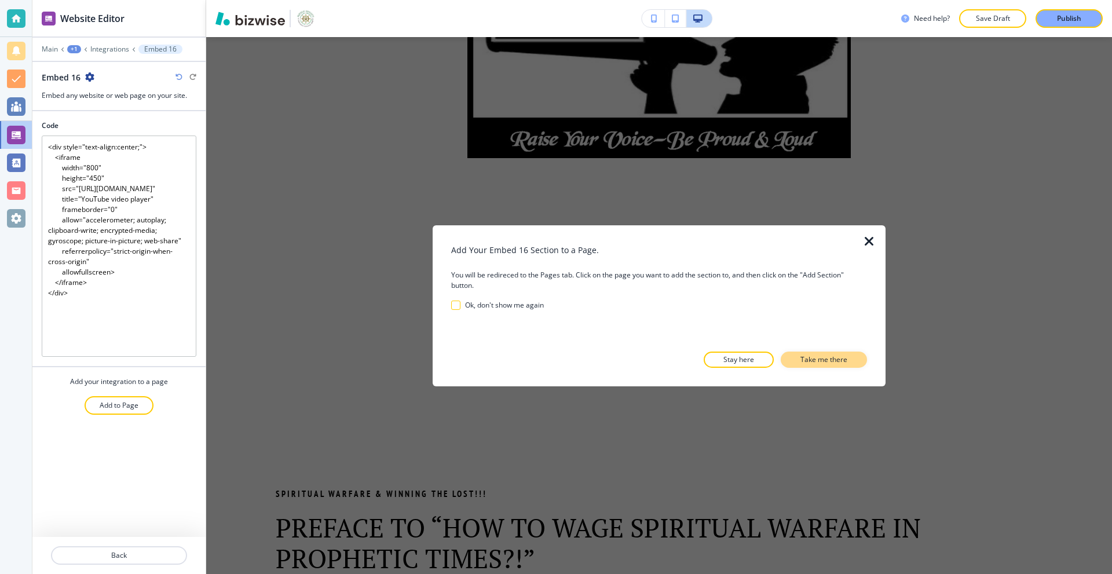
click at [823, 360] on p "Take me there" at bounding box center [823, 359] width 47 height 10
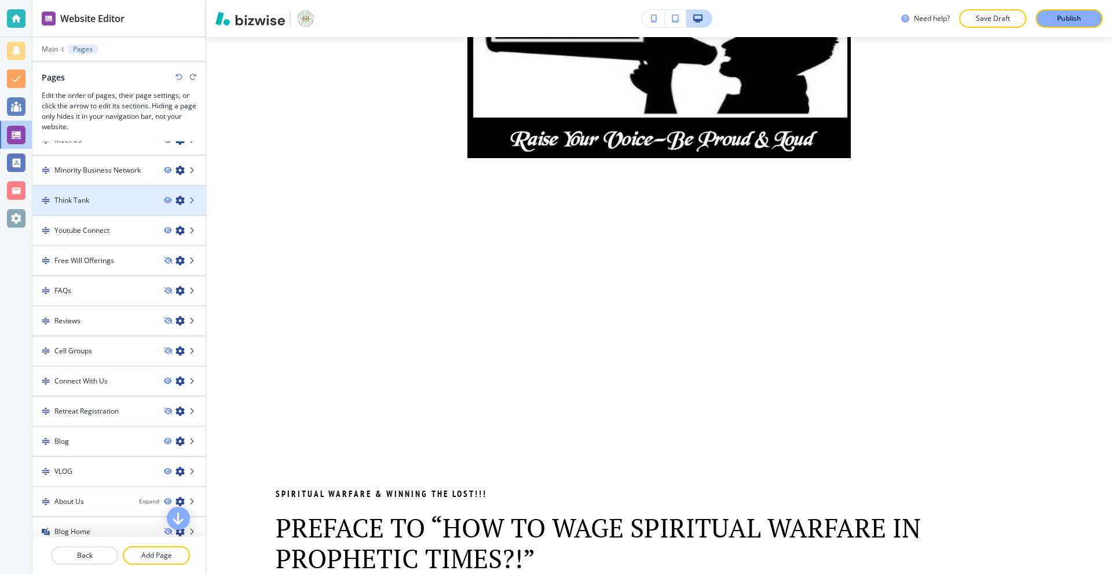
scroll to position [118, 0]
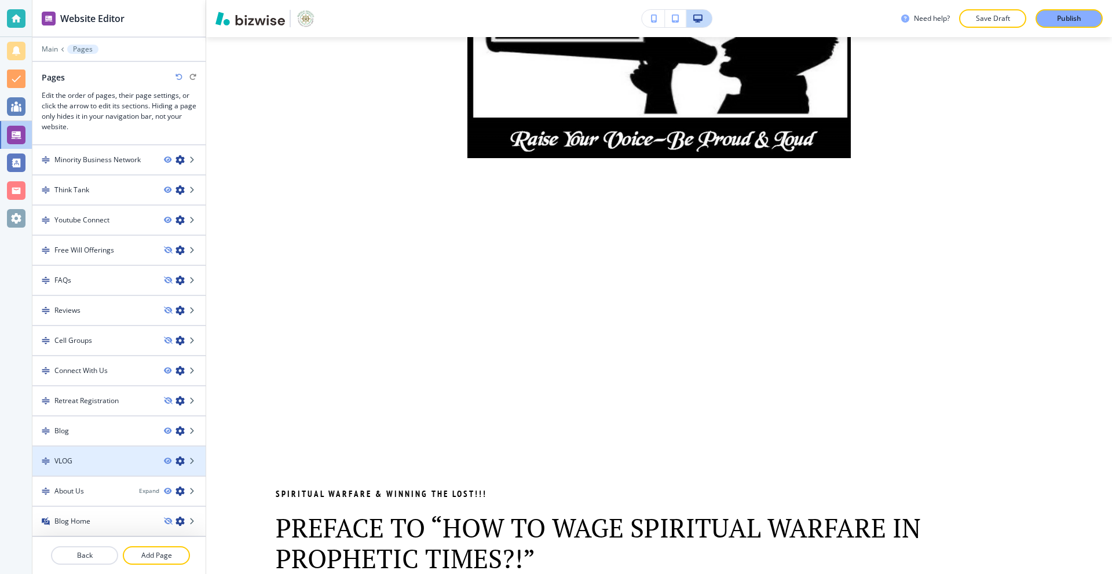
click at [94, 465] on div "VLOG" at bounding box center [93, 461] width 122 height 10
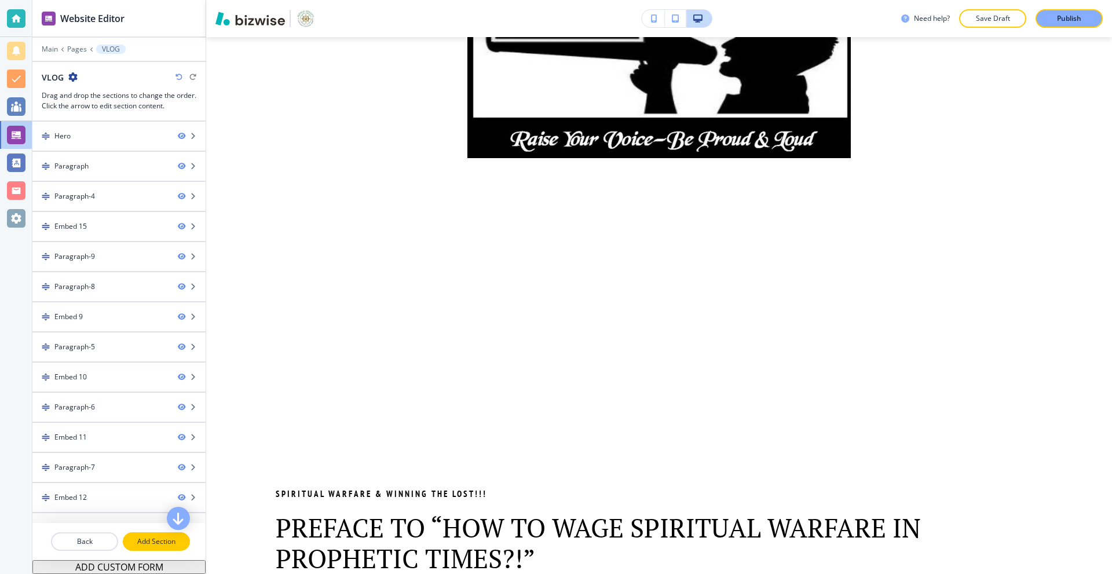
click at [159, 542] on p "Add Section" at bounding box center [156, 541] width 65 height 10
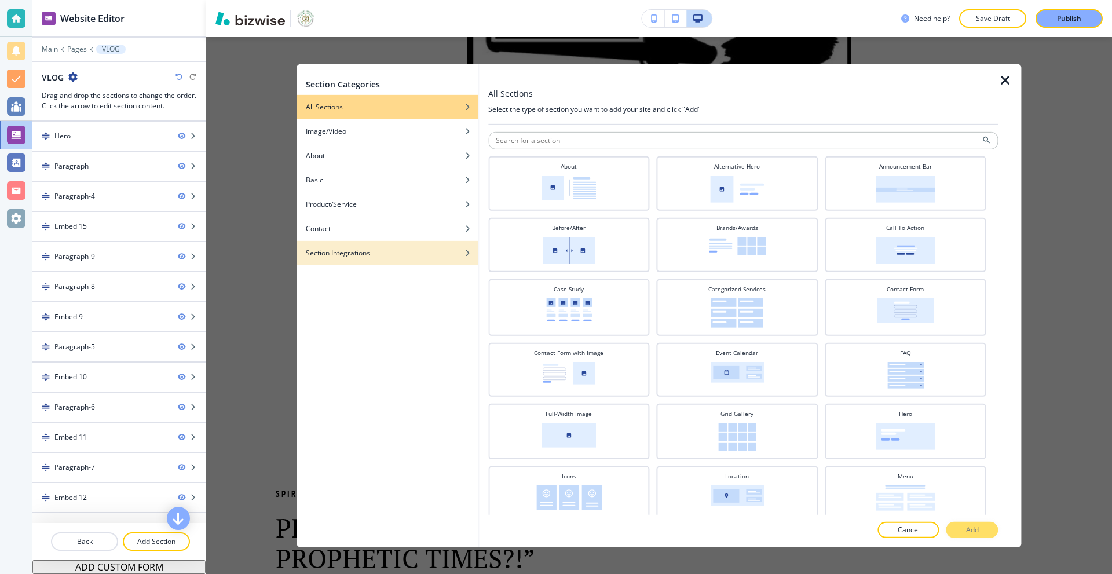
click at [354, 250] on h4 "Section Integrations" at bounding box center [338, 252] width 64 height 10
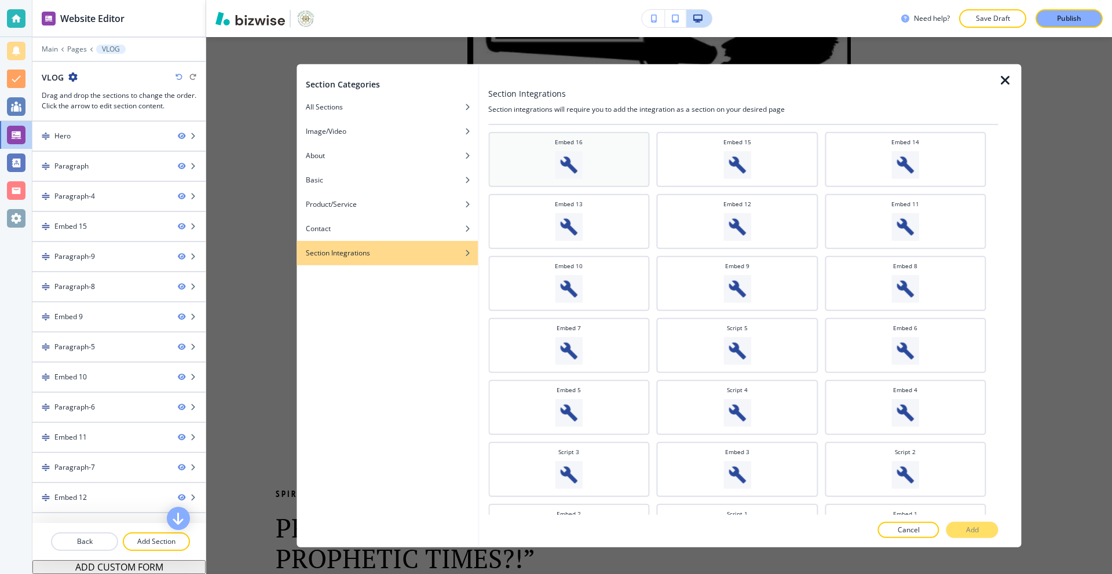
click at [560, 153] on img at bounding box center [569, 165] width 28 height 28
click at [969, 530] on p "Add" at bounding box center [972, 530] width 13 height 10
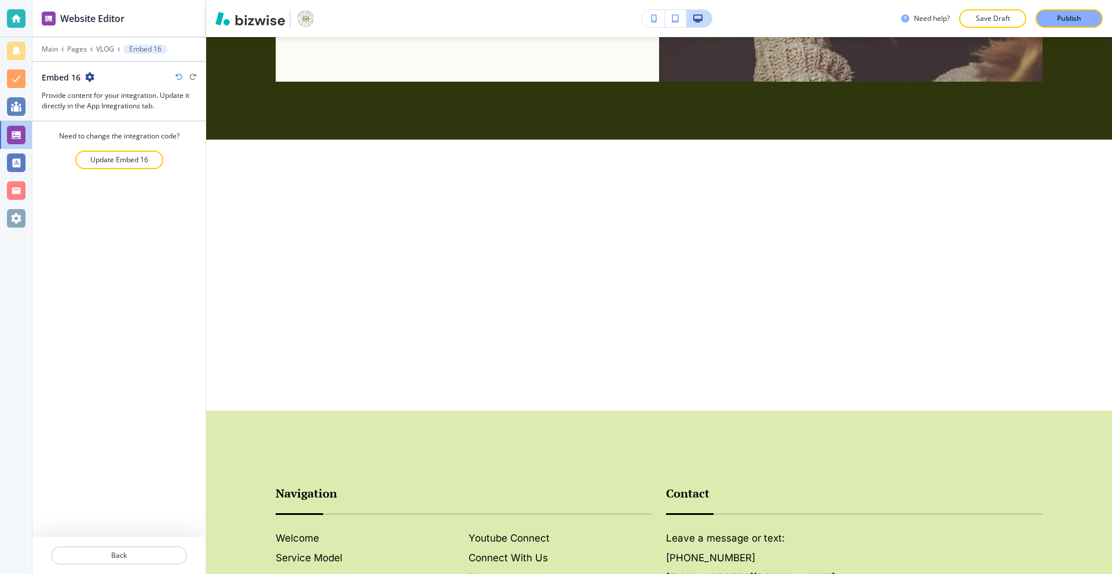
scroll to position [9643, 0]
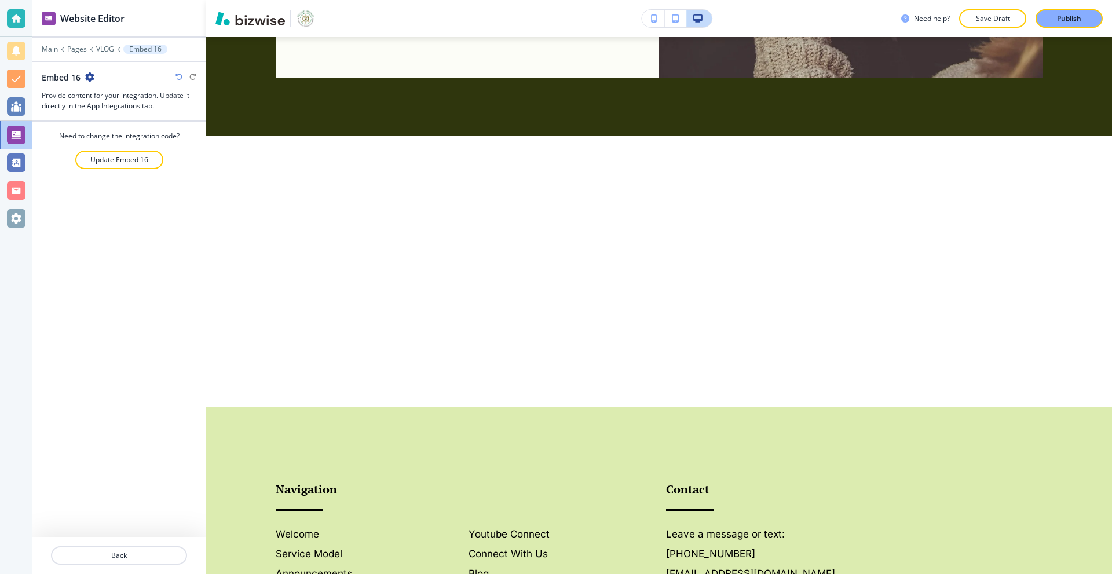
click at [104, 45] on div "Main Pages VLOG Embed 16" at bounding box center [119, 49] width 155 height 9
click at [107, 51] on p "VLOG" at bounding box center [105, 49] width 18 height 8
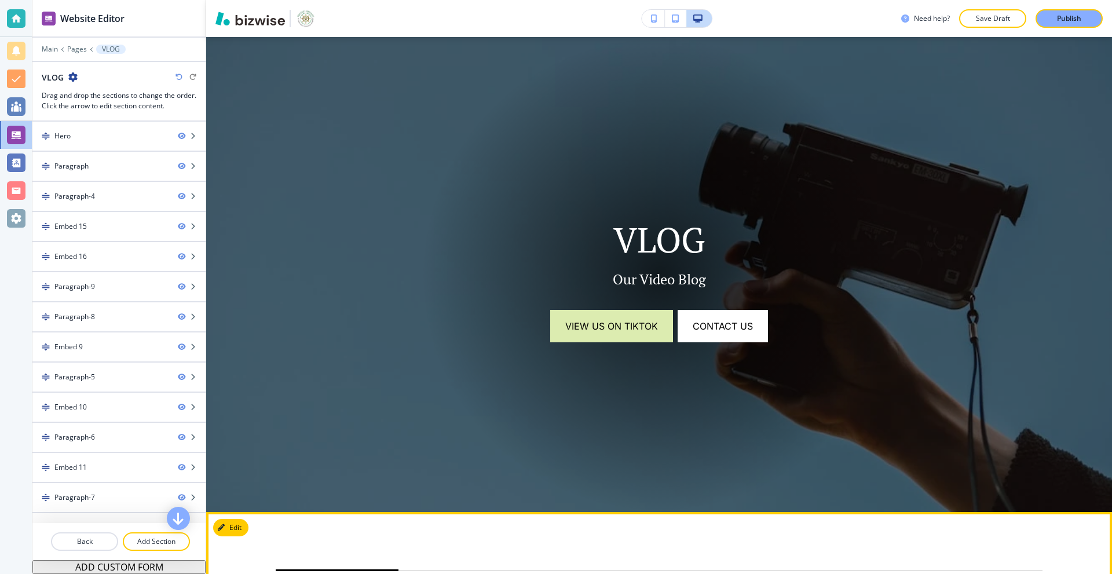
scroll to position [76, 0]
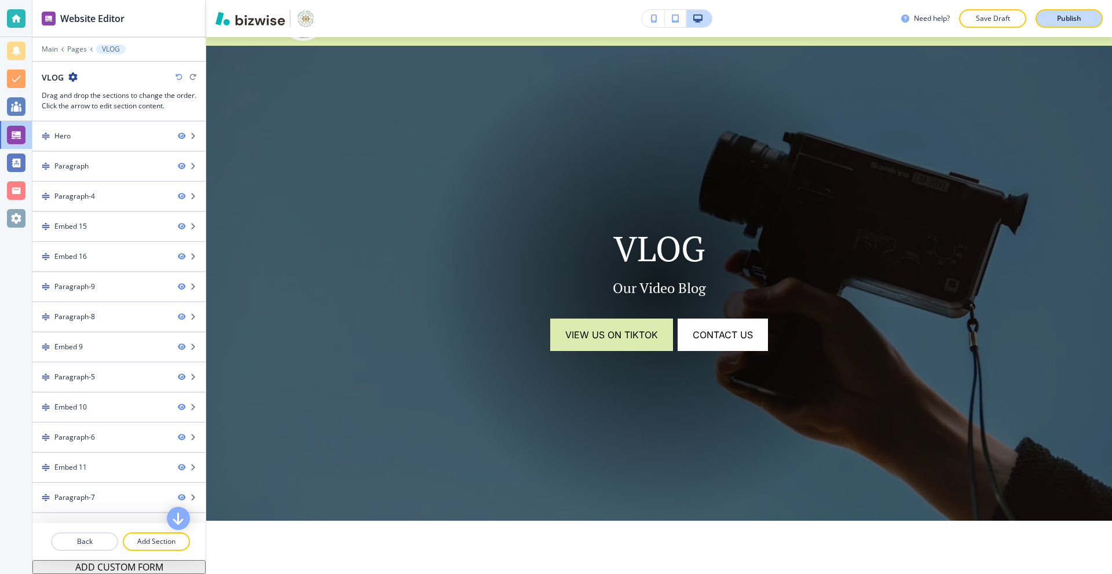
click at [1064, 12] on button "Publish" at bounding box center [1068, 18] width 67 height 19
click at [23, 14] on div at bounding box center [16, 18] width 19 height 19
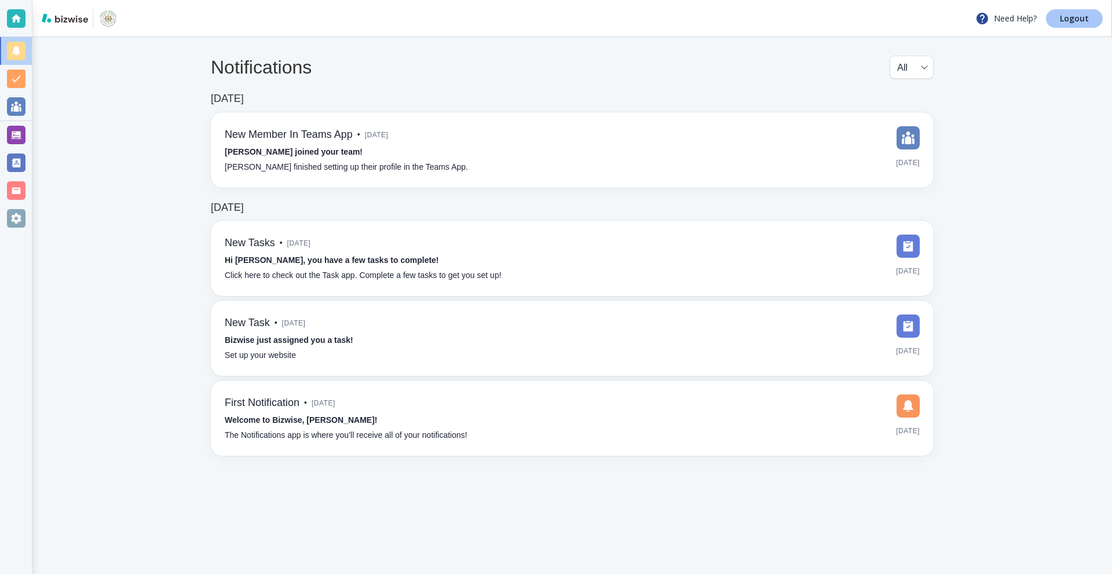
click at [1065, 14] on p "Logout" at bounding box center [1074, 18] width 29 height 8
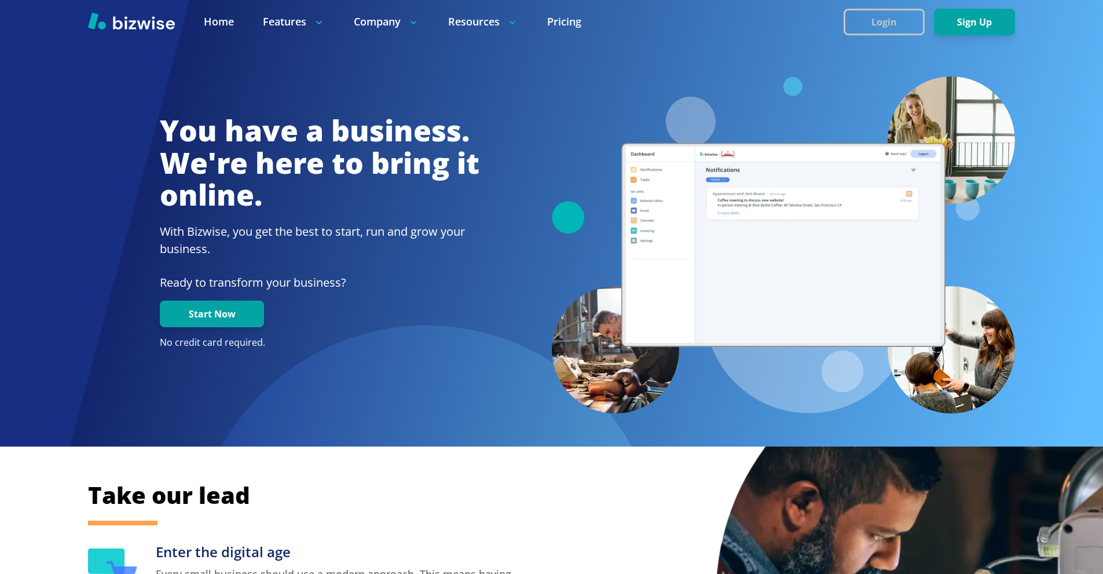
click at [865, 20] on button "Login" at bounding box center [884, 22] width 81 height 27
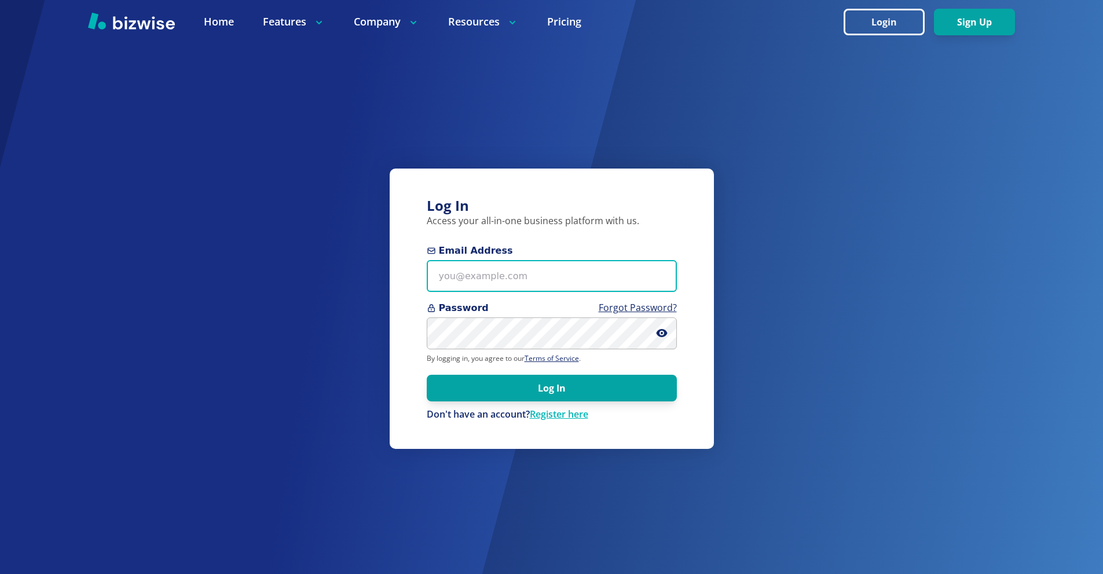
click at [563, 267] on input "Email Address" at bounding box center [552, 276] width 250 height 32
paste input "info+1@jjplanter.com"
type input "info+1@jjplanter.com"
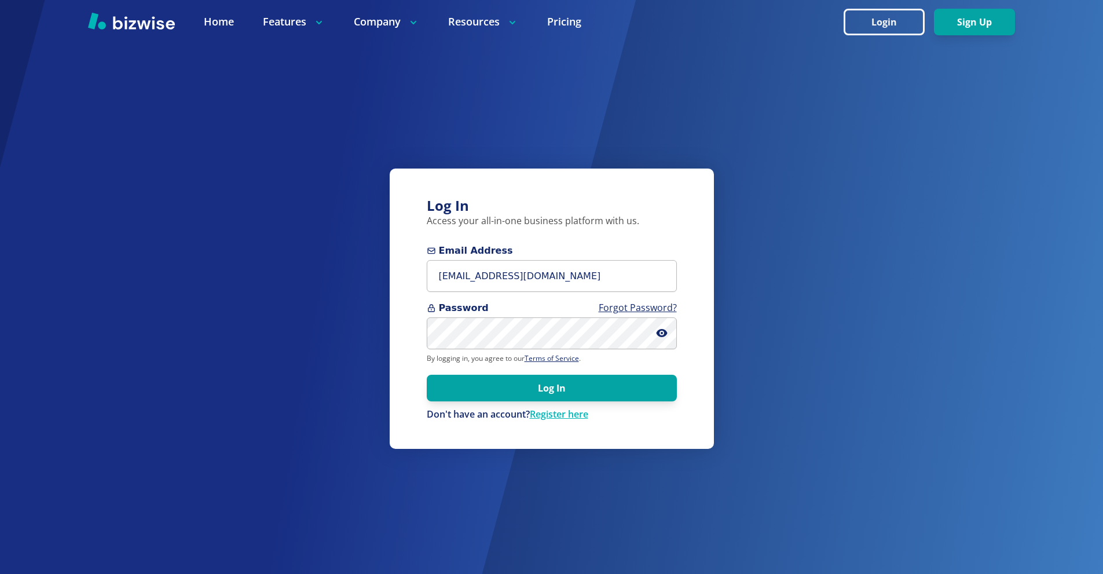
click at [530, 350] on form "Email Address info+1@jjplanter.com Password Forgot Password? By logging in, you…" at bounding box center [552, 332] width 250 height 177
drag, startPoint x: 569, startPoint y: 384, endPoint x: 360, endPoint y: 195, distance: 281.6
click at [567, 384] on button "Log In" at bounding box center [552, 388] width 250 height 27
